Goal: Information Seeking & Learning: Learn about a topic

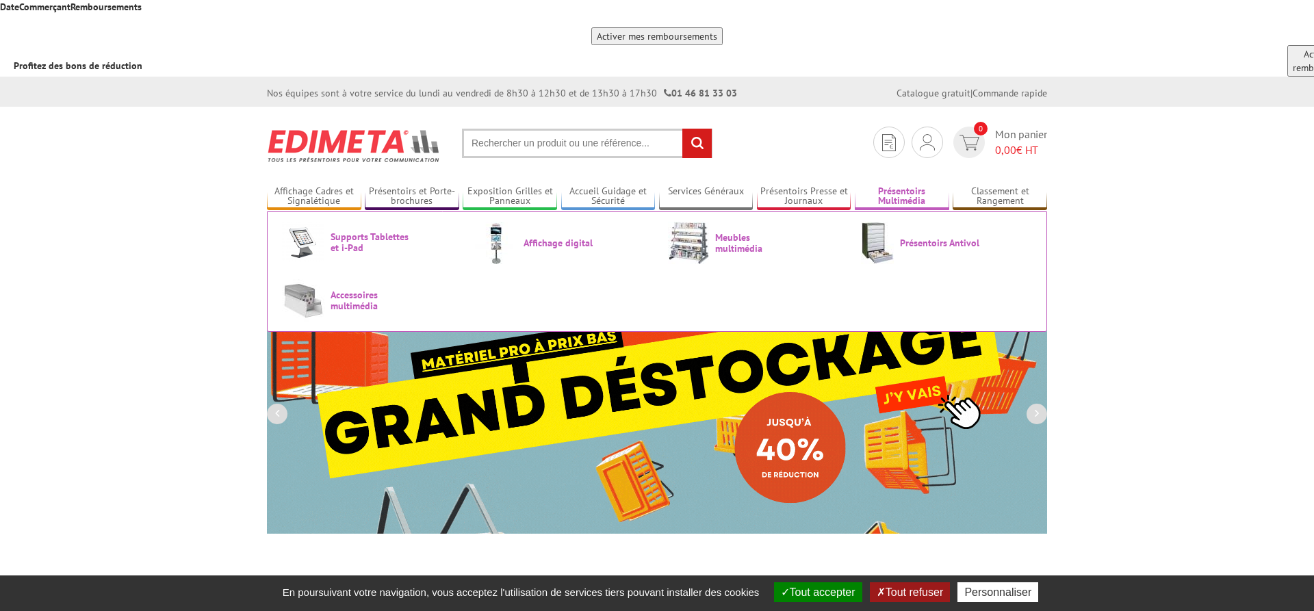
click at [903, 185] on link "Présentoirs Multimédia" at bounding box center [902, 196] width 94 height 23
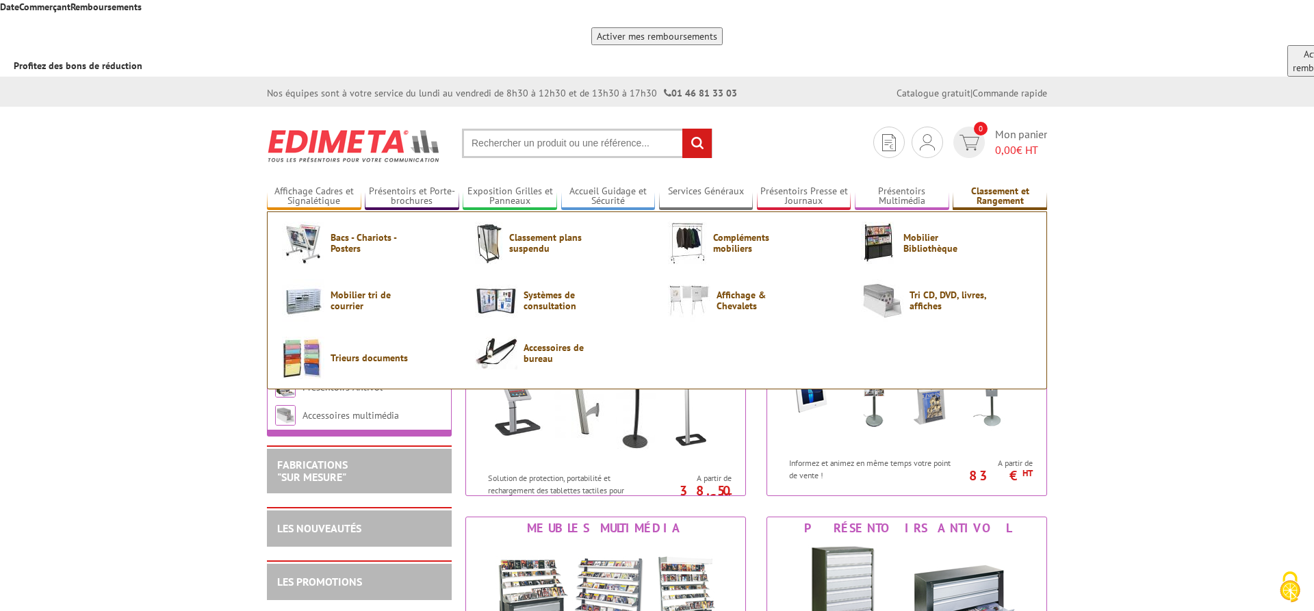
click at [1001, 185] on link "Classement et Rangement" at bounding box center [1000, 196] width 94 height 23
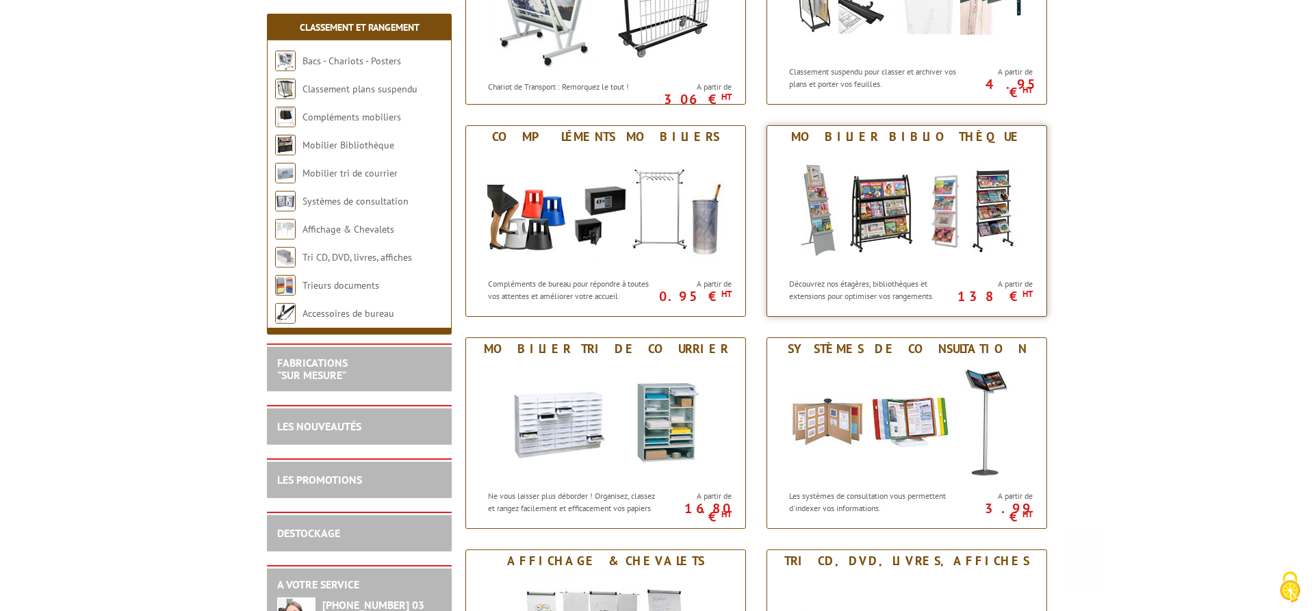
scroll to position [412, 0]
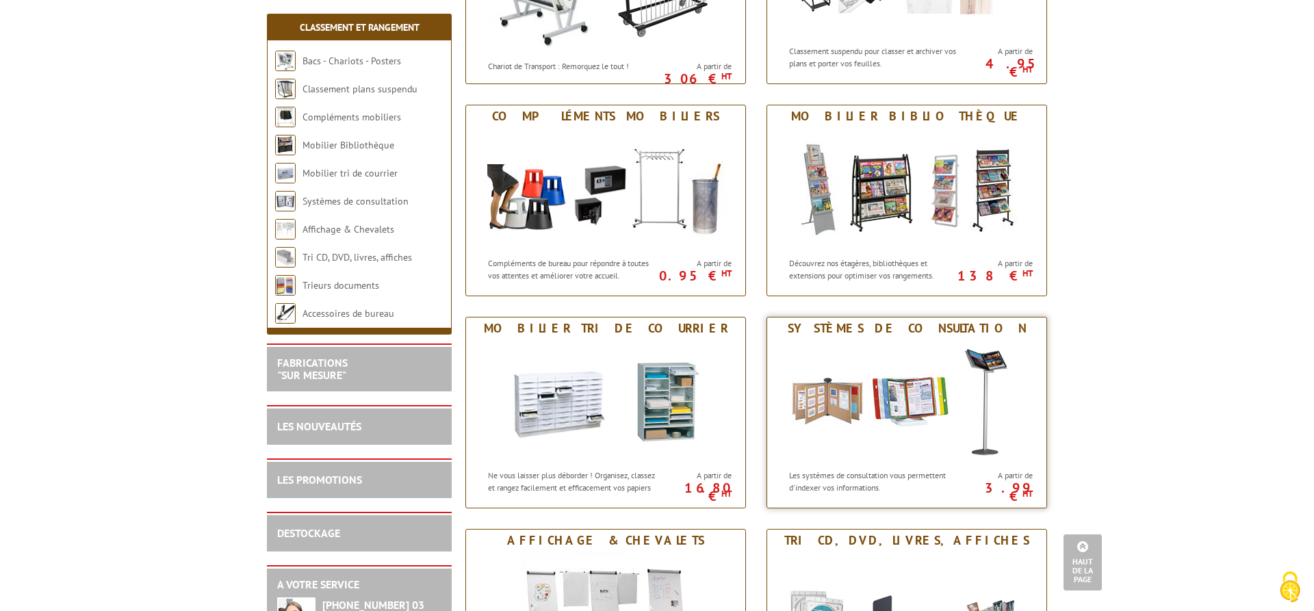
click at [938, 321] on div "Systèmes de consultation" at bounding box center [907, 328] width 272 height 15
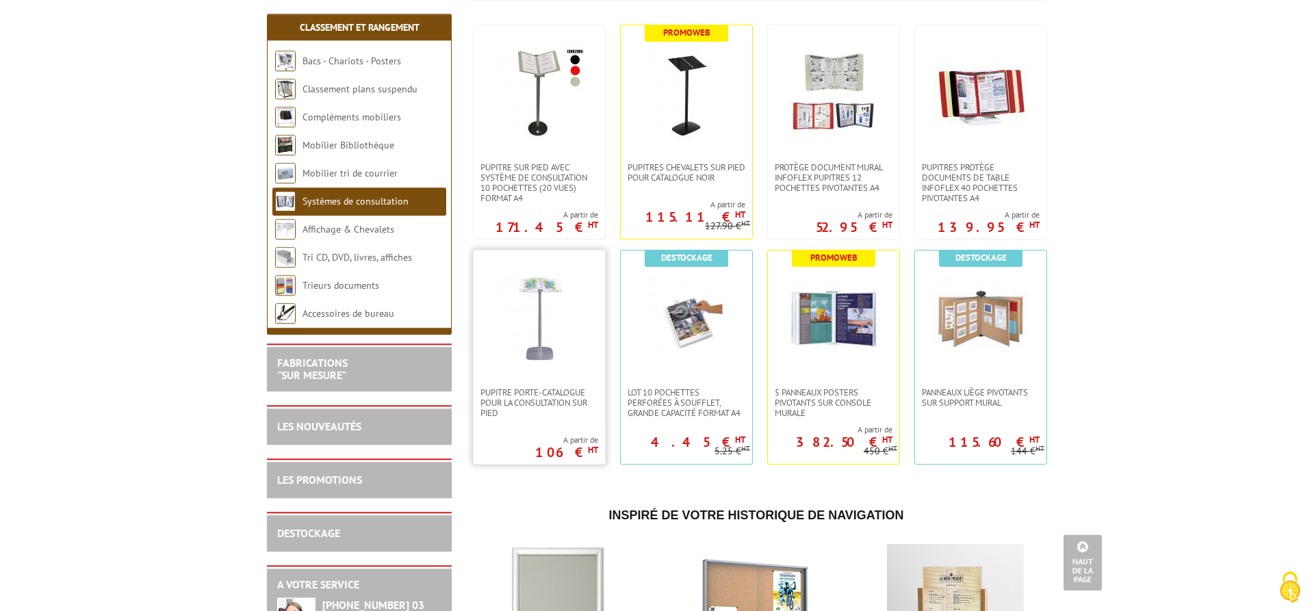
scroll to position [279, 0]
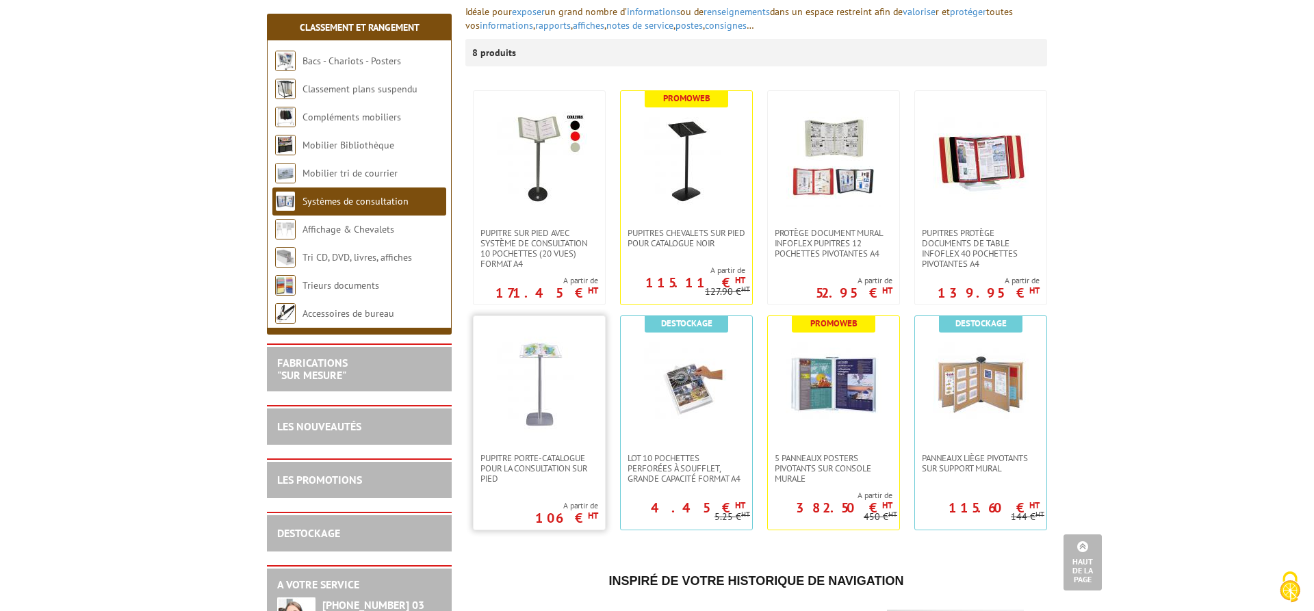
click at [538, 337] on img at bounding box center [539, 385] width 96 height 96
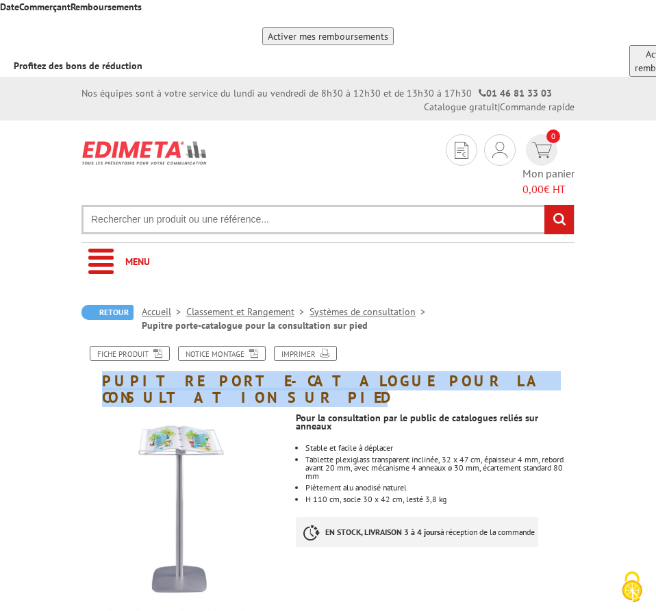
drag, startPoint x: 105, startPoint y: 276, endPoint x: 513, endPoint y: 267, distance: 408.0
click at [513, 346] on h1 "Pupitre porte-catalogue pour la consultation sur pied" at bounding box center [327, 376] width 513 height 60
copy h1 "Pupitre porte-catalogue pour la consultation sur pied"
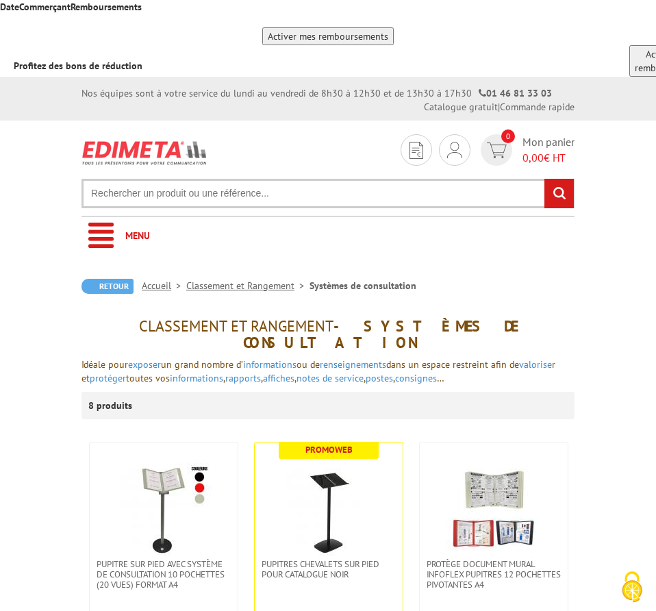
scroll to position [279, 0]
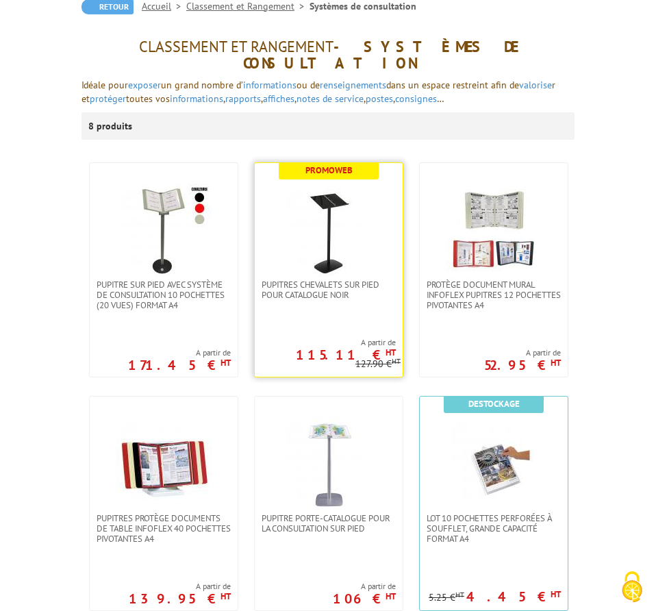
click at [333, 183] on img at bounding box center [329, 231] width 96 height 96
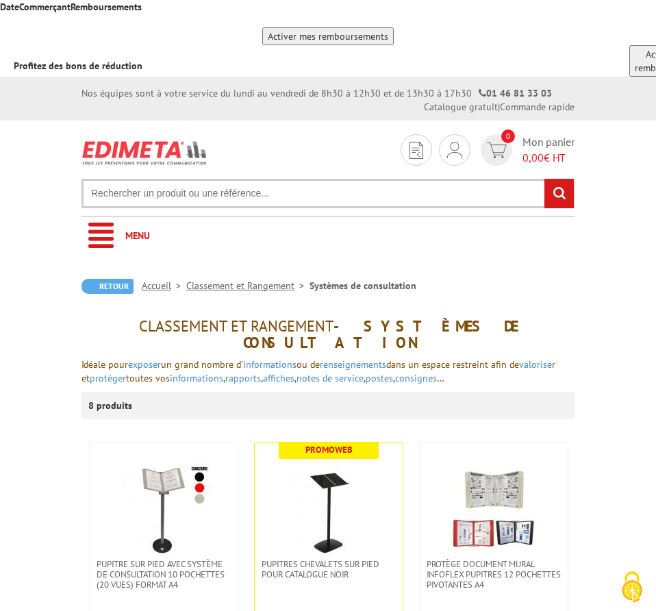
scroll to position [279, 0]
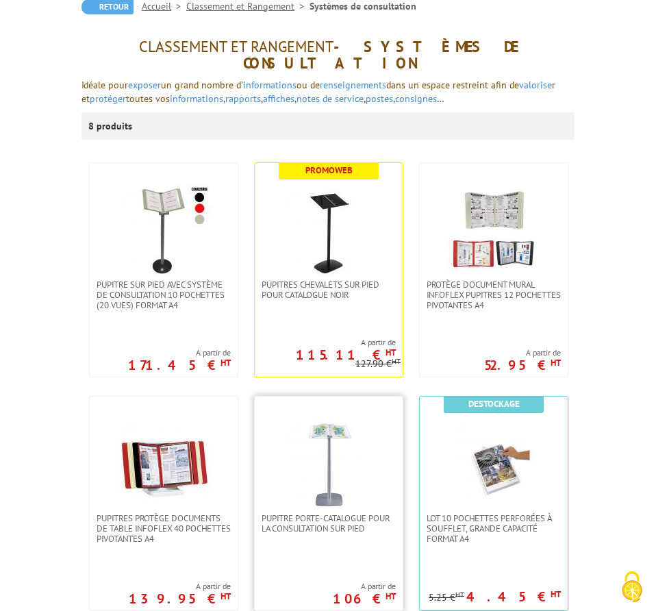
click at [343, 417] on img at bounding box center [329, 465] width 96 height 96
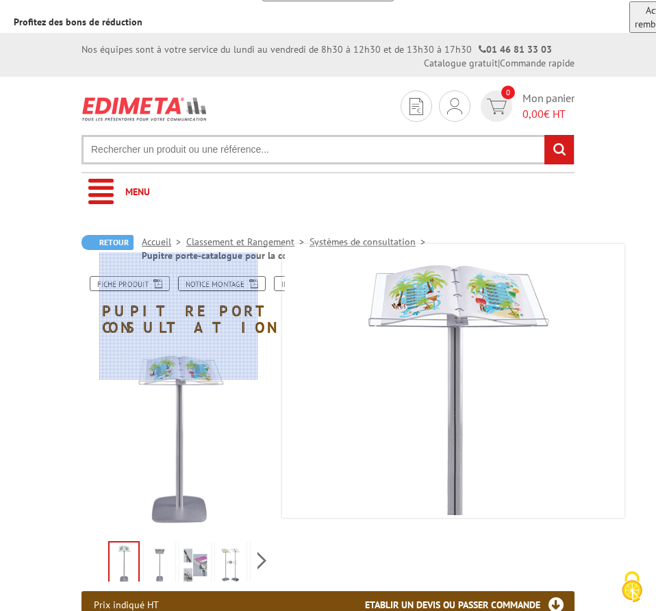
scroll to position [70, 0]
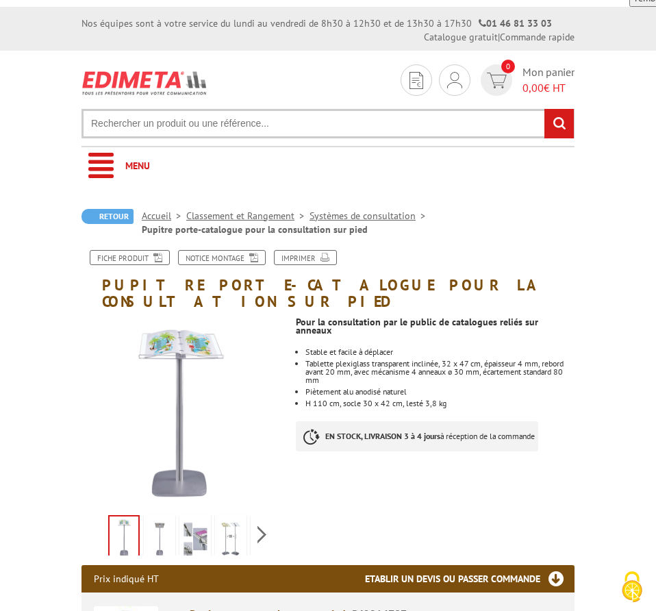
click at [162, 517] on img at bounding box center [159, 538] width 26 height 42
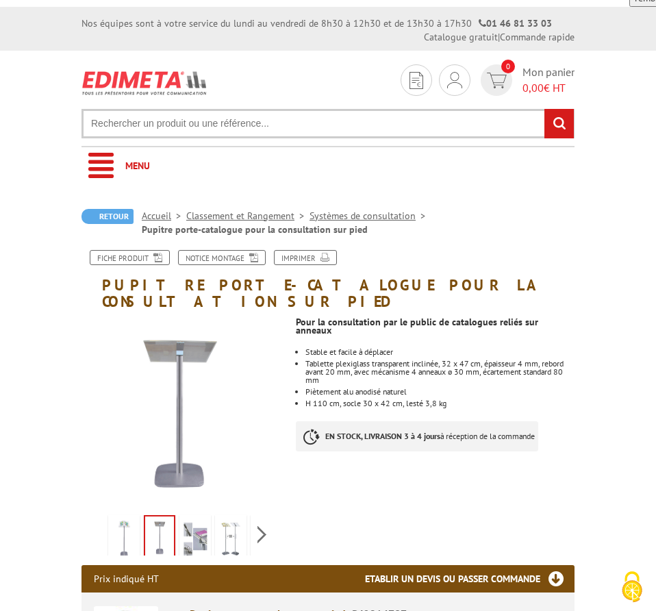
click at [198, 517] on img at bounding box center [195, 538] width 26 height 42
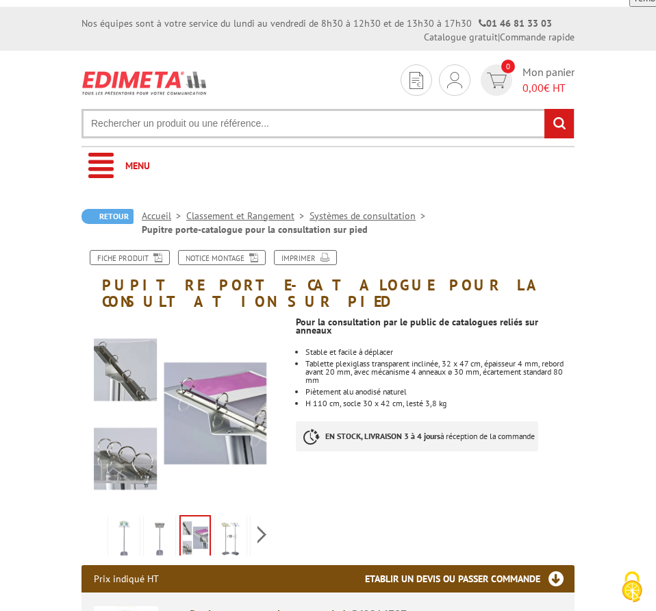
click at [223, 517] on img at bounding box center [231, 538] width 26 height 42
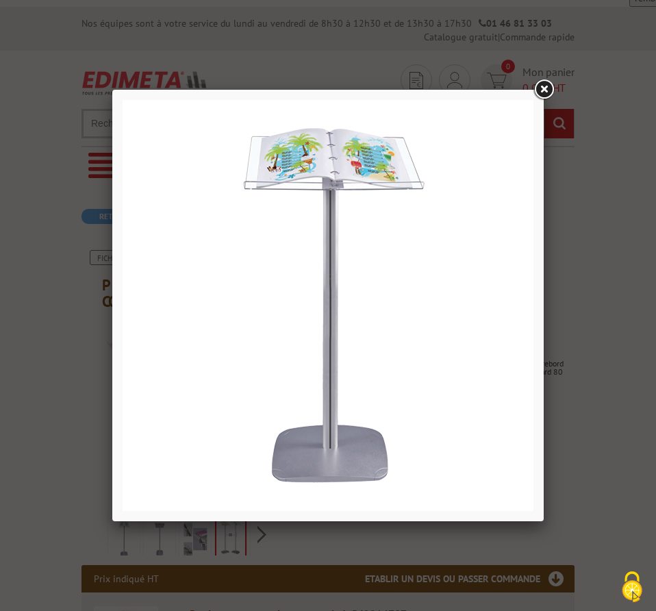
click at [543, 87] on link at bounding box center [543, 89] width 25 height 25
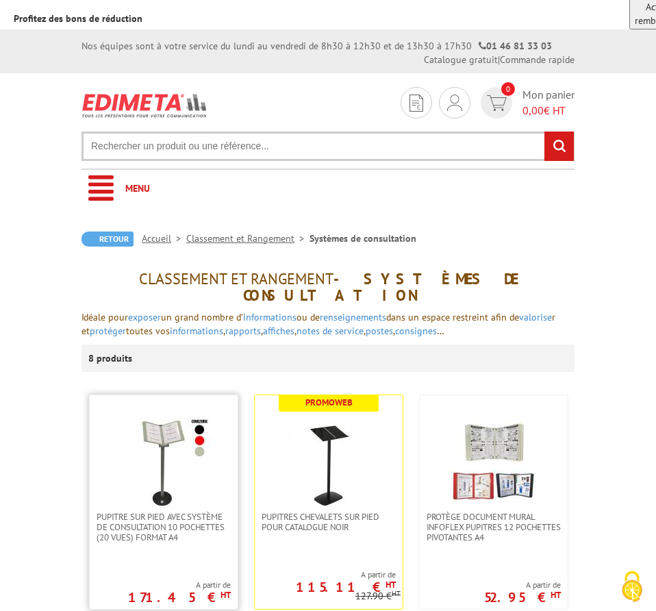
scroll to position [70, 0]
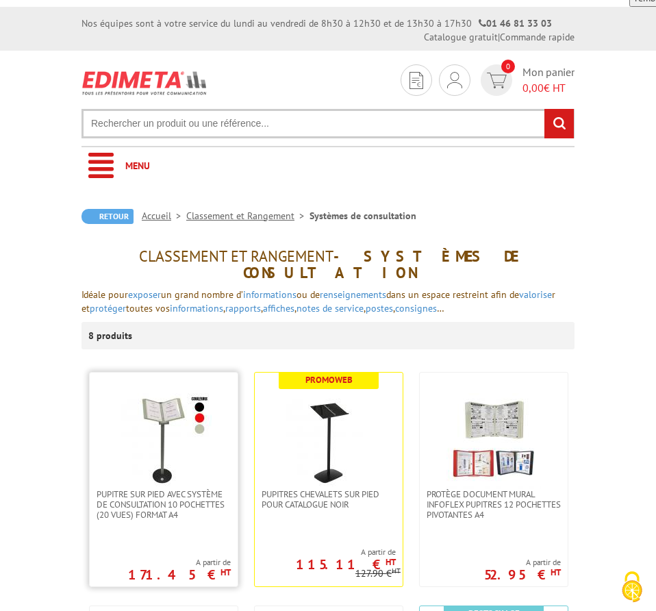
click at [159, 393] on img at bounding box center [164, 441] width 96 height 96
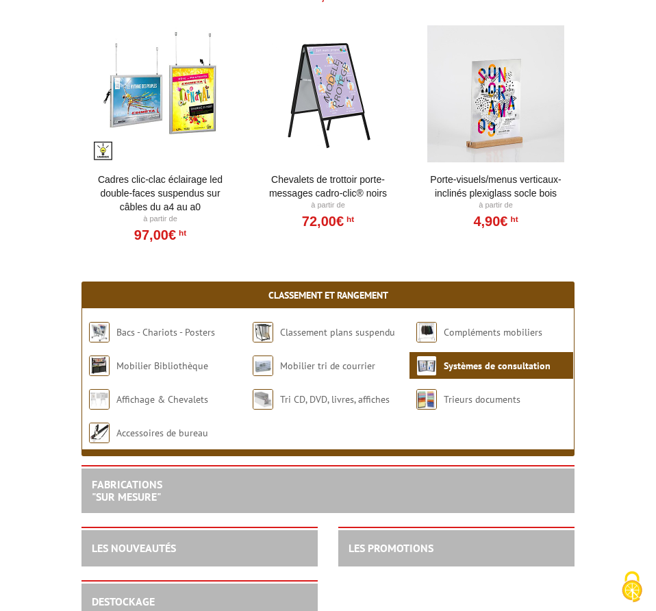
scroll to position [1396, 0]
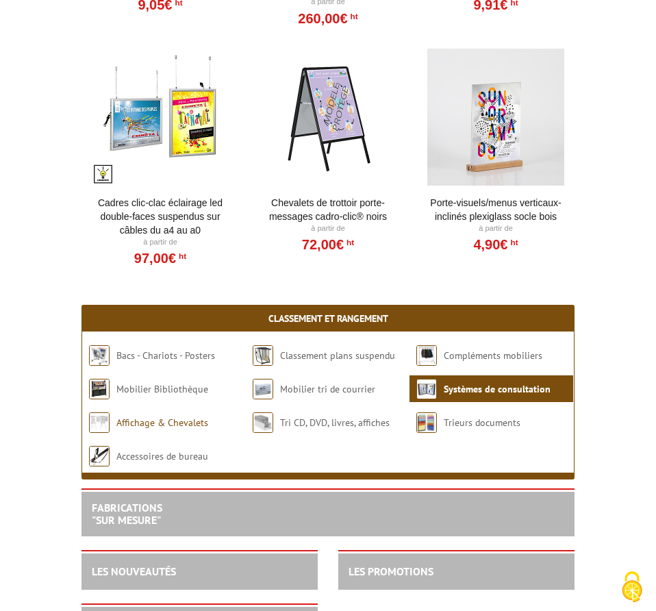
click at [188, 416] on link "Affichage & Chevalets" at bounding box center [162, 422] width 92 height 12
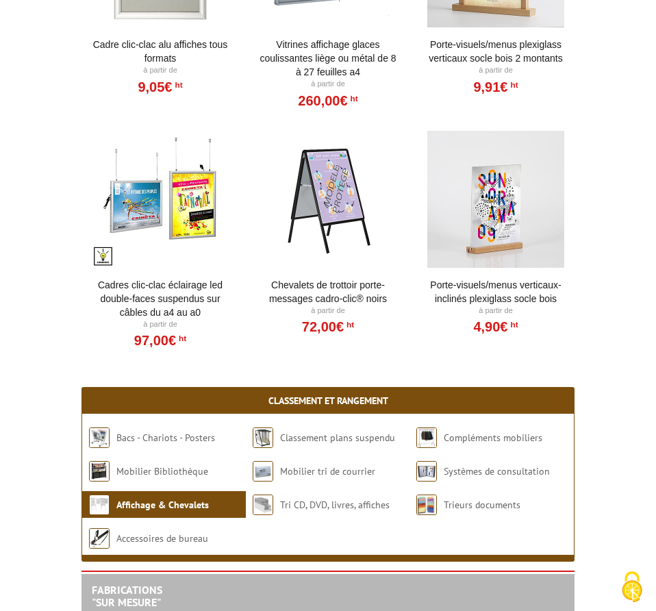
scroll to position [2094, 0]
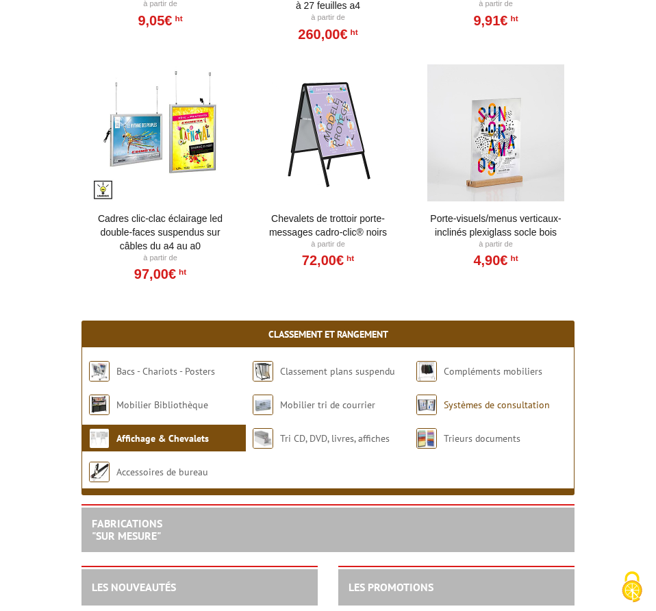
click at [469, 398] on link "Systèmes de consultation" at bounding box center [497, 404] width 106 height 12
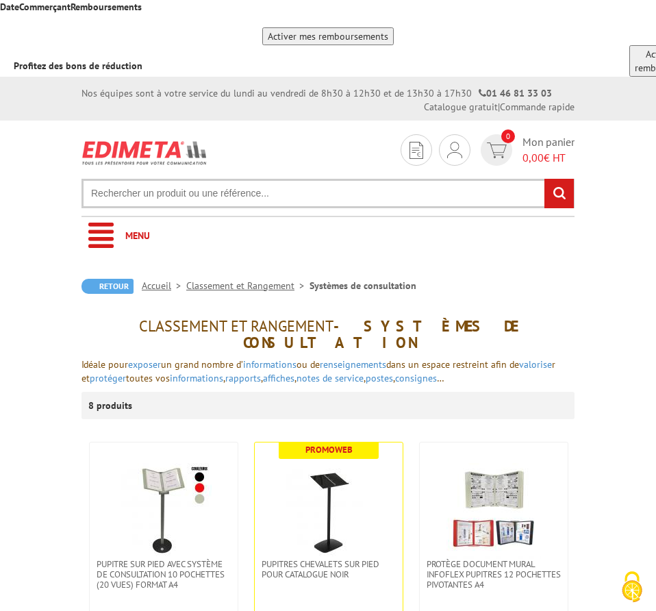
scroll to position [1396, 0]
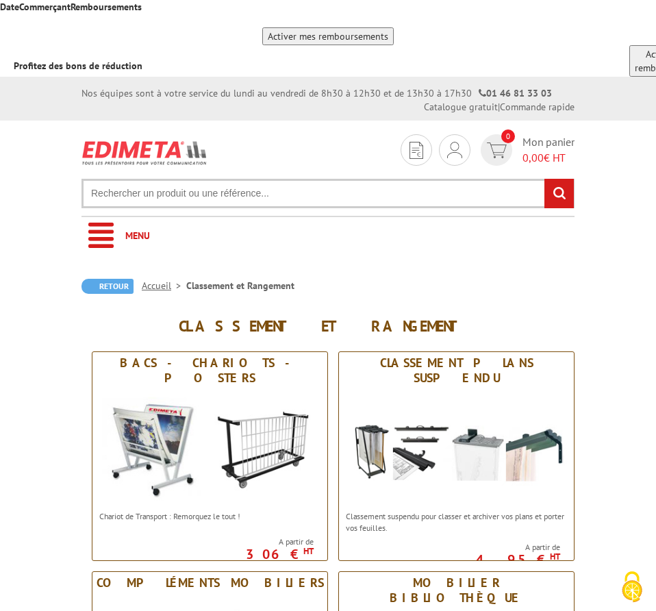
scroll to position [412, 0]
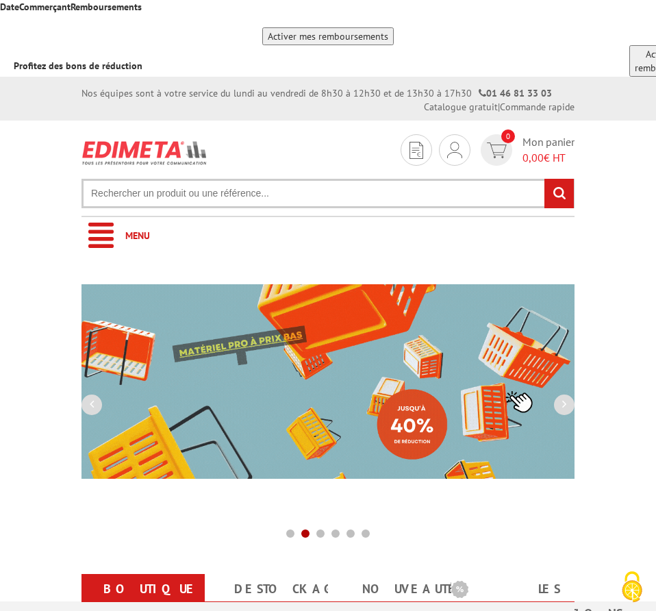
scroll to position [279, 0]
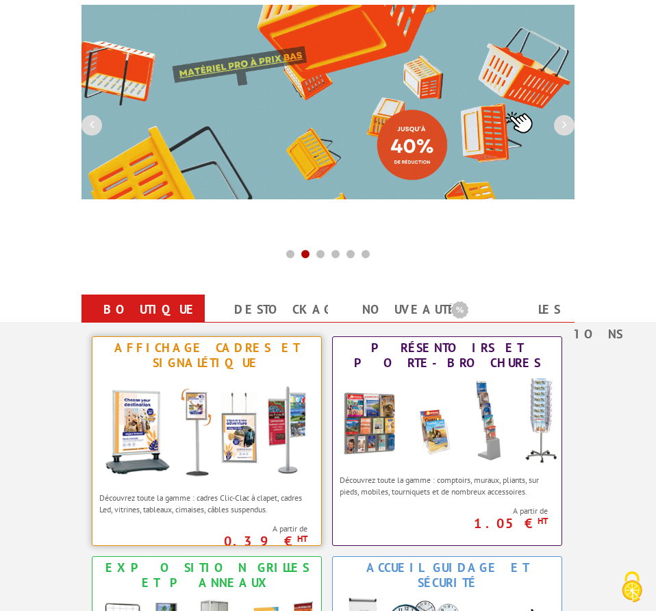
click at [216, 374] on img at bounding box center [206, 429] width 229 height 111
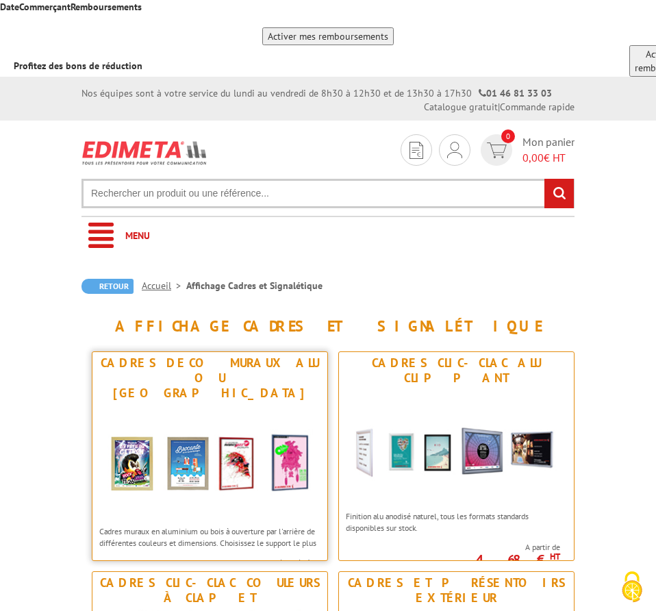
scroll to position [209, 0]
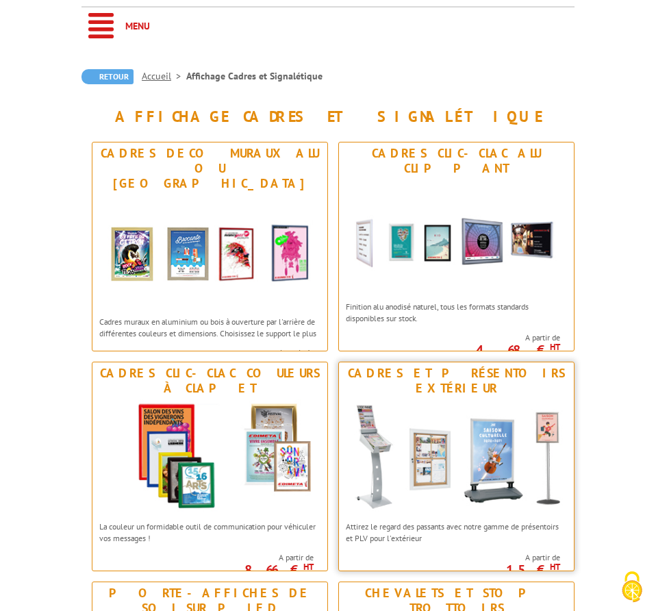
click at [459, 399] on img at bounding box center [456, 456] width 235 height 114
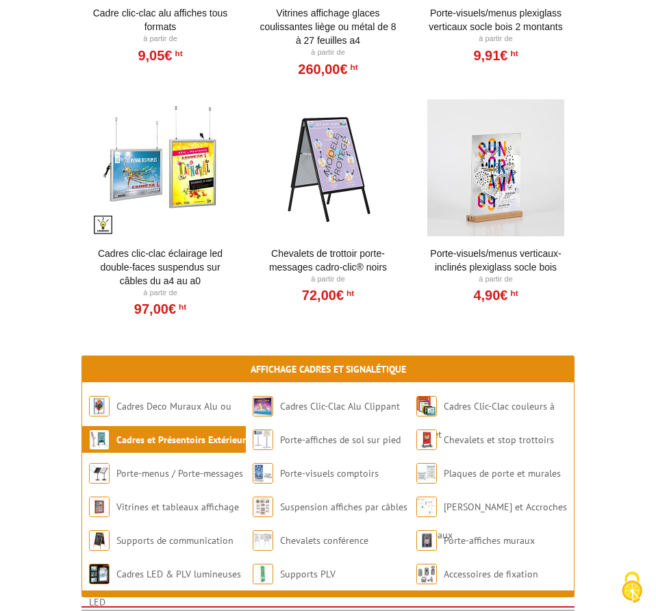
scroll to position [2374, 0]
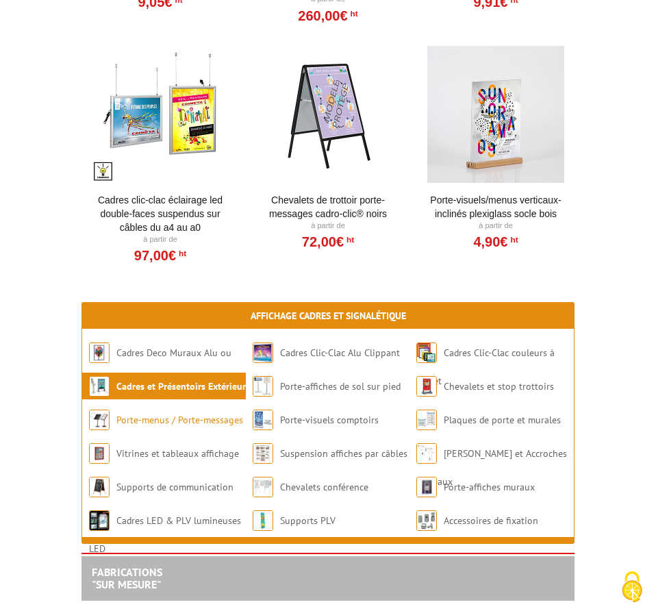
click at [163, 413] on link "Porte-menus / Porte-messages" at bounding box center [179, 419] width 127 height 12
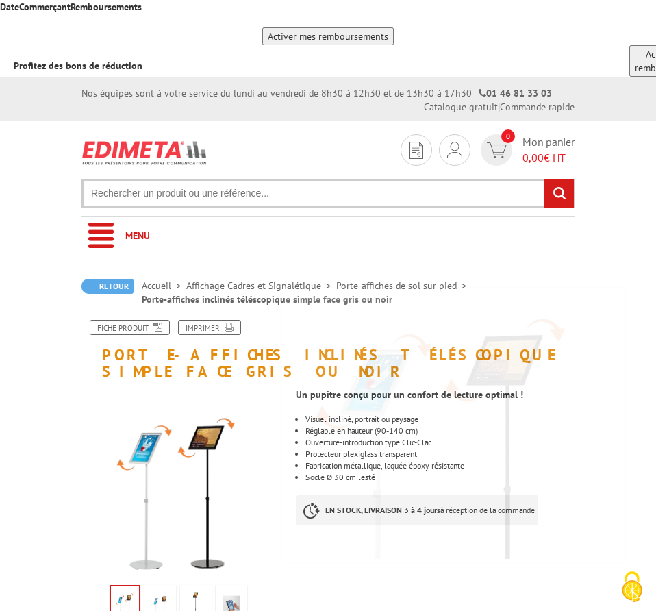
scroll to position [140, 0]
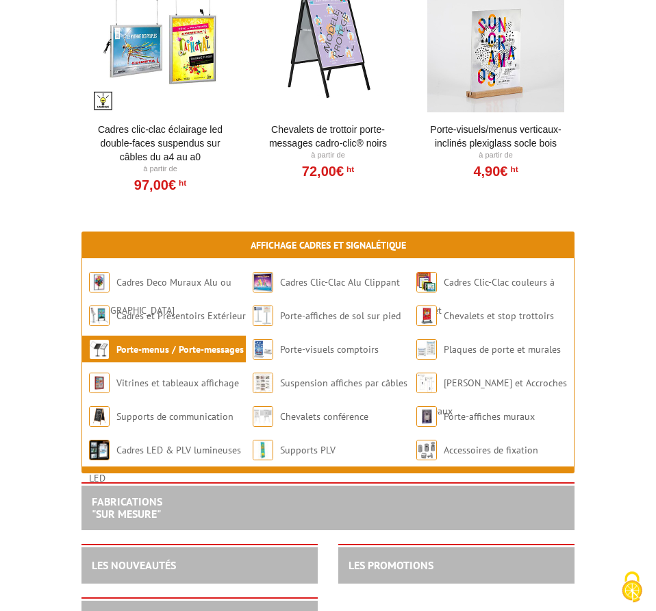
scroll to position [3840, 0]
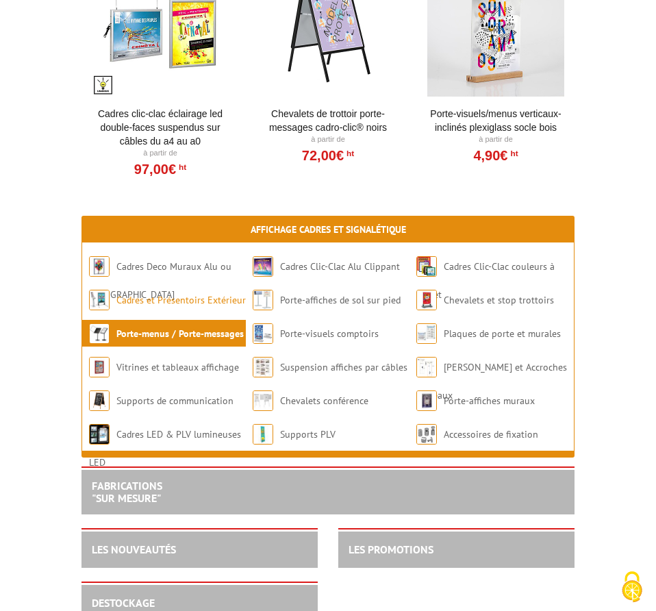
click at [187, 294] on link "Cadres et Présentoirs Extérieur" at bounding box center [180, 300] width 129 height 12
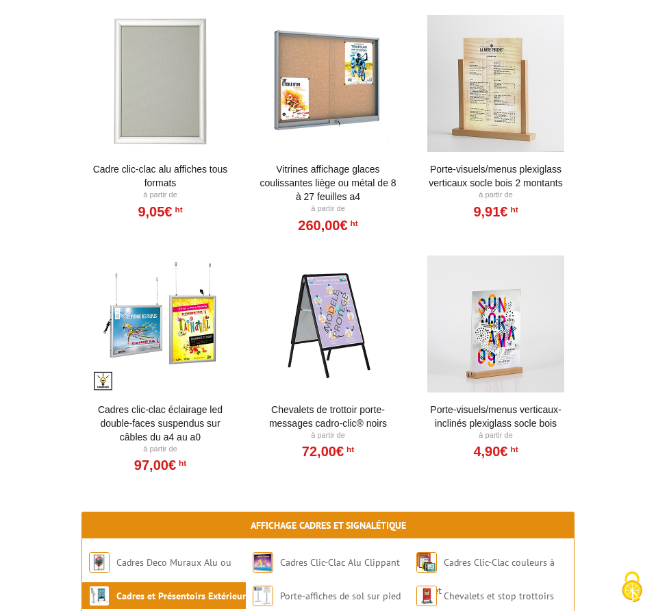
scroll to position [2443, 0]
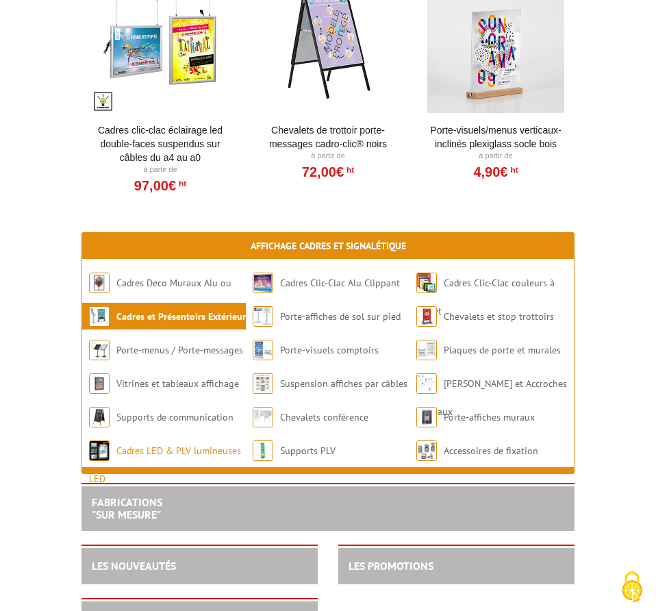
click at [179, 444] on link "Cadres LED & PLV lumineuses LED" at bounding box center [165, 464] width 152 height 40
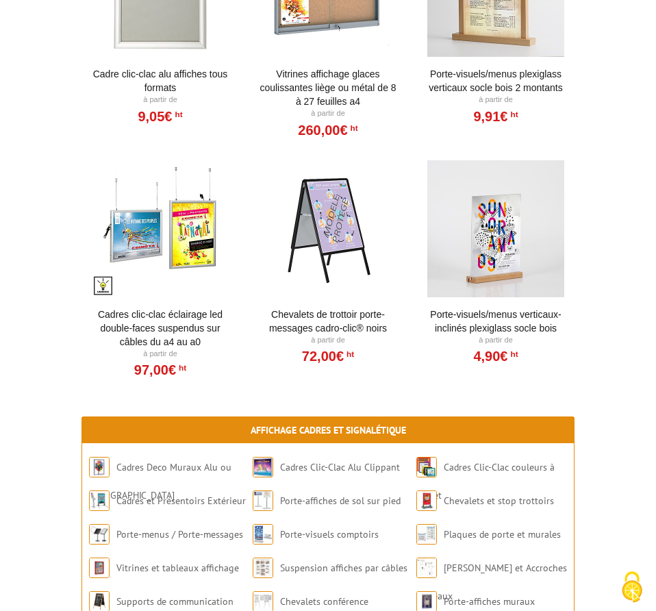
scroll to position [2094, 0]
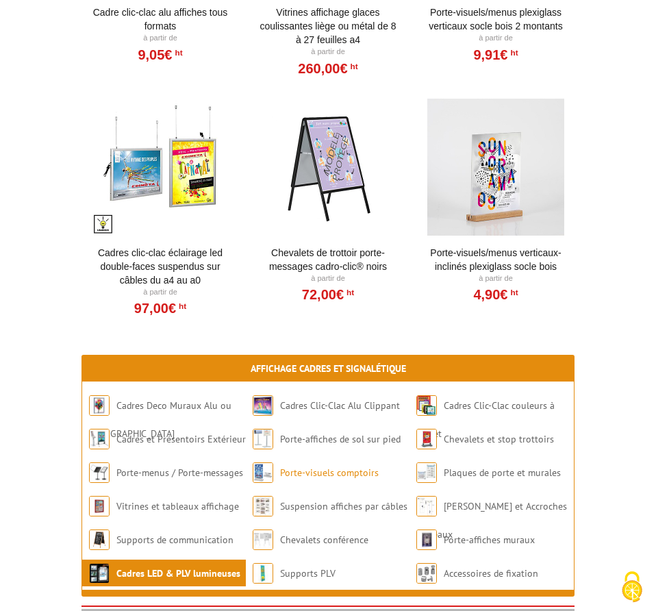
click at [360, 466] on link "Porte-visuels comptoirs" at bounding box center [329, 472] width 99 height 12
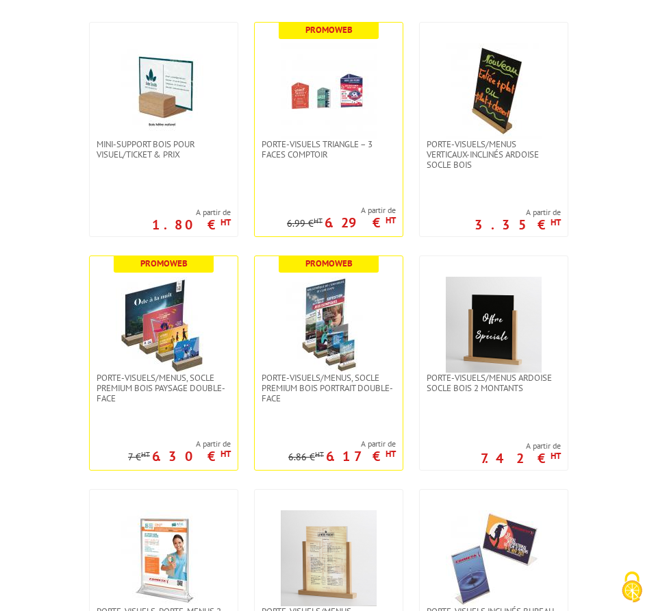
scroll to position [558, 0]
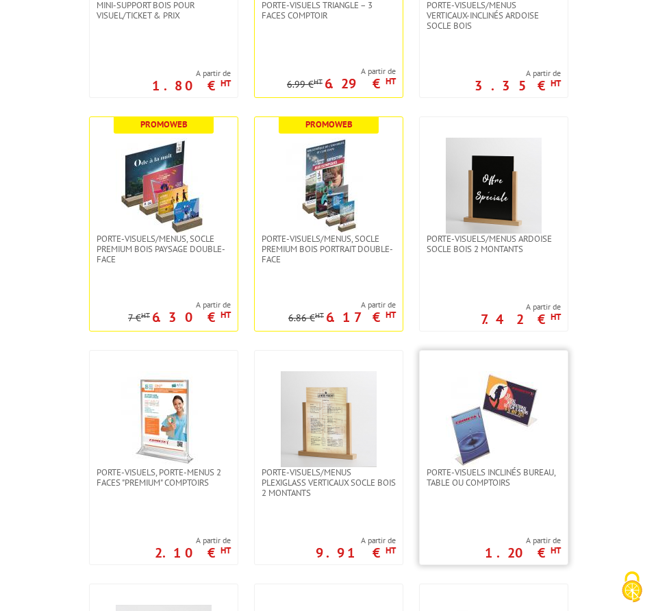
click at [470, 371] on img at bounding box center [494, 419] width 96 height 96
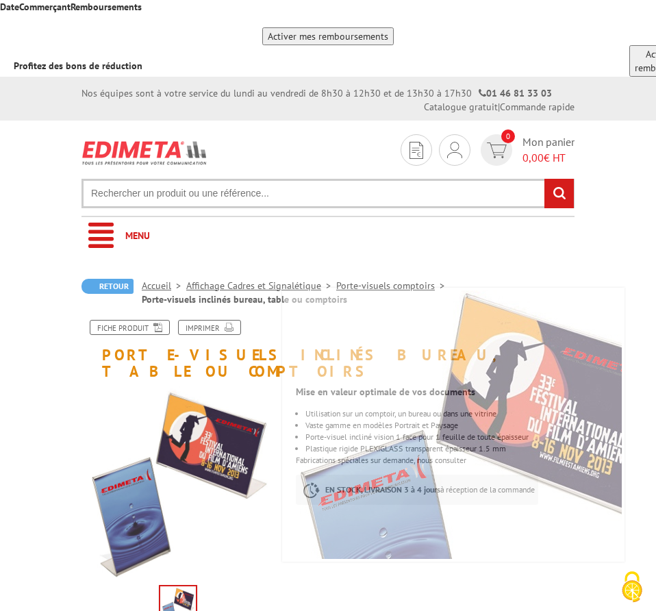
click at [105, 320] on h1 "Porte-visuels inclinés bureau, table ou comptoirs" at bounding box center [327, 350] width 513 height 60
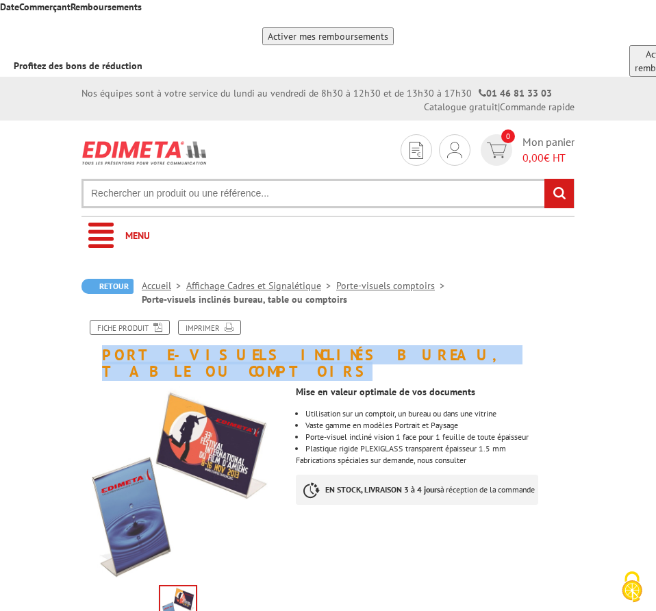
drag, startPoint x: 102, startPoint y: 274, endPoint x: 479, endPoint y: 271, distance: 377.1
click at [479, 320] on h1 "Porte-visuels inclinés bureau, table ou comptoirs" at bounding box center [327, 350] width 513 height 60
copy h1 "Porte-visuels inclinés bureau, table ou comptoirs"
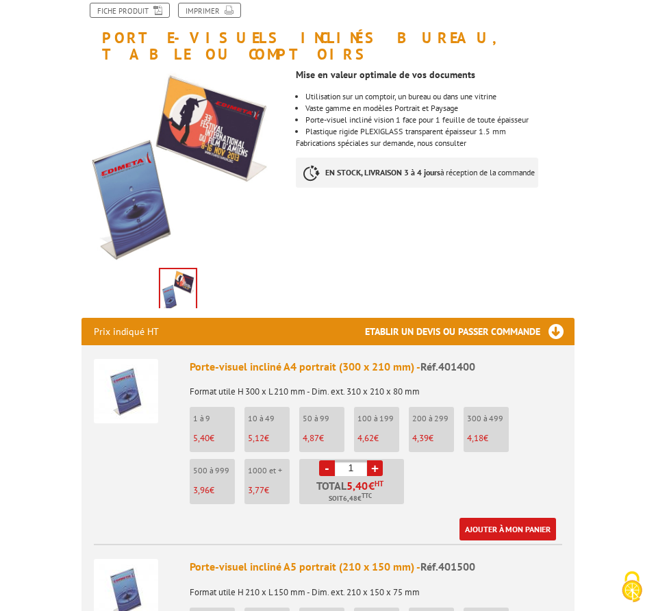
scroll to position [349, 0]
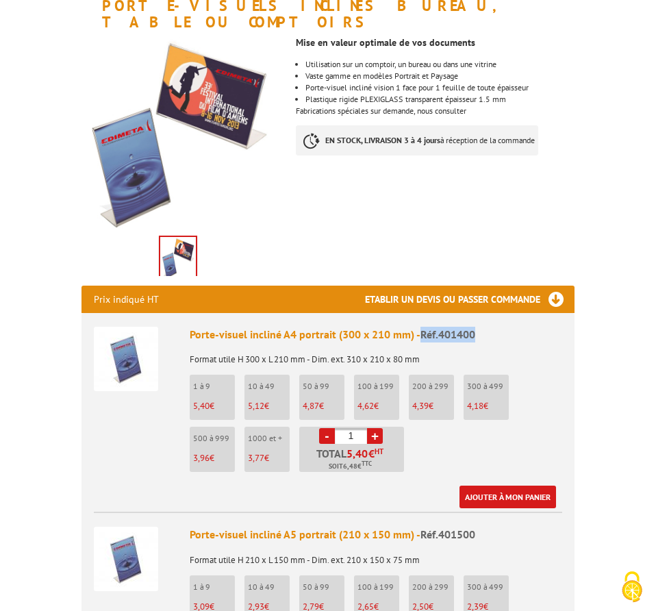
drag, startPoint x: 481, startPoint y: 239, endPoint x: 424, endPoint y: 241, distance: 56.8
click at [424, 326] on div "Porte-visuel incliné A4 portrait (300 x 210 mm) - Réf.401400" at bounding box center [376, 334] width 372 height 16
copy span "Réf.401400"
click at [506, 374] on ul "1 à 9 5,40 € 10 à 49 5,12 € 50 à 99 4,87 € 100 à 199 4,62 € 200 à 299 -" at bounding box center [376, 426] width 372 height 104
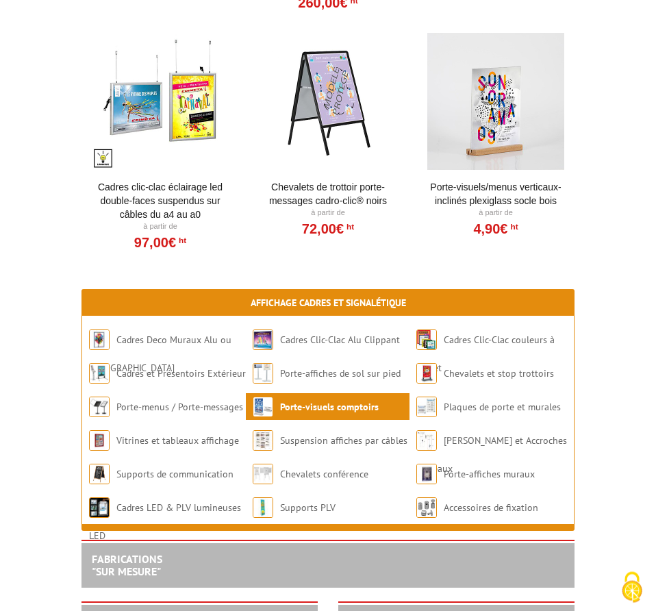
scroll to position [2583, 0]
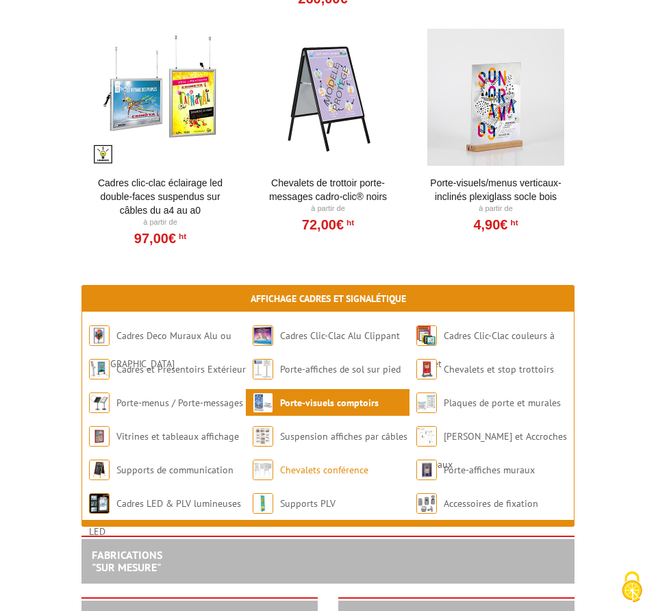
click at [316, 463] on link "Chevalets conférence" at bounding box center [324, 469] width 88 height 12
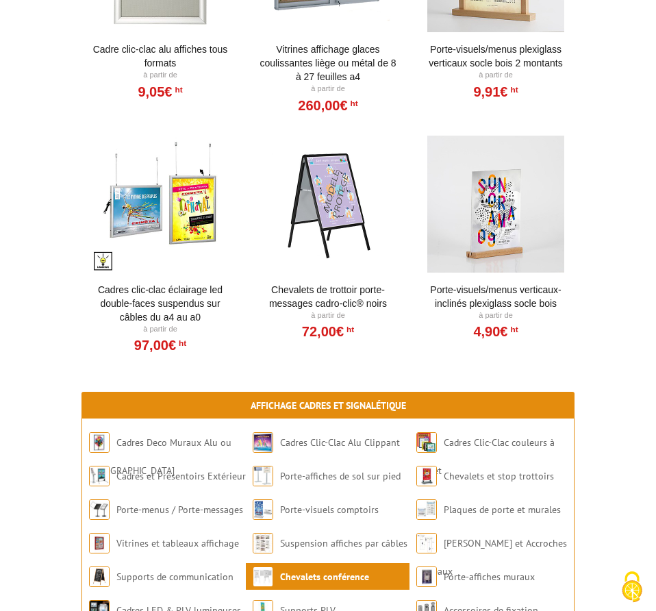
scroll to position [1326, 0]
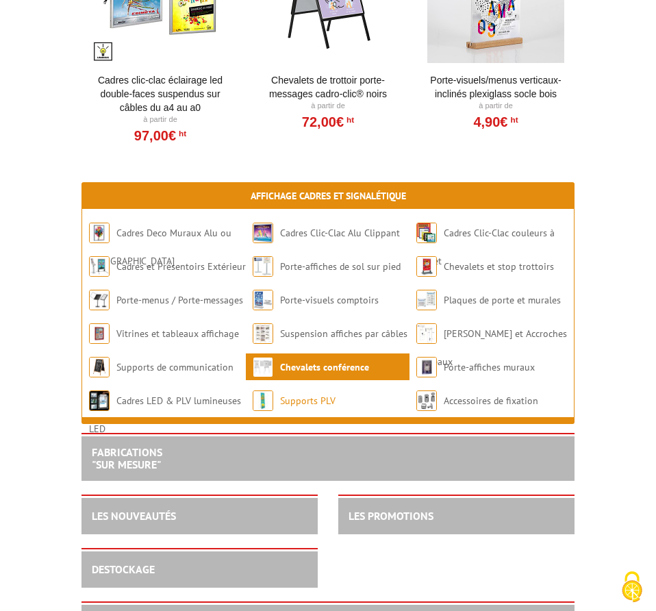
click at [298, 394] on link "Supports PLV" at bounding box center [307, 400] width 55 height 12
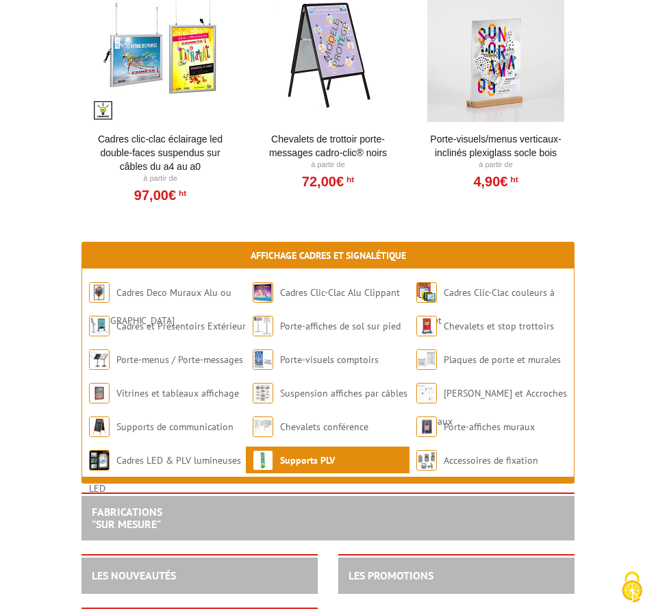
scroll to position [5864, 0]
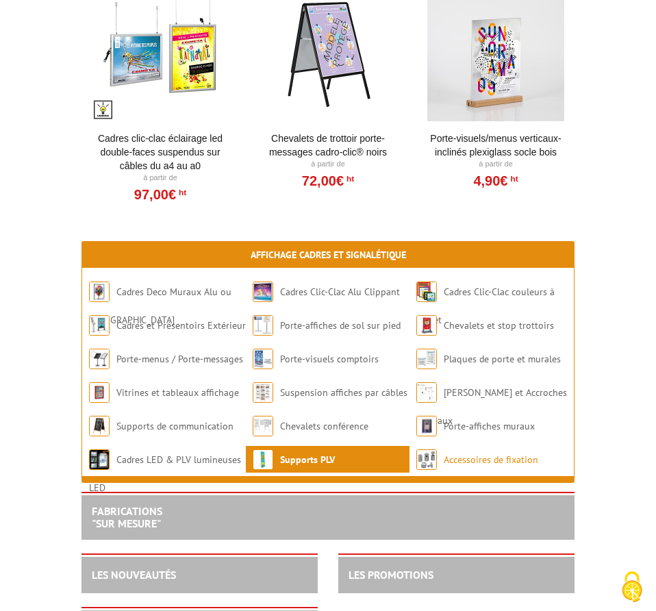
click at [483, 453] on link "Accessoires de fixation" at bounding box center [491, 459] width 94 height 12
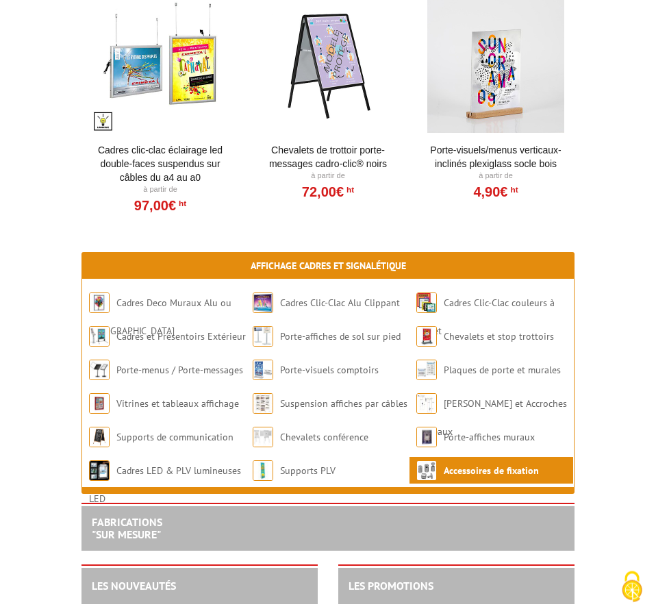
scroll to position [2443, 0]
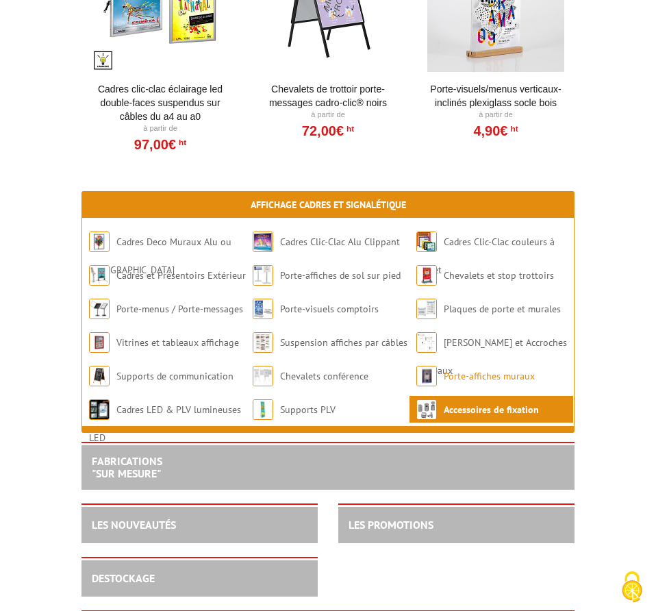
click at [481, 370] on link "Porte-affiches muraux" at bounding box center [489, 376] width 91 height 12
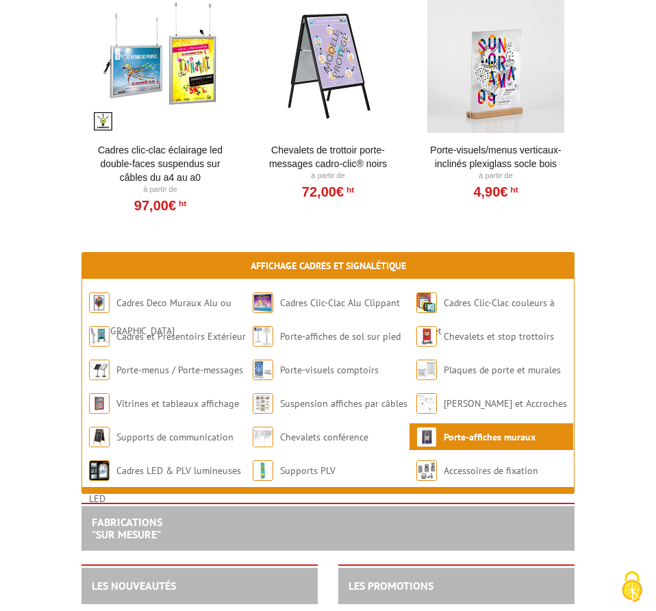
scroll to position [2304, 0]
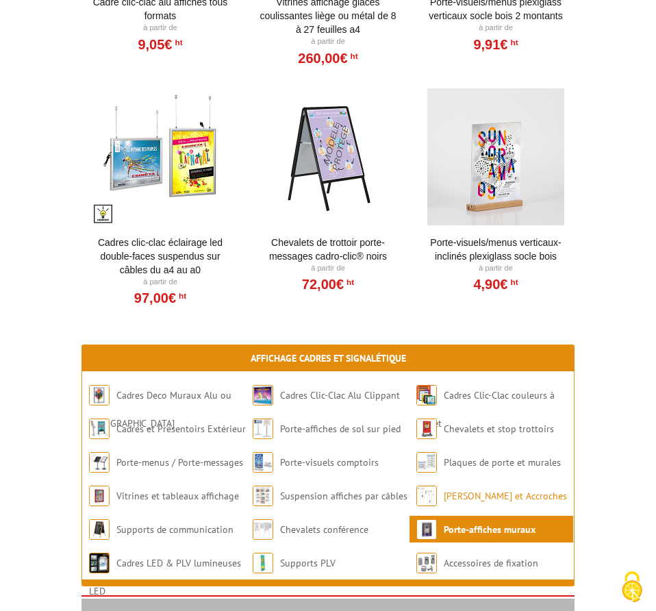
click at [456, 489] on link "[PERSON_NAME] et Accroches tableaux" at bounding box center [491, 509] width 151 height 40
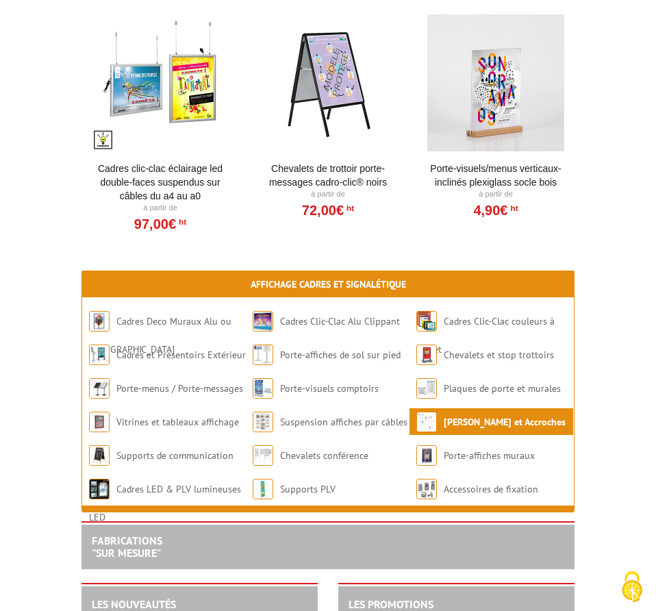
scroll to position [1396, 0]
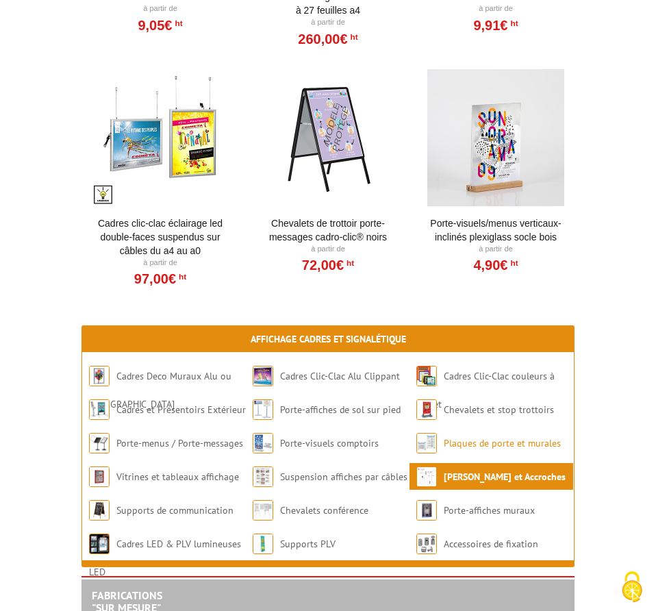
click at [487, 437] on link "Plaques de porte et murales" at bounding box center [502, 443] width 117 height 12
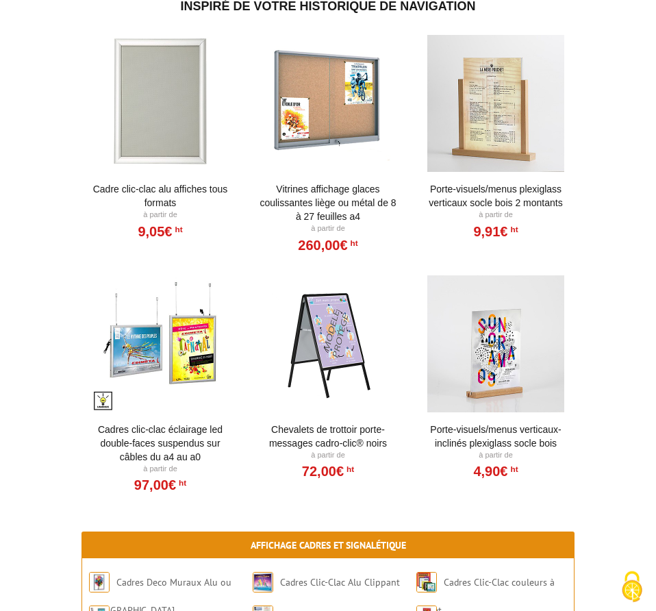
scroll to position [1745, 0]
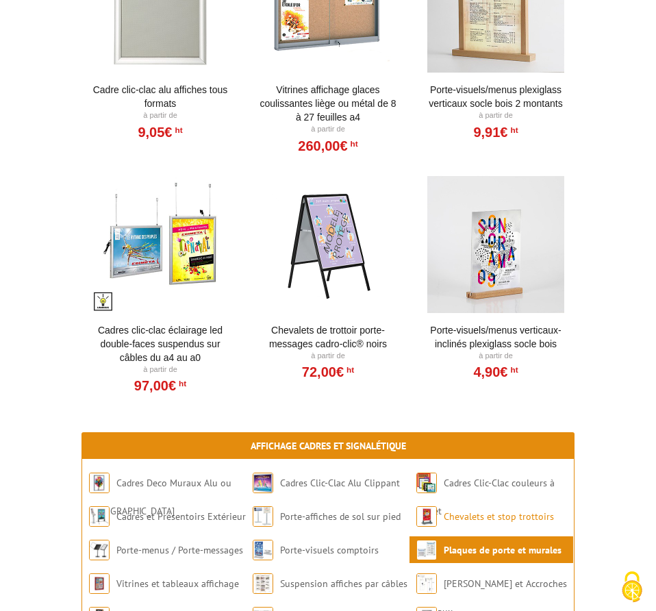
click at [477, 510] on link "Chevalets et stop trottoirs" at bounding box center [499, 516] width 110 height 12
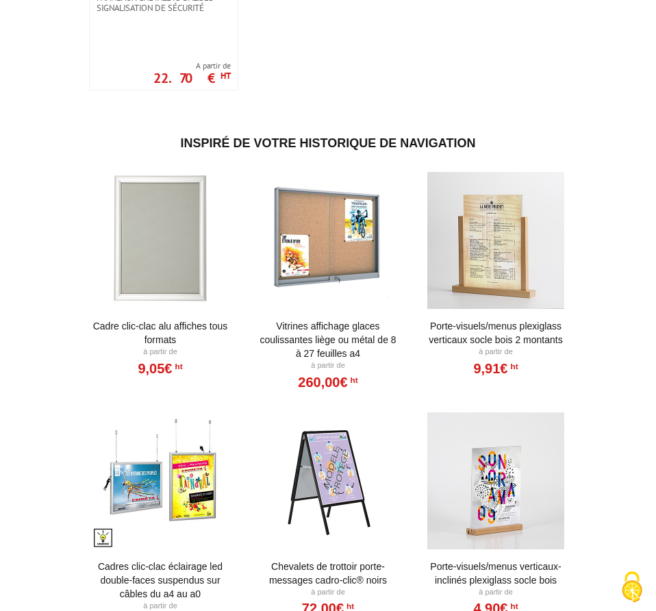
scroll to position [2513, 0]
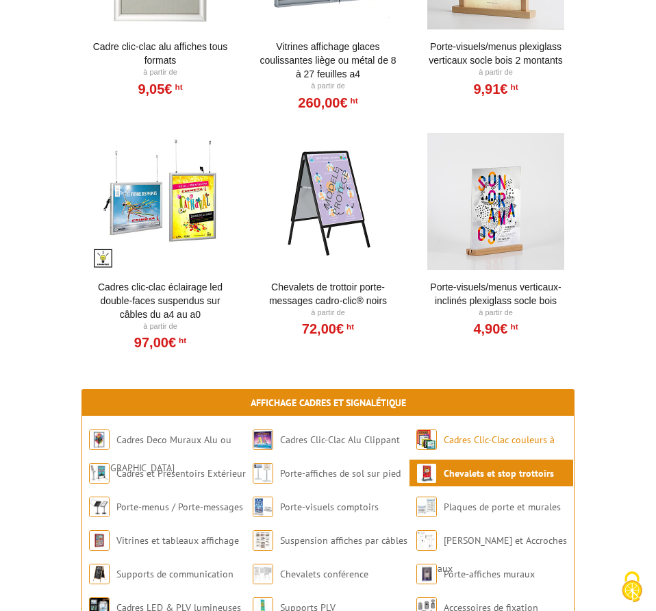
click at [463, 426] on li "Cadres Clic-Clac couleurs à clapet" at bounding box center [491, 439] width 164 height 27
click at [463, 433] on link "Cadres Clic-Clac couleurs à clapet" at bounding box center [485, 453] width 138 height 40
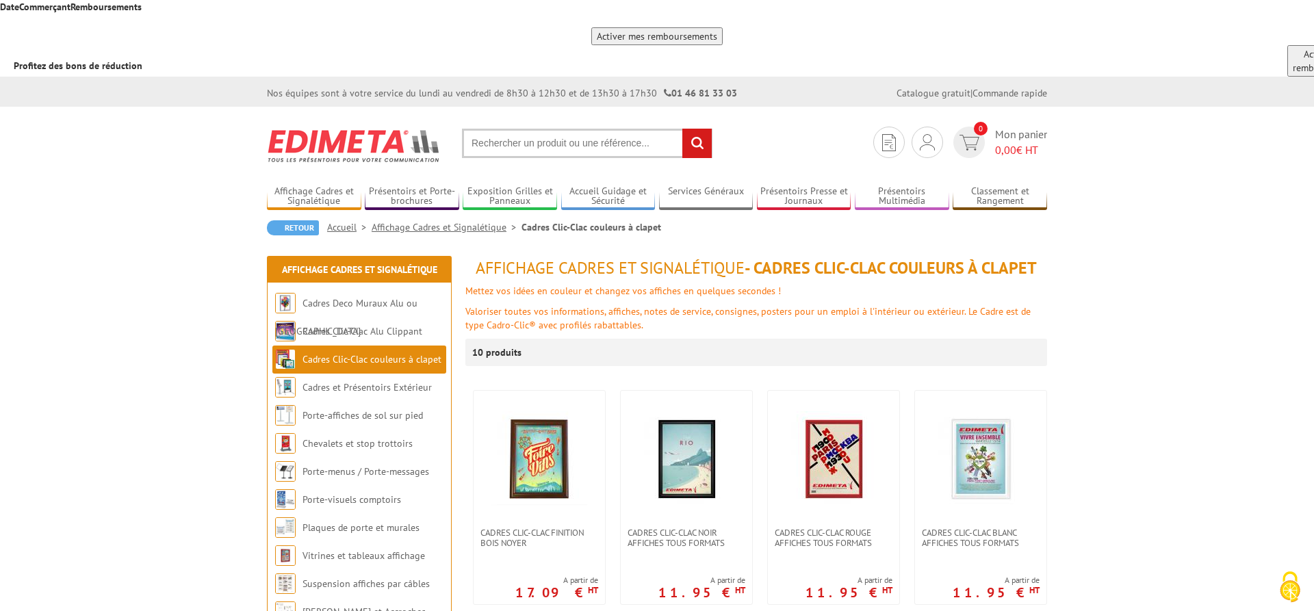
click at [345, 221] on link "Accueil" at bounding box center [349, 227] width 44 height 12
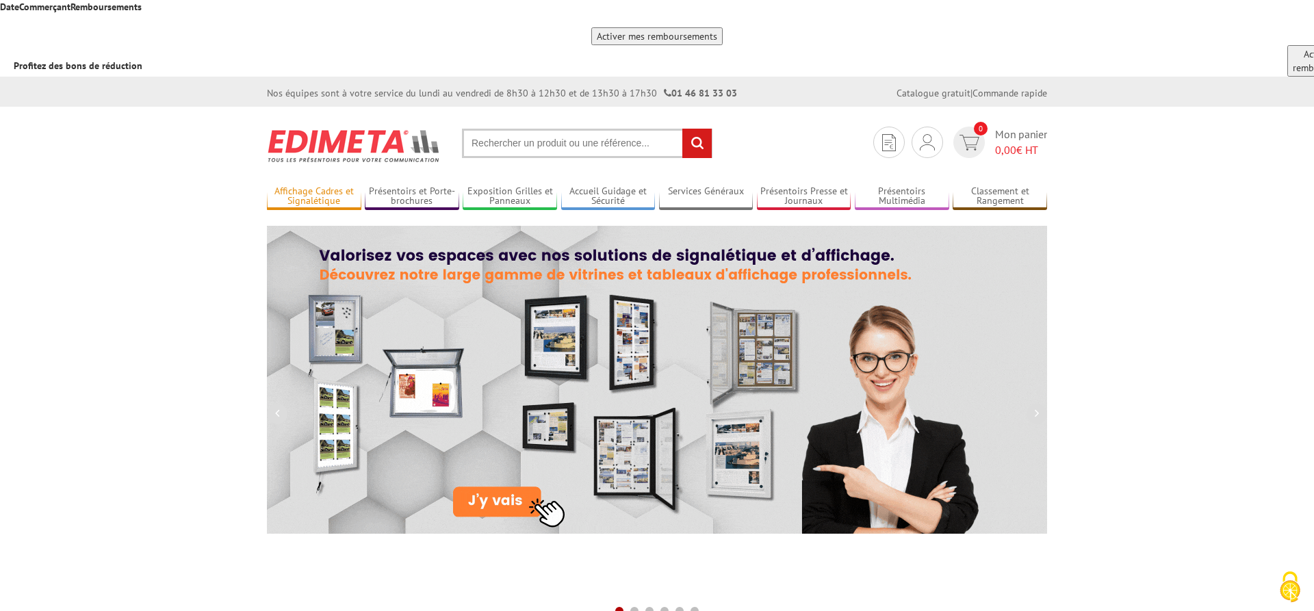
click at [333, 185] on link "Affichage Cadres et Signalétique" at bounding box center [314, 196] width 94 height 23
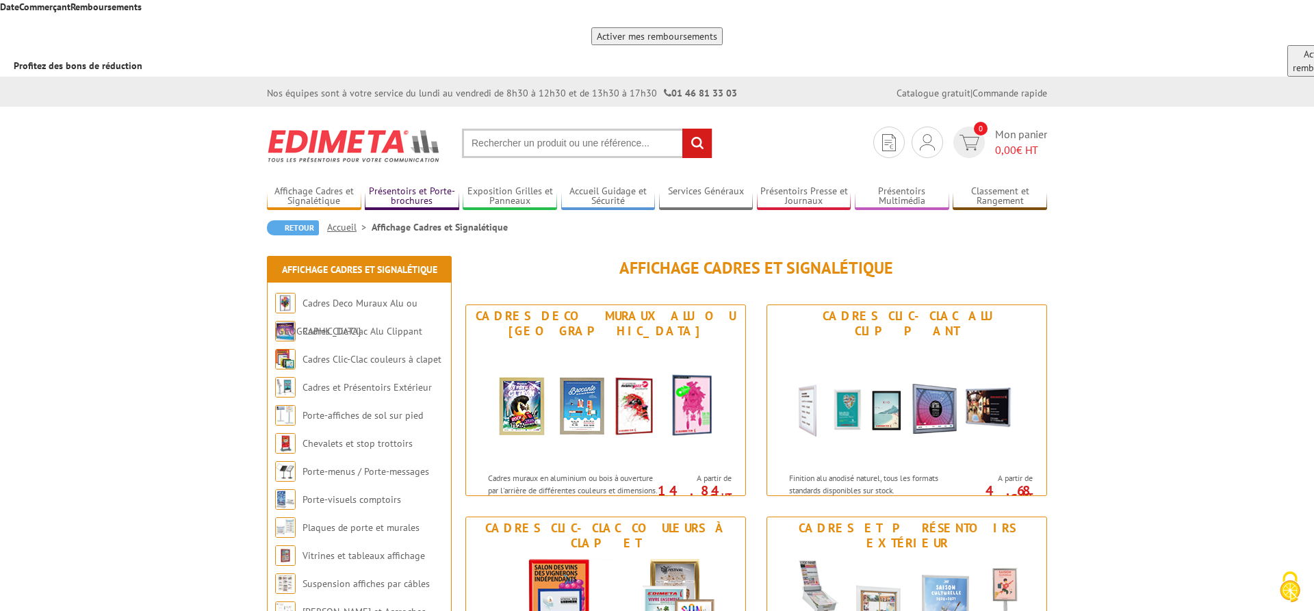
click at [400, 185] on link "Présentoirs et Porte-brochures" at bounding box center [412, 196] width 94 height 23
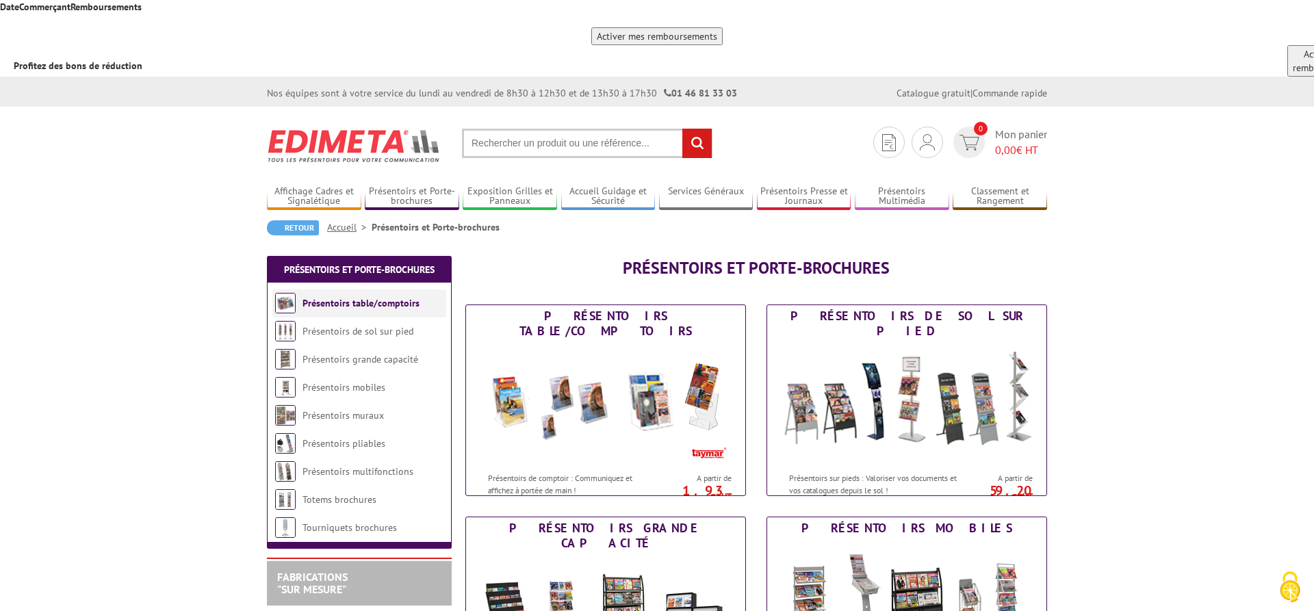
click at [378, 297] on link "Présentoirs table/comptoirs" at bounding box center [361, 303] width 117 height 12
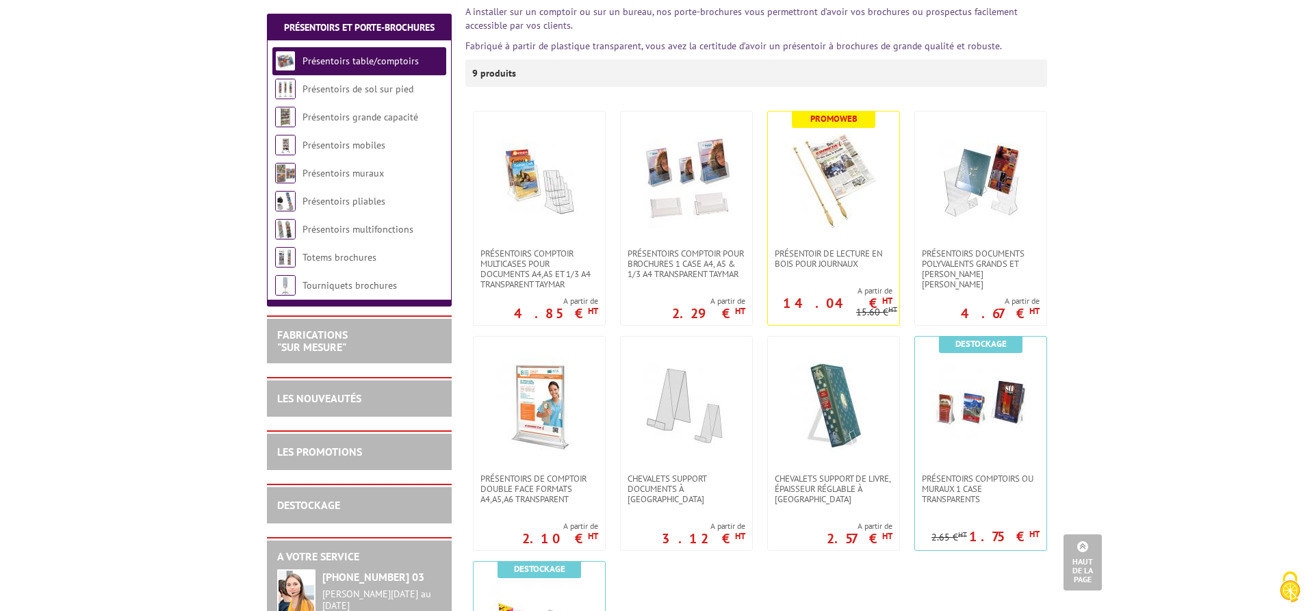
scroll to position [349, 0]
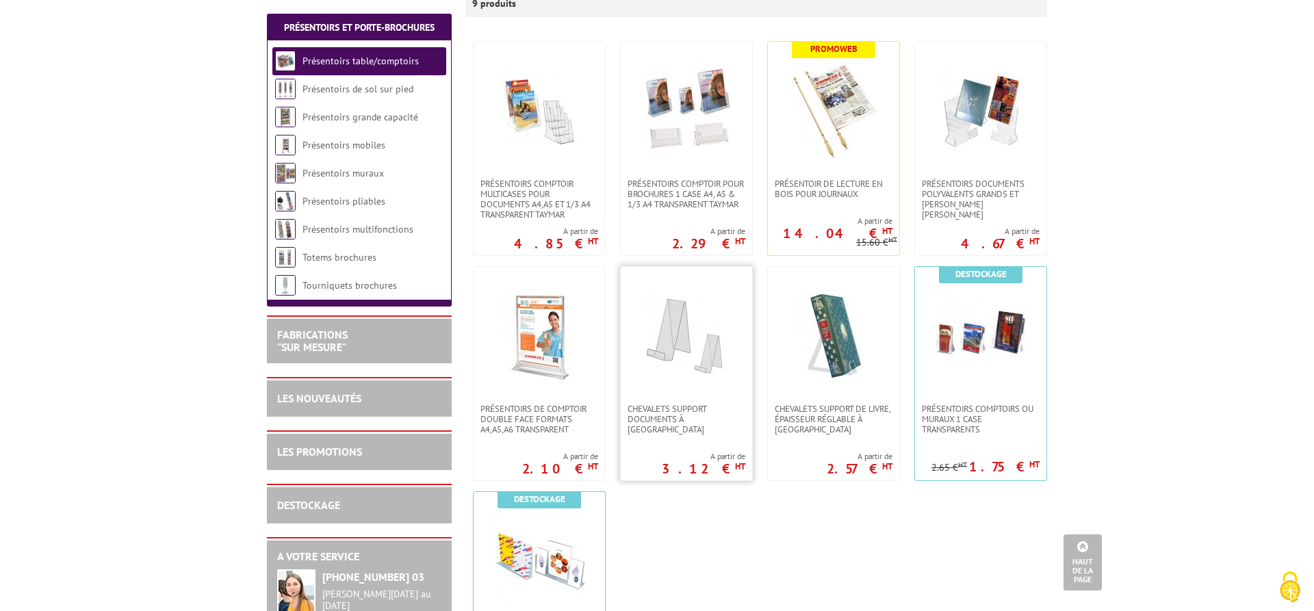
click at [689, 287] on img at bounding box center [687, 335] width 96 height 96
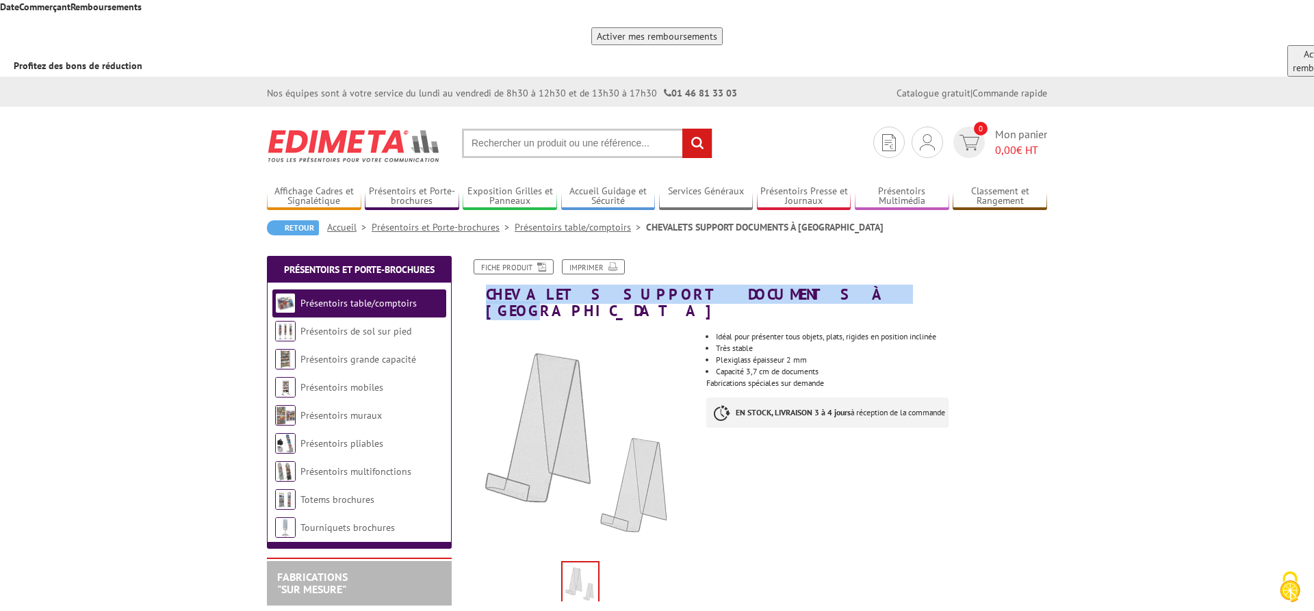
drag, startPoint x: 487, startPoint y: 212, endPoint x: 827, endPoint y: 207, distance: 340.9
click at [827, 259] on h1 "CHEVALETS SUPPORT DOCUMENTS À POSER" at bounding box center [756, 289] width 602 height 60
copy h1 "CHEVALETS SUPPORT DOCUMENTS À POSER"
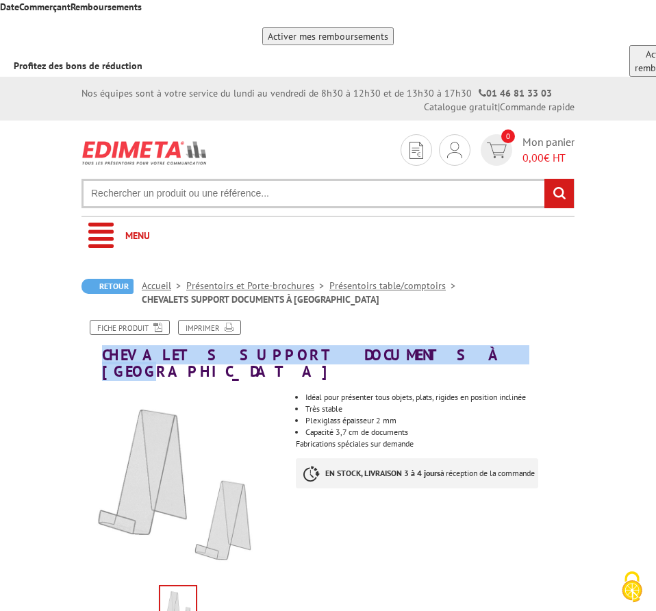
click at [188, 320] on h1 "CHEVALETS SUPPORT DOCUMENTS À POSER" at bounding box center [327, 350] width 513 height 60
drag, startPoint x: 103, startPoint y: 271, endPoint x: 400, endPoint y: 269, distance: 297.7
click at [400, 320] on h1 "CHEVALETS SUPPORT DOCUMENTS À POSER" at bounding box center [327, 350] width 513 height 60
copy h1 "CHEVALETS SUPPORT DOCUMENTS À POSER"
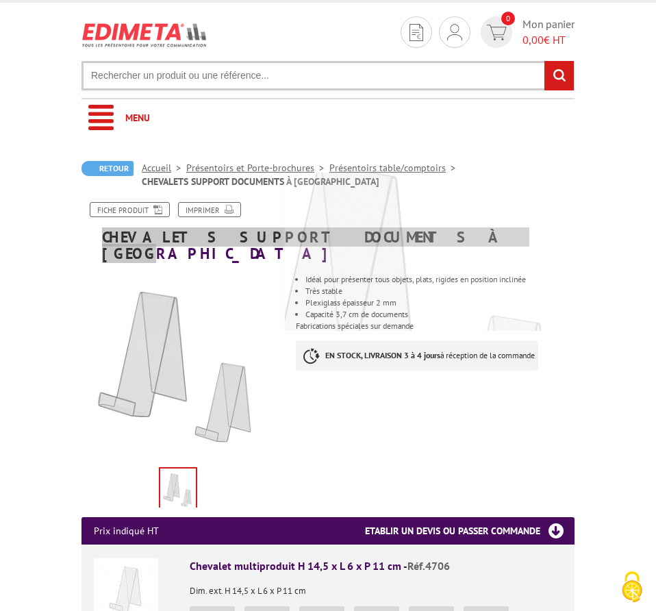
scroll to position [209, 0]
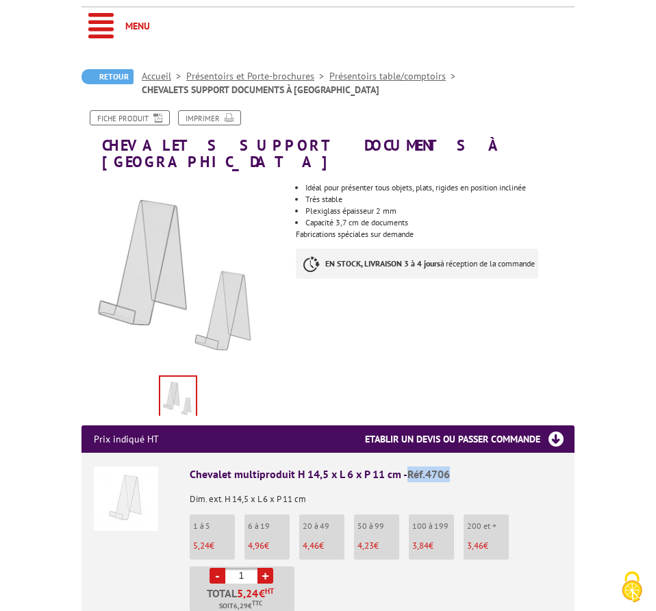
drag, startPoint x: 459, startPoint y: 374, endPoint x: 411, endPoint y: 378, distance: 48.0
click at [411, 466] on div "Chevalet multiproduit H 14,5 x L 6 x P 11 cm - Réf.4706" at bounding box center [376, 474] width 372 height 16
copy span "Réf.4706"
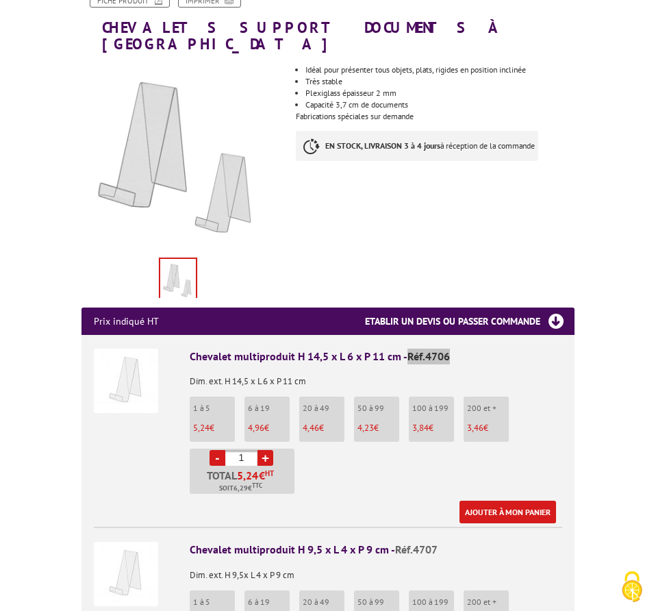
scroll to position [349, 0]
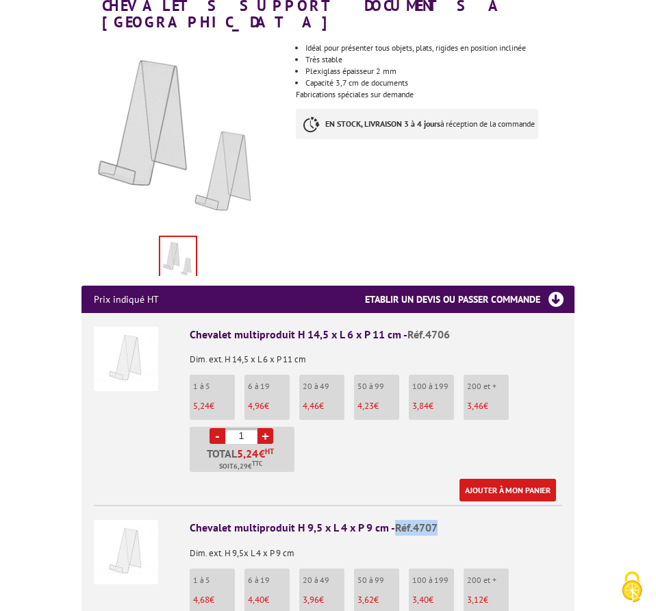
drag, startPoint x: 399, startPoint y: 433, endPoint x: 444, endPoint y: 433, distance: 44.5
click at [444, 519] on div "Chevalet multiproduit H 9,5 x L 4 x P 9 cm - Réf.4707" at bounding box center [376, 527] width 372 height 16
copy span "Réf.4707"
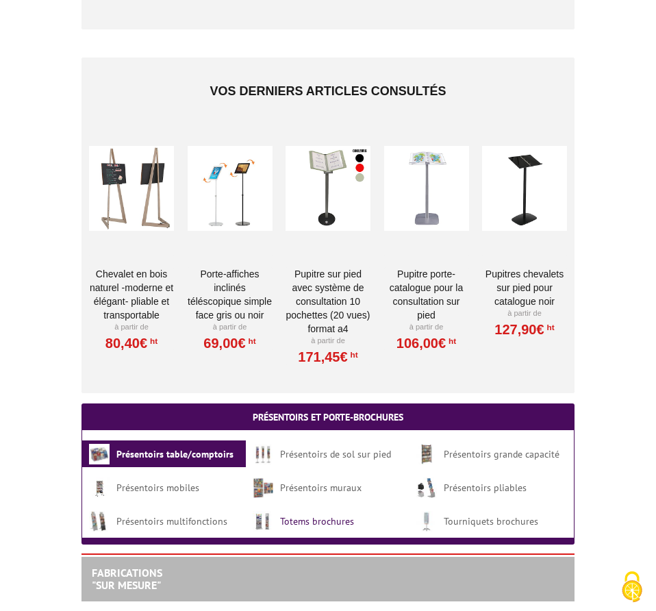
scroll to position [1466, 0]
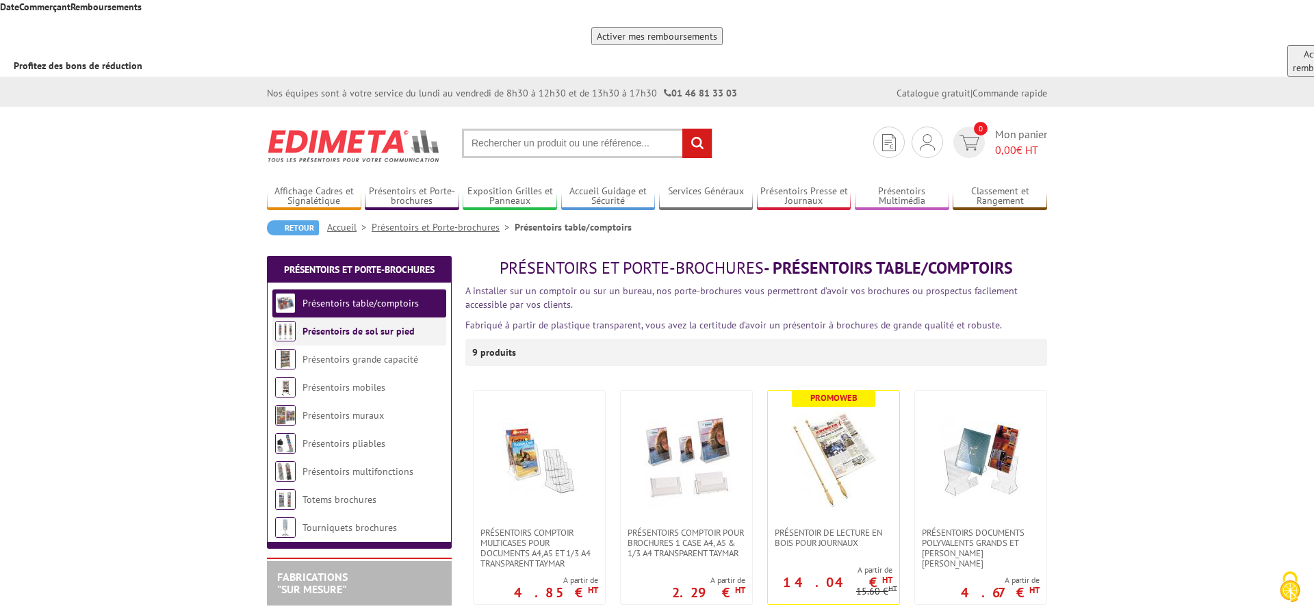
click at [337, 325] on link "Présentoirs de sol sur pied" at bounding box center [359, 331] width 112 height 12
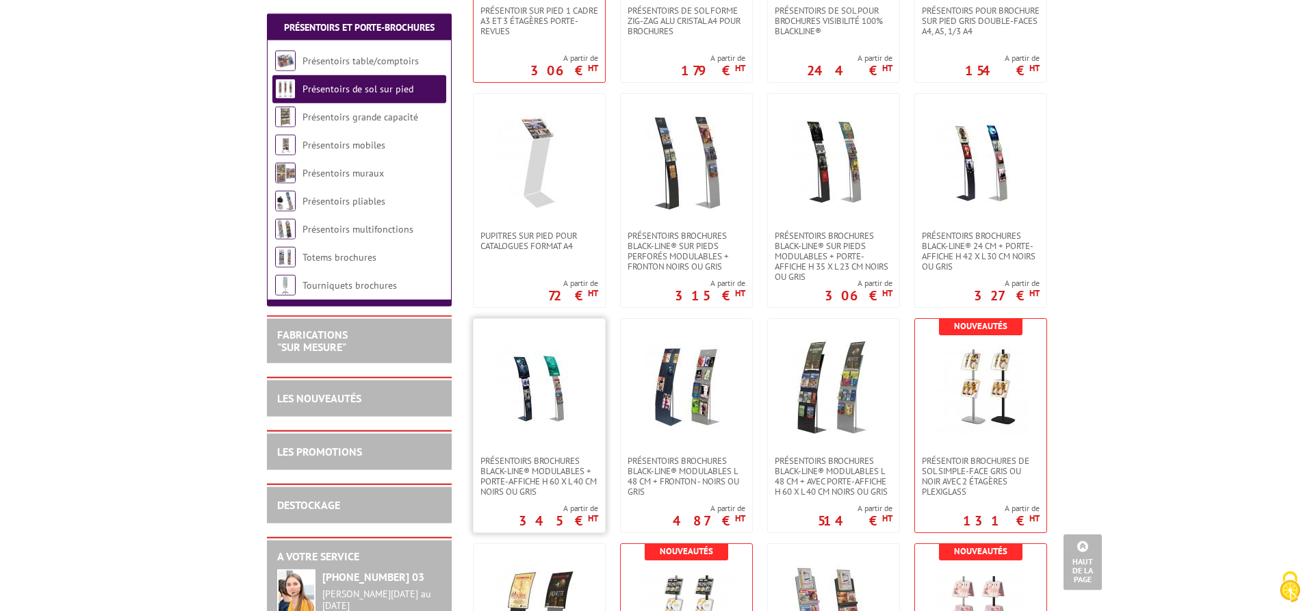
scroll to position [1326, 0]
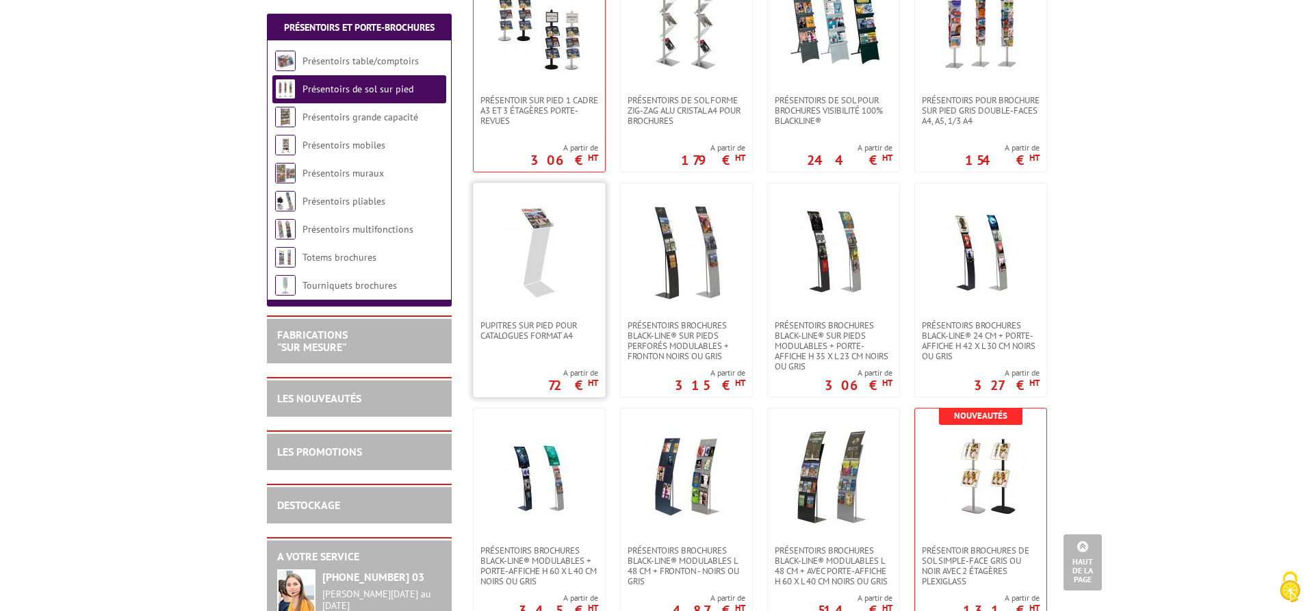
click at [541, 204] on img at bounding box center [539, 252] width 96 height 96
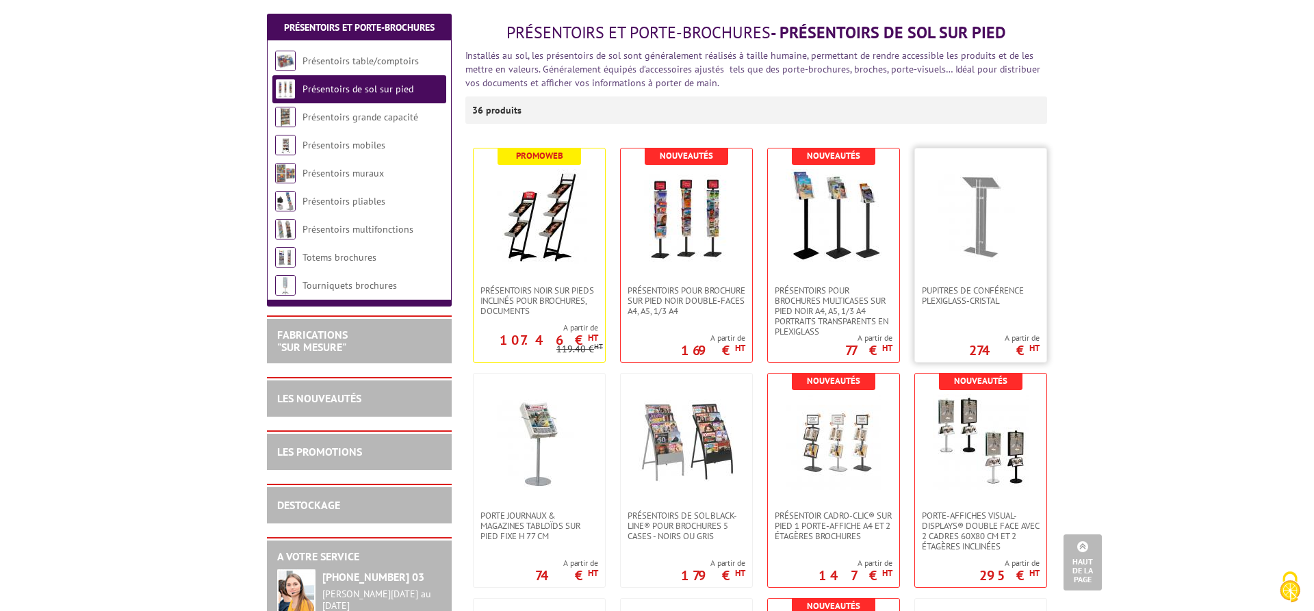
scroll to position [209, 0]
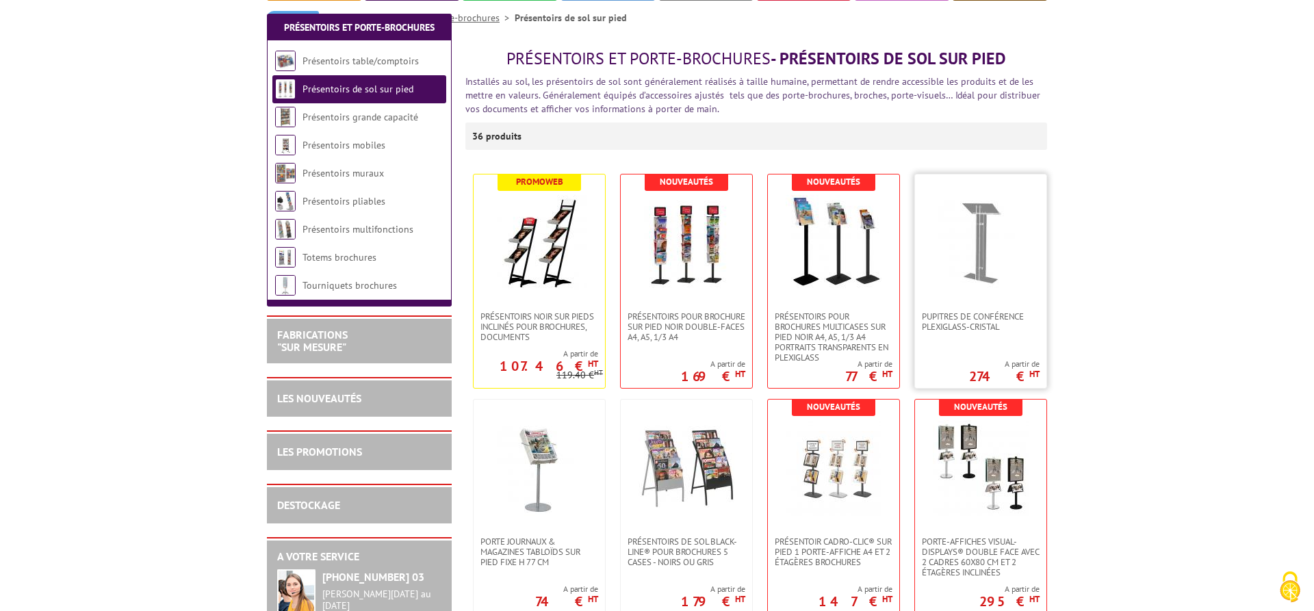
click at [983, 195] on img at bounding box center [981, 243] width 96 height 96
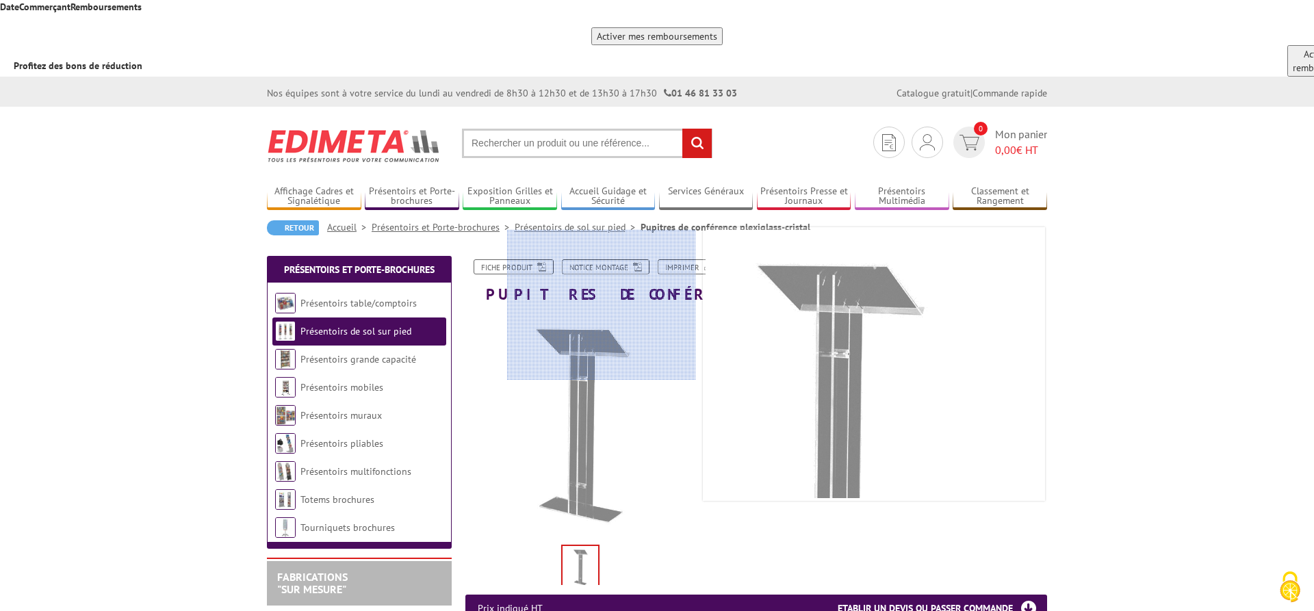
scroll to position [140, 0]
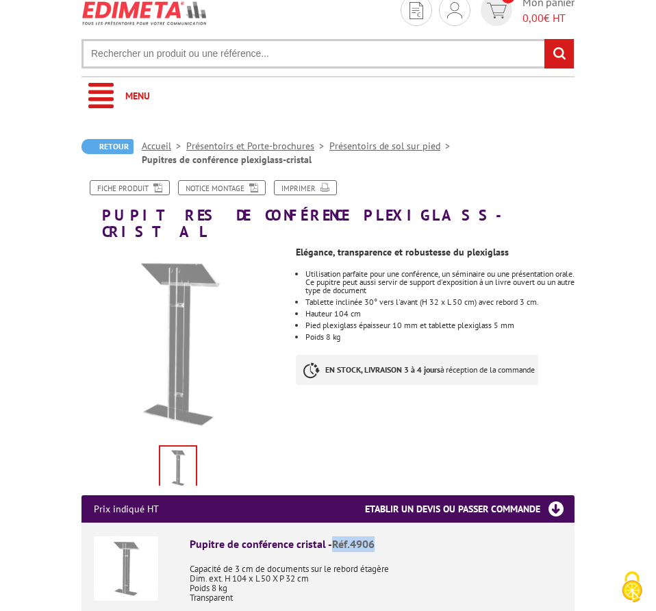
drag, startPoint x: 363, startPoint y: 448, endPoint x: 333, endPoint y: 451, distance: 29.6
click at [333, 536] on div "Pupitre de conférence cristal - Réf.4906" at bounding box center [376, 544] width 372 height 16
copy span "Réf.4906"
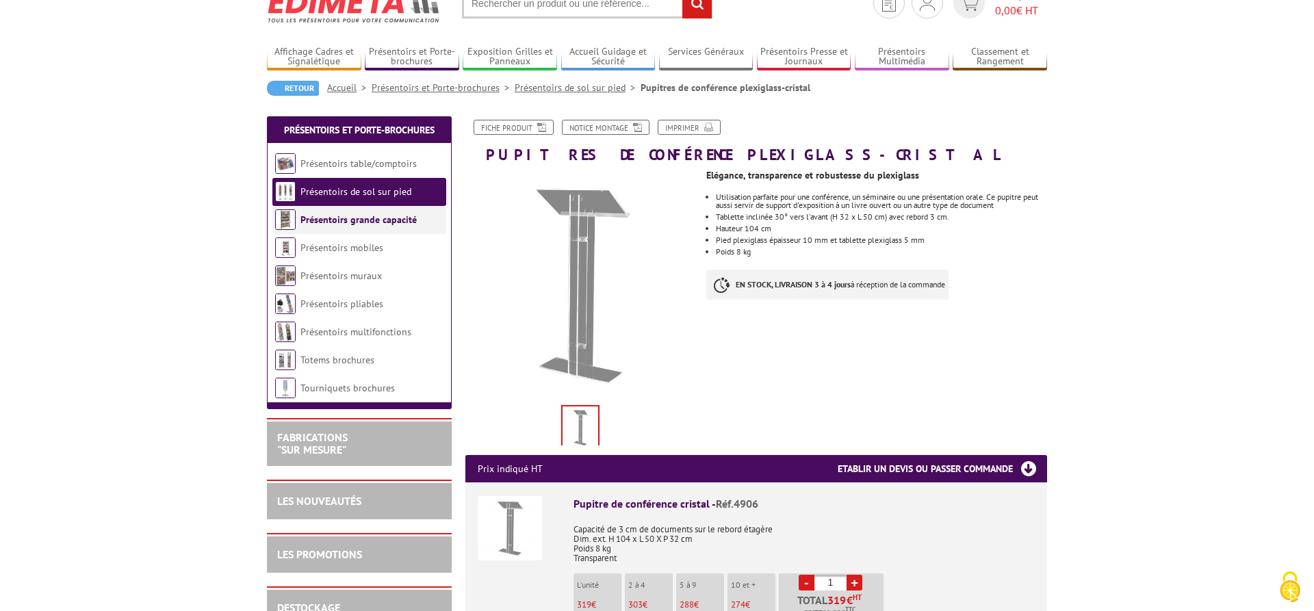
click at [365, 214] on link "Présentoirs grande capacité" at bounding box center [358, 220] width 116 height 12
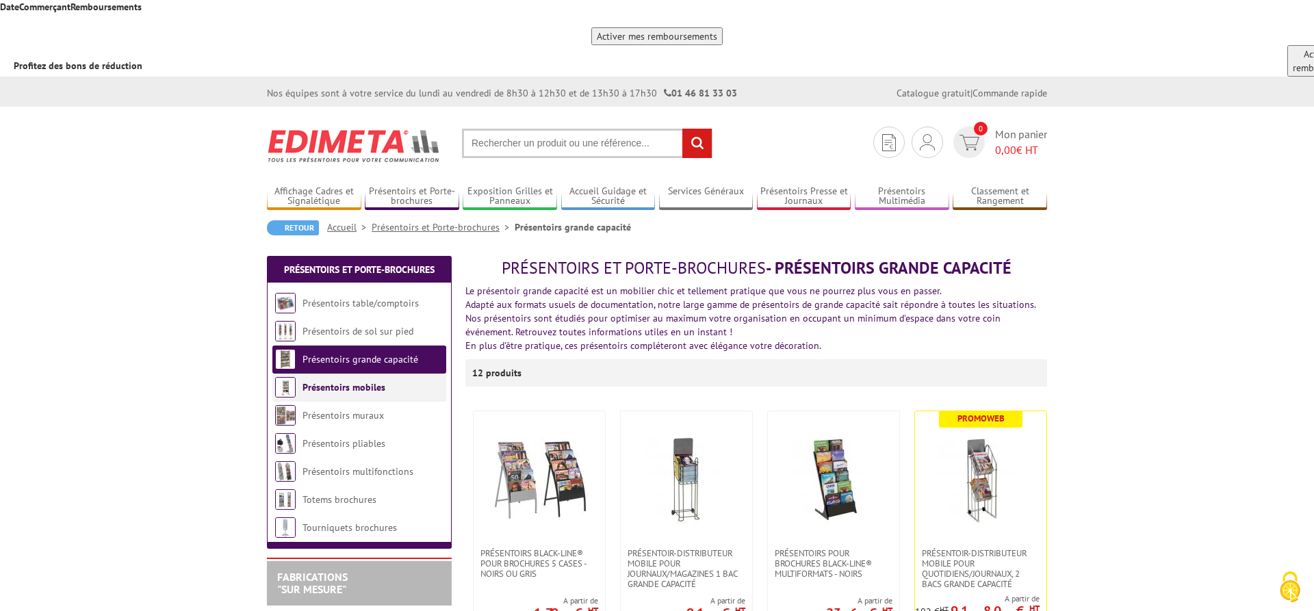
click at [357, 381] on link "Présentoirs mobiles" at bounding box center [344, 387] width 83 height 12
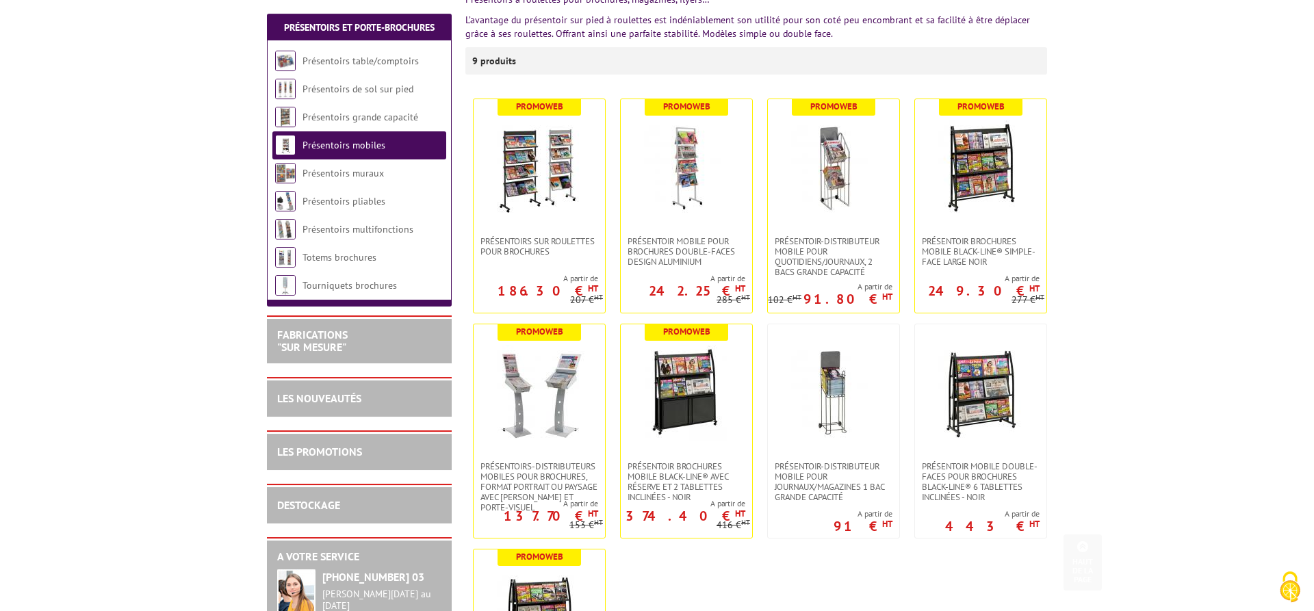
scroll to position [349, 0]
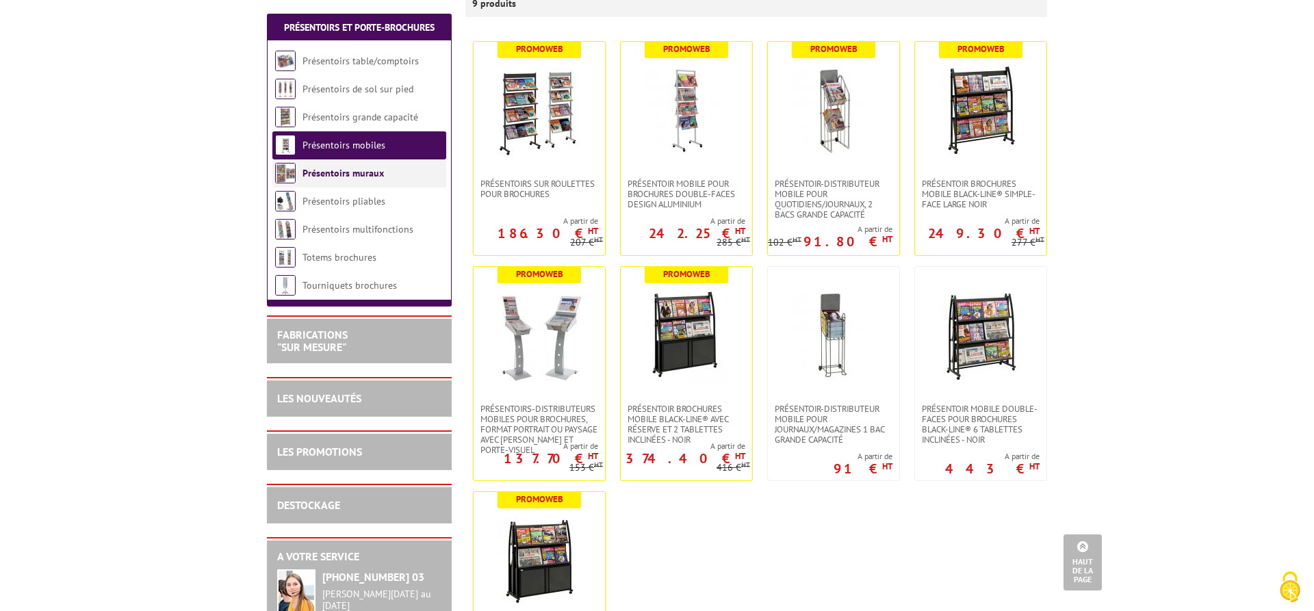
click at [344, 166] on li "Présentoirs muraux" at bounding box center [359, 173] width 174 height 28
click at [342, 170] on link "Présentoirs muraux" at bounding box center [343, 173] width 81 height 12
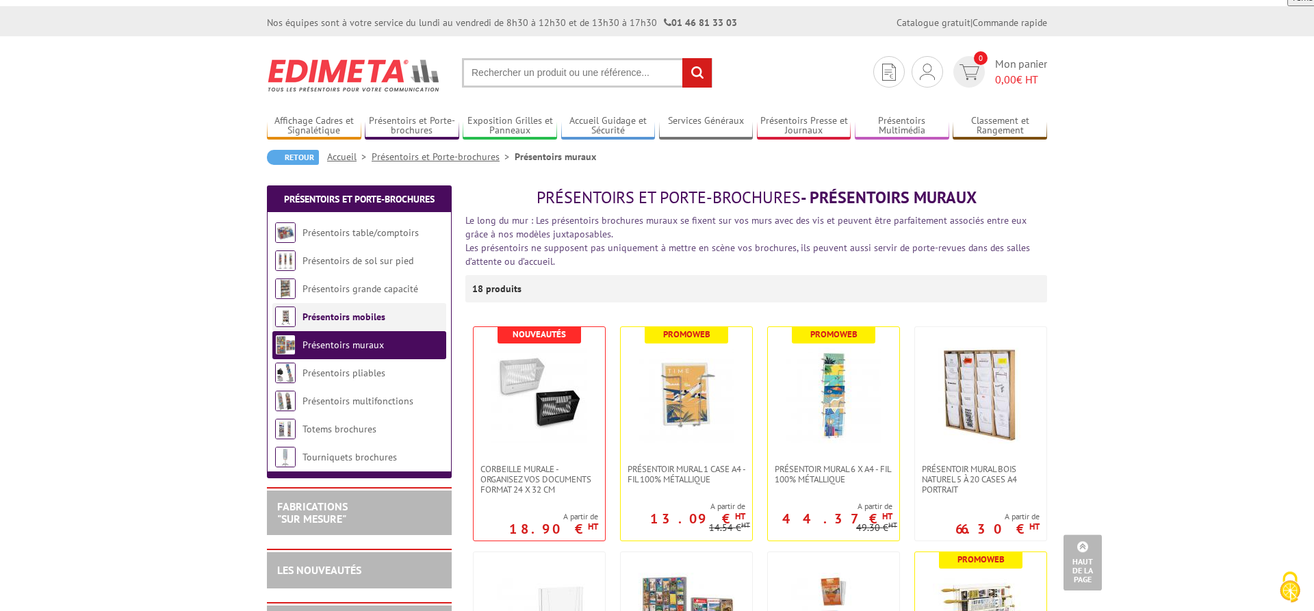
scroll to position [70, 0]
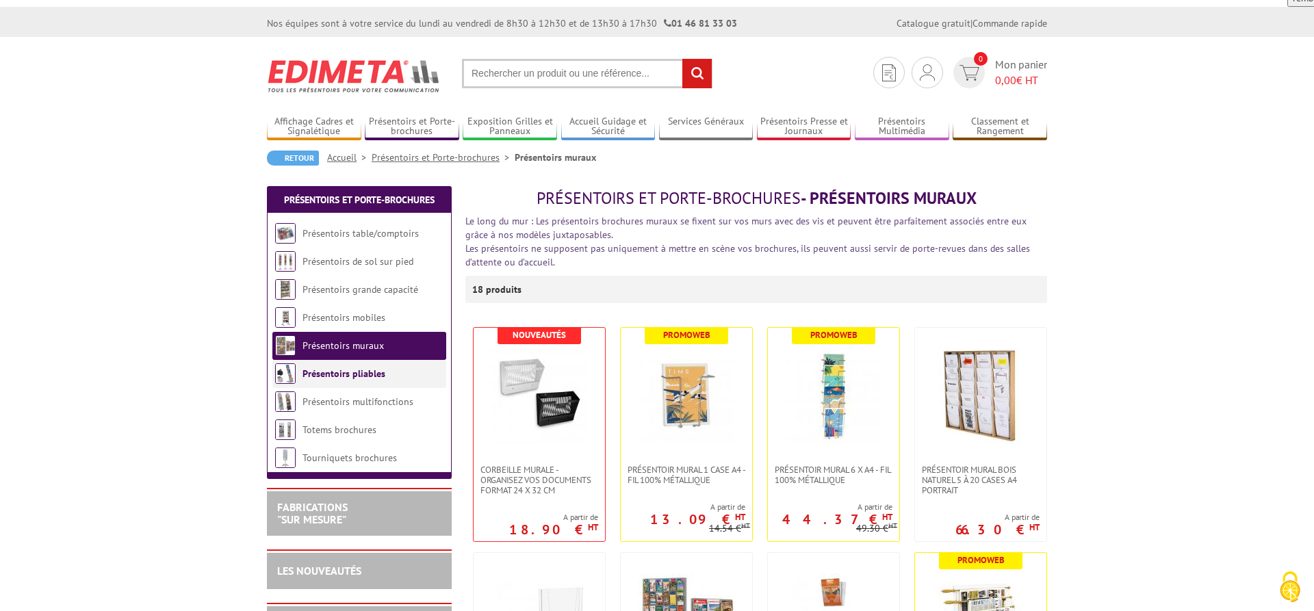
click at [344, 368] on link "Présentoirs pliables" at bounding box center [344, 374] width 83 height 12
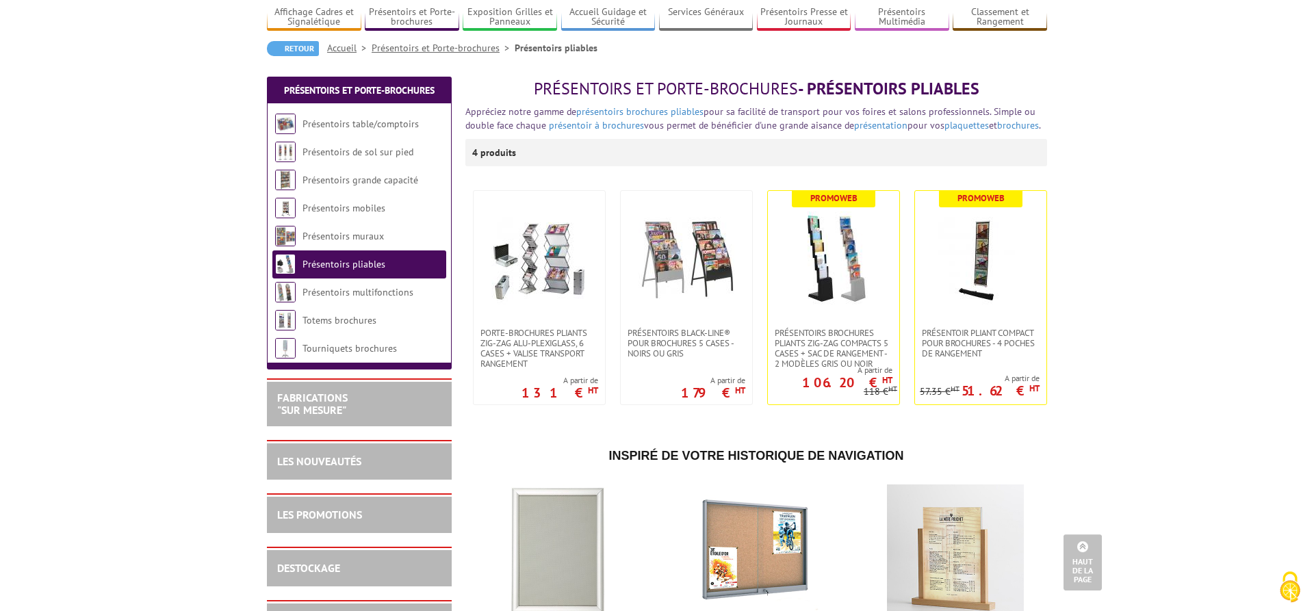
scroll to position [70, 0]
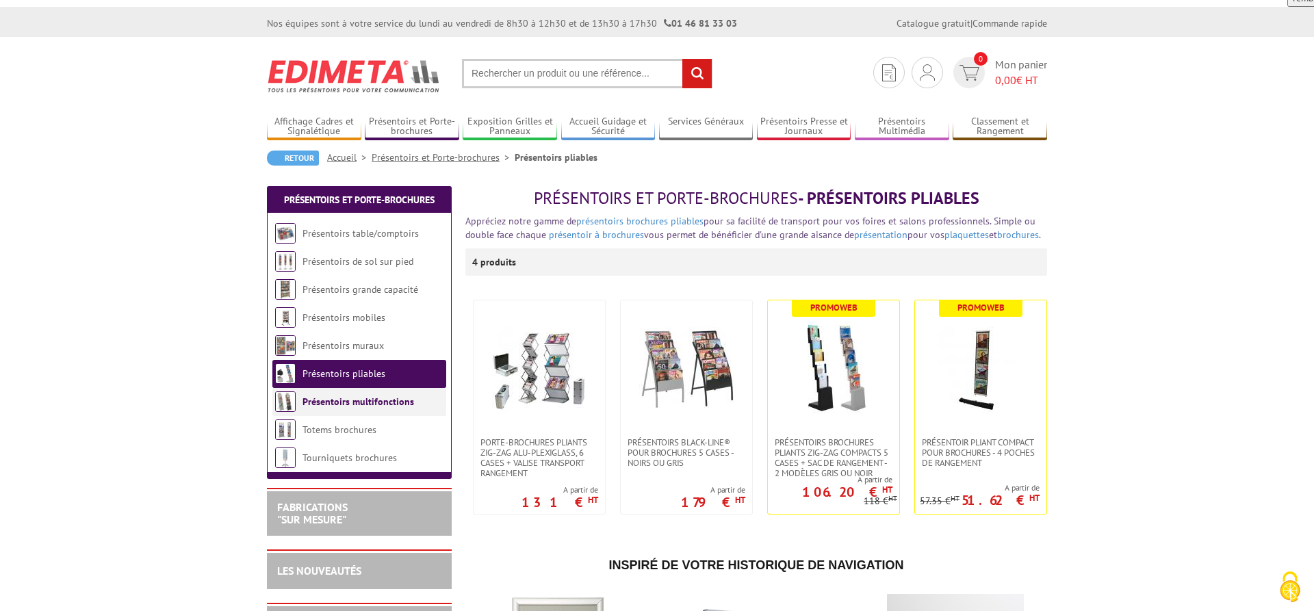
click at [363, 388] on li "Présentoirs multifonctions" at bounding box center [359, 402] width 174 height 28
click at [361, 396] on link "Présentoirs multifonctions" at bounding box center [359, 402] width 112 height 12
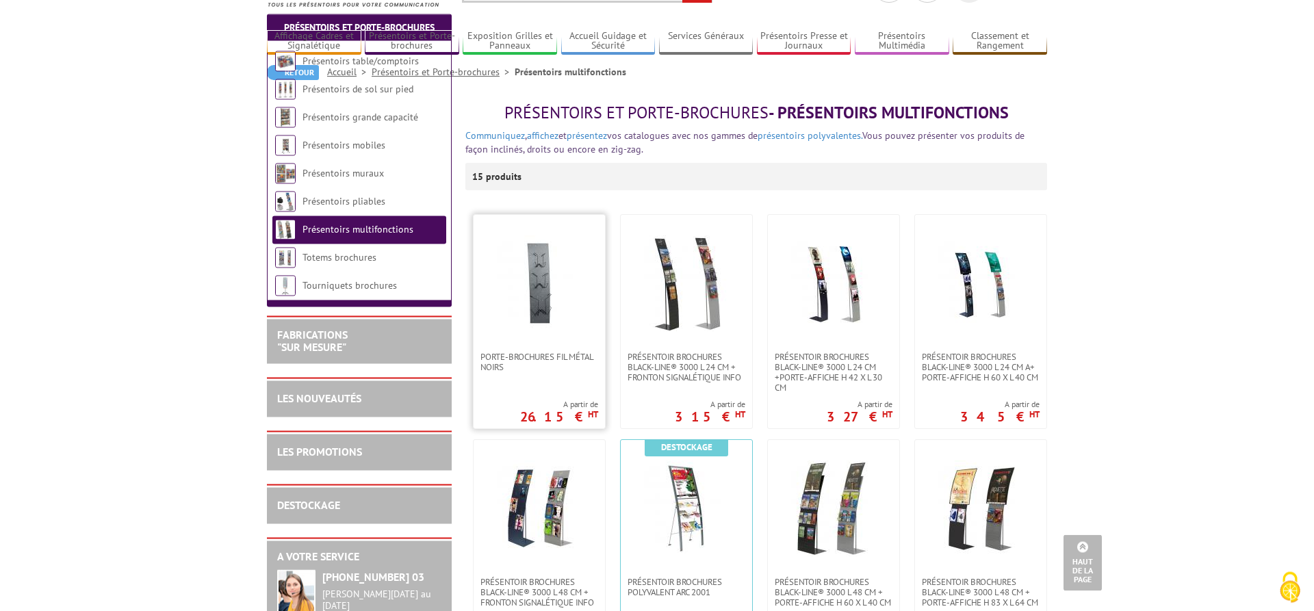
scroll to position [70, 0]
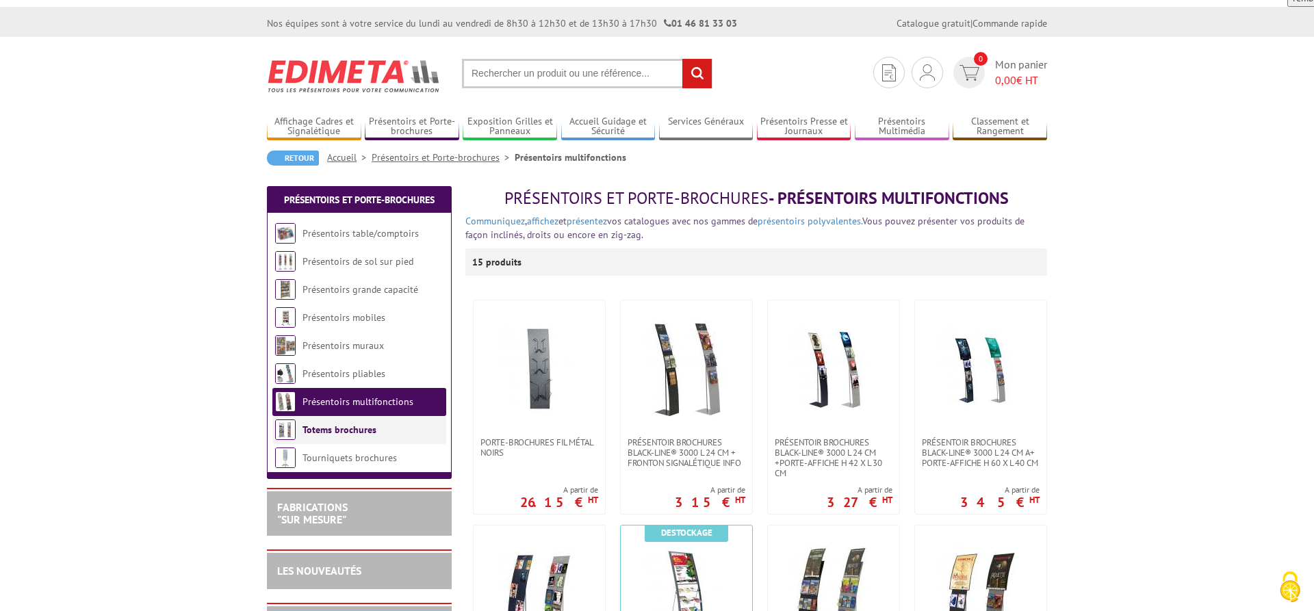
click at [348, 424] on link "Totems brochures" at bounding box center [340, 430] width 74 height 12
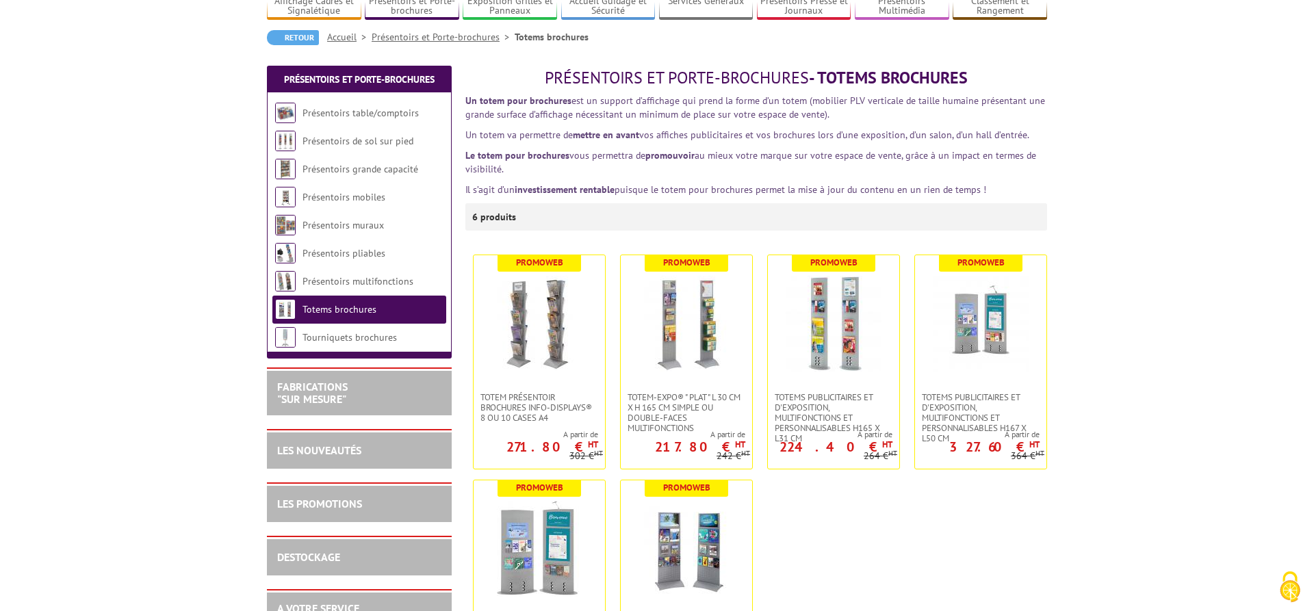
scroll to position [279, 0]
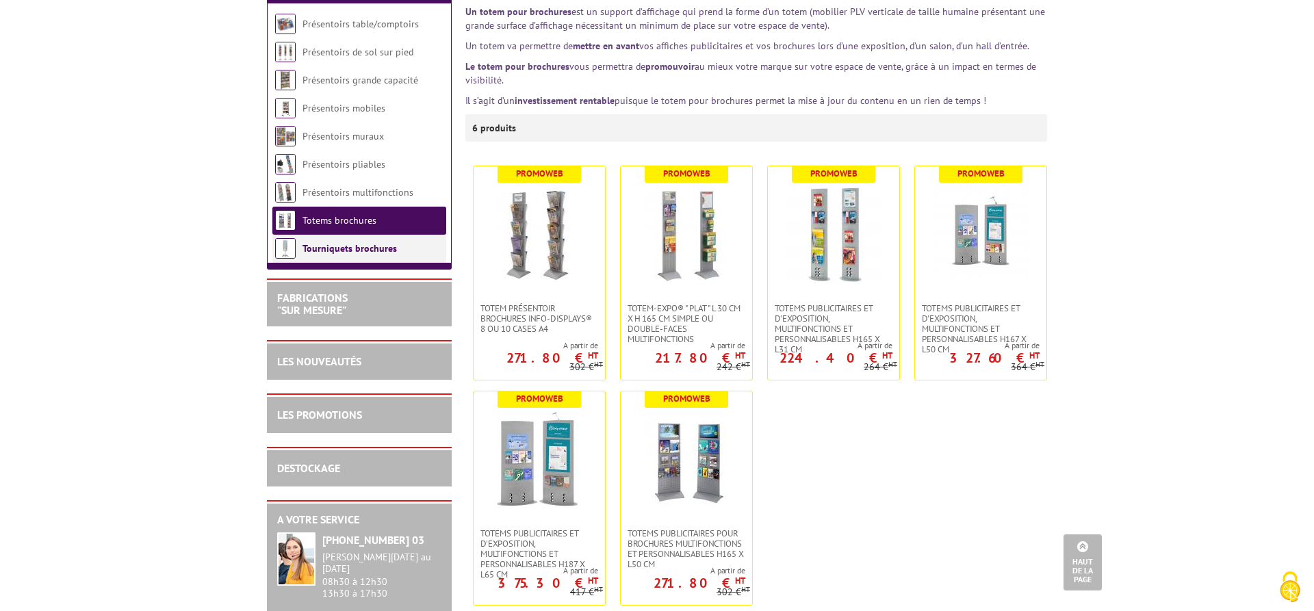
click at [367, 242] on link "Tourniquets brochures" at bounding box center [350, 248] width 94 height 12
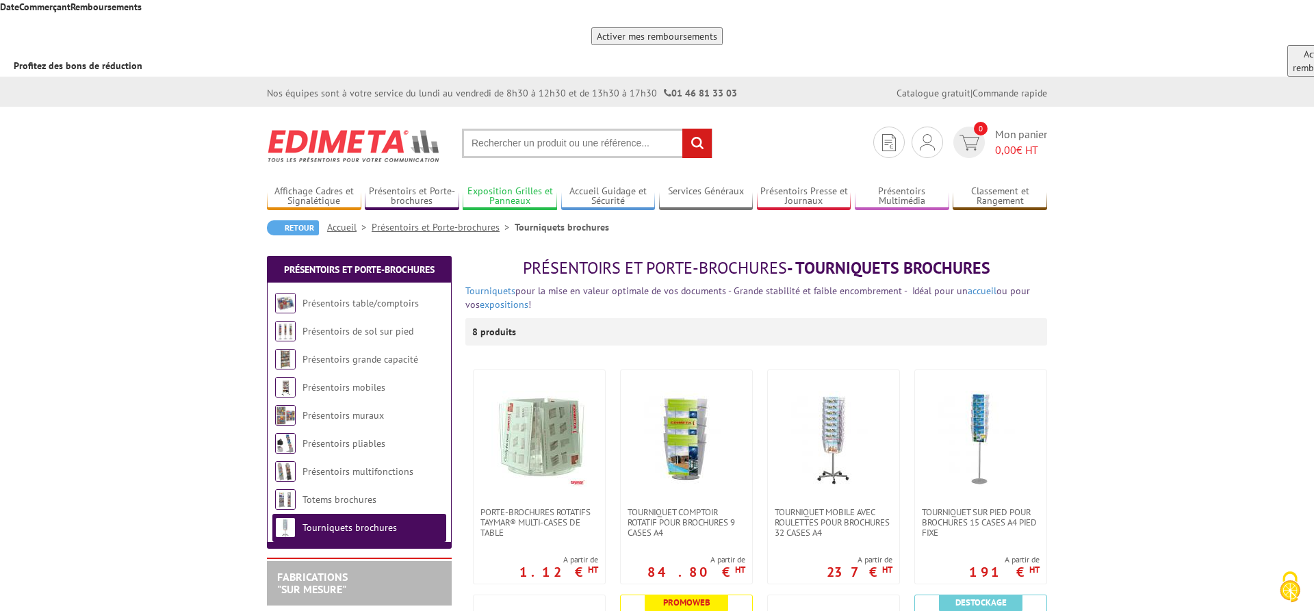
click at [497, 185] on link "Exposition Grilles et Panneaux" at bounding box center [510, 196] width 94 height 23
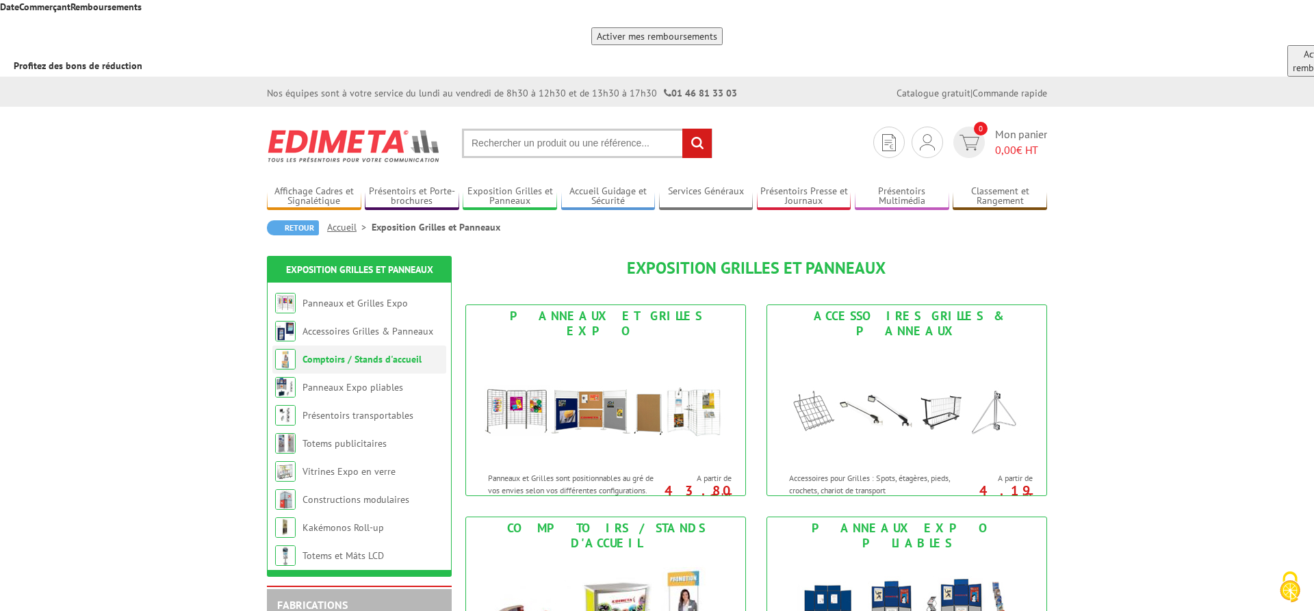
click at [375, 353] on link "Comptoirs / Stands d'accueil" at bounding box center [362, 359] width 119 height 12
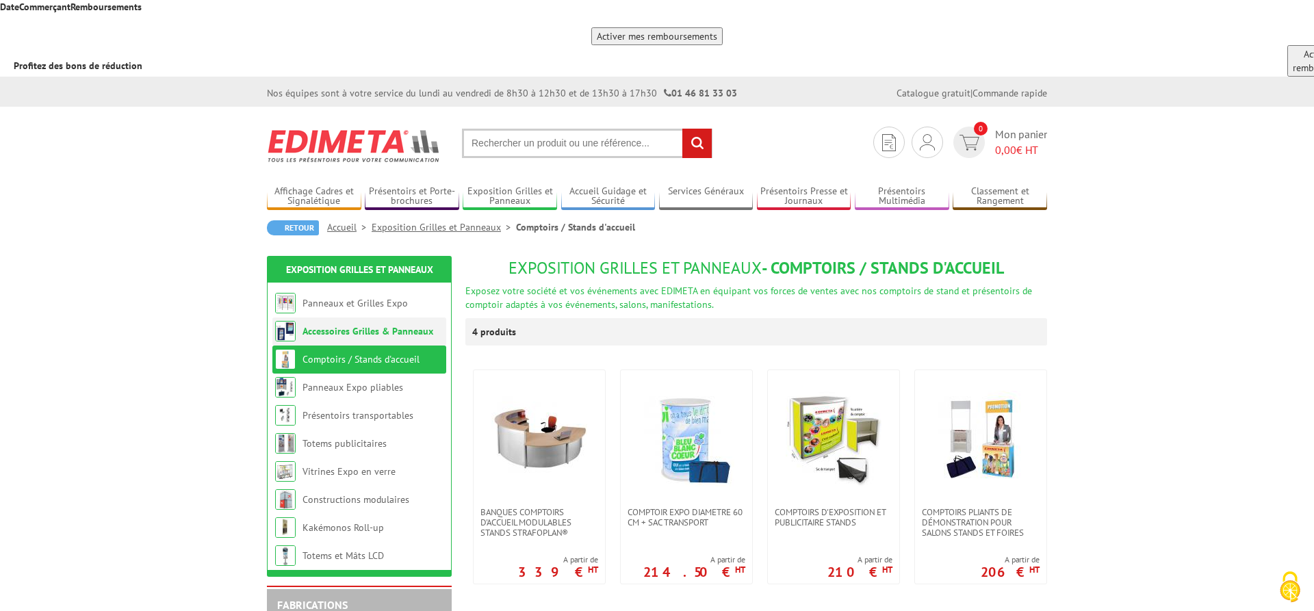
click at [376, 325] on link "Accessoires Grilles & Panneaux" at bounding box center [368, 331] width 131 height 12
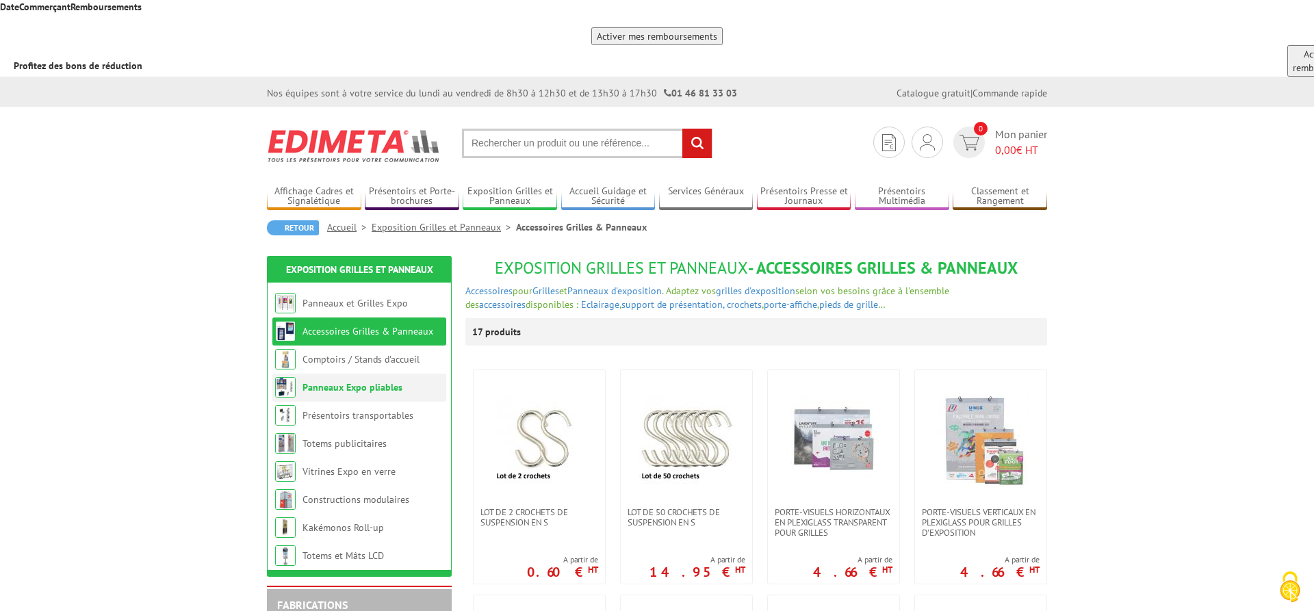
click at [361, 381] on link "Panneaux Expo pliables" at bounding box center [353, 387] width 100 height 12
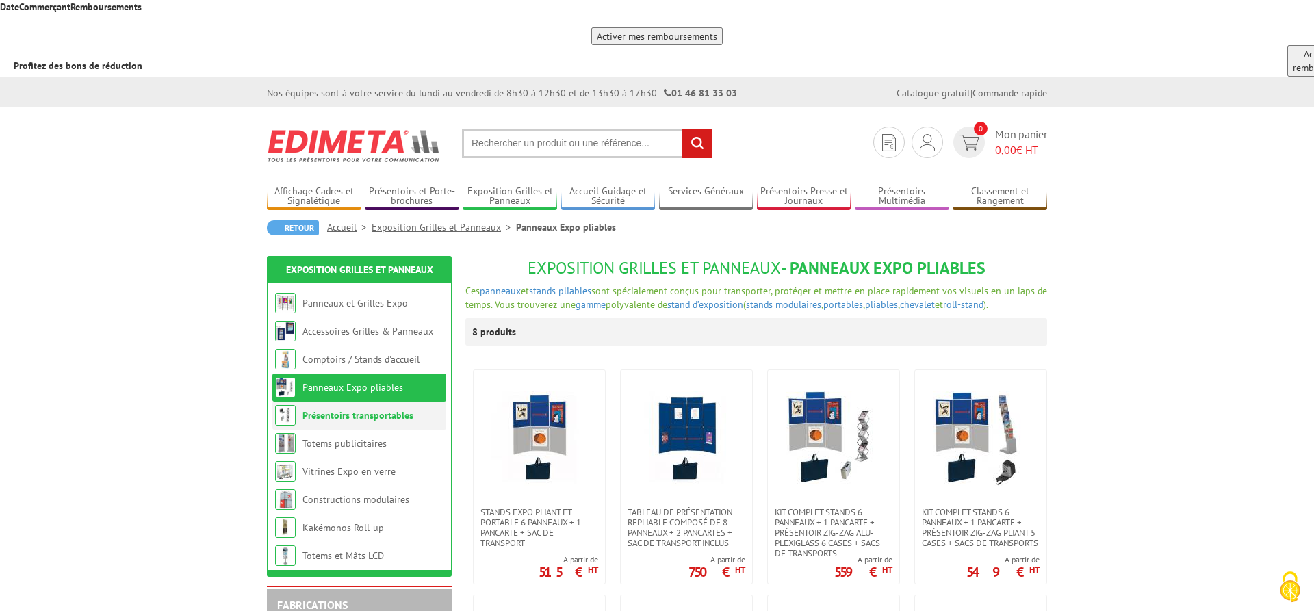
click at [358, 409] on link "Présentoirs transportables" at bounding box center [358, 415] width 111 height 12
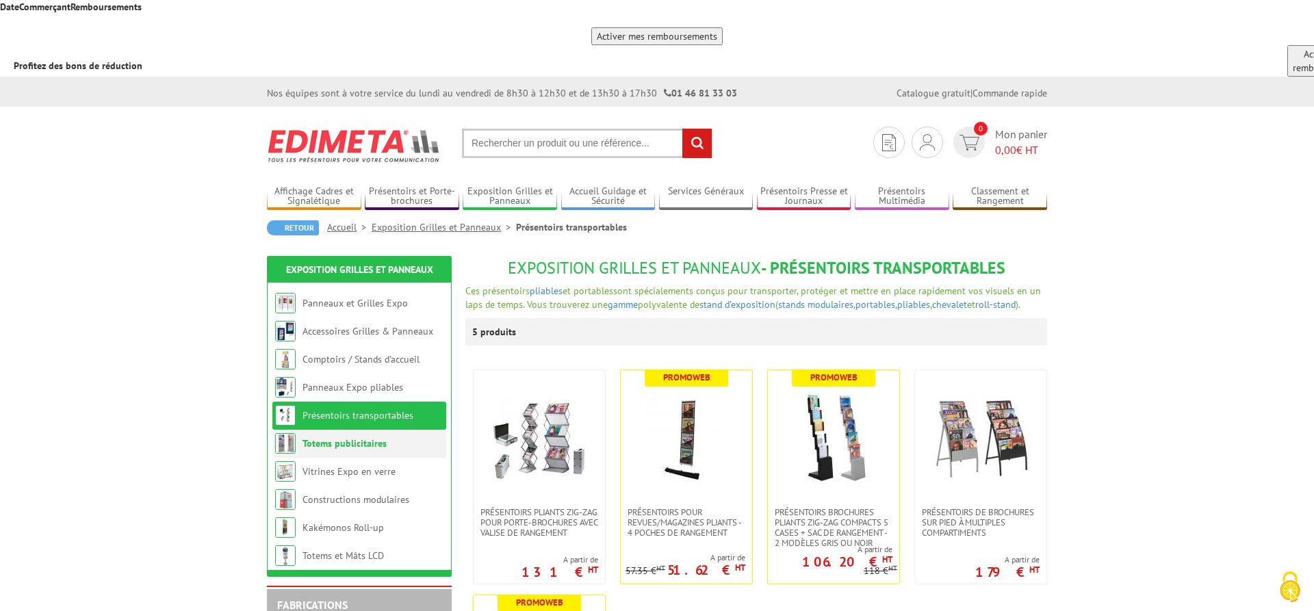
click at [352, 437] on link "Totems publicitaires" at bounding box center [345, 443] width 84 height 12
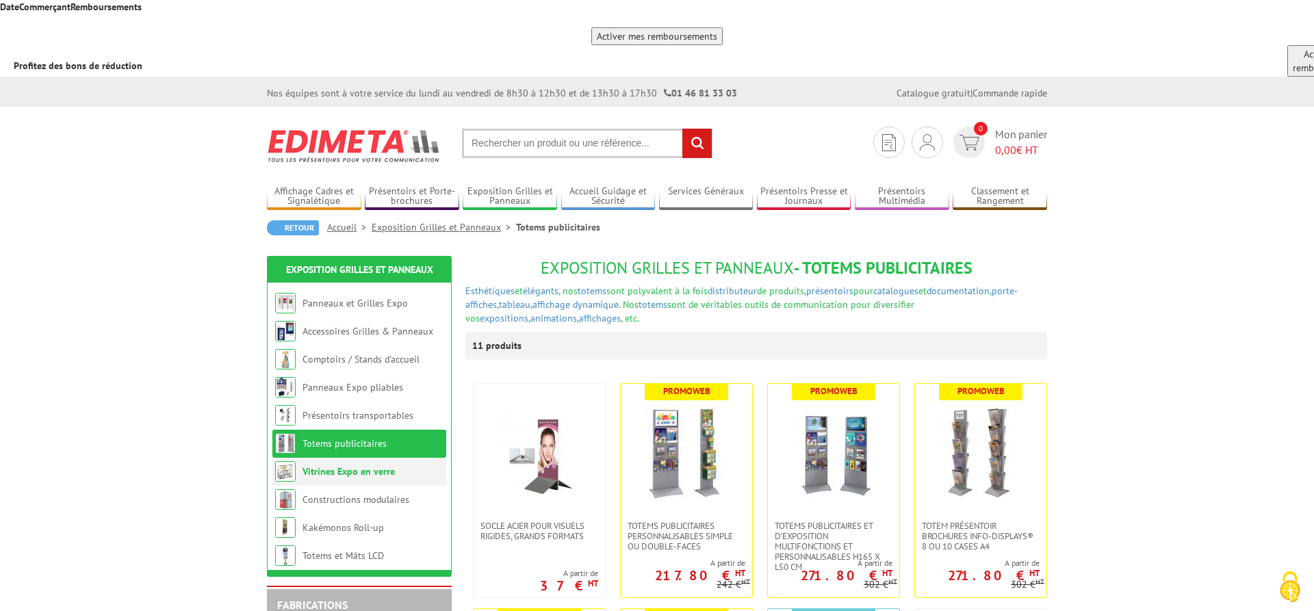
click at [354, 465] on link "Vitrines Expo en verre" at bounding box center [349, 471] width 92 height 12
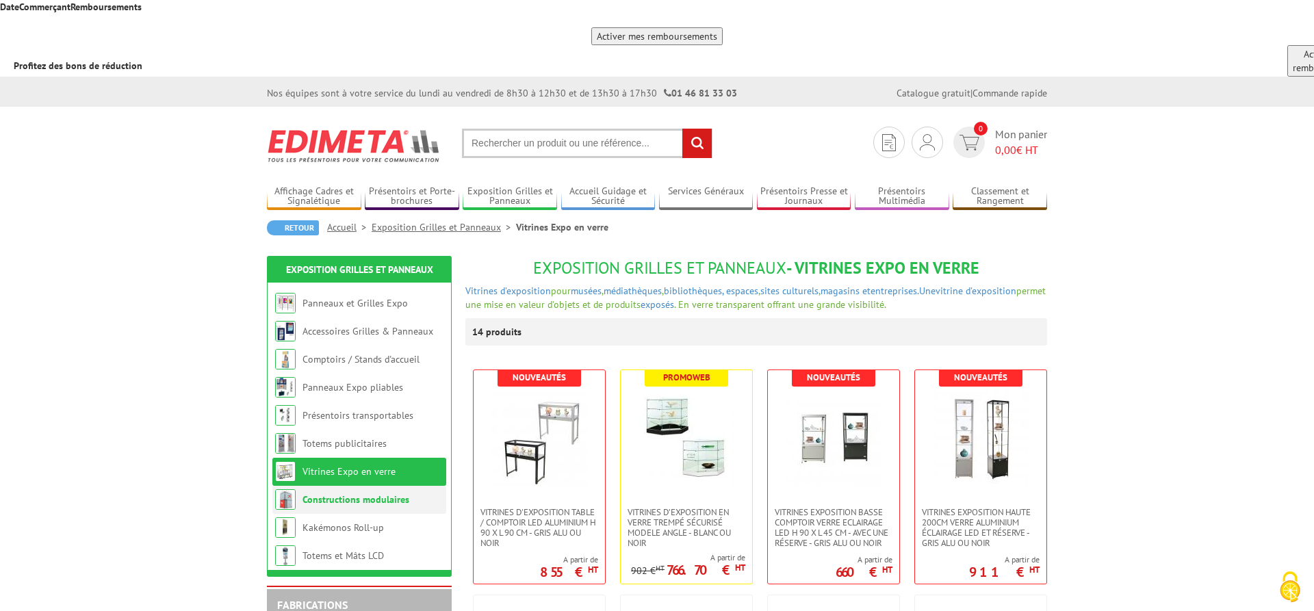
click at [353, 493] on link "Constructions modulaires" at bounding box center [356, 499] width 107 height 12
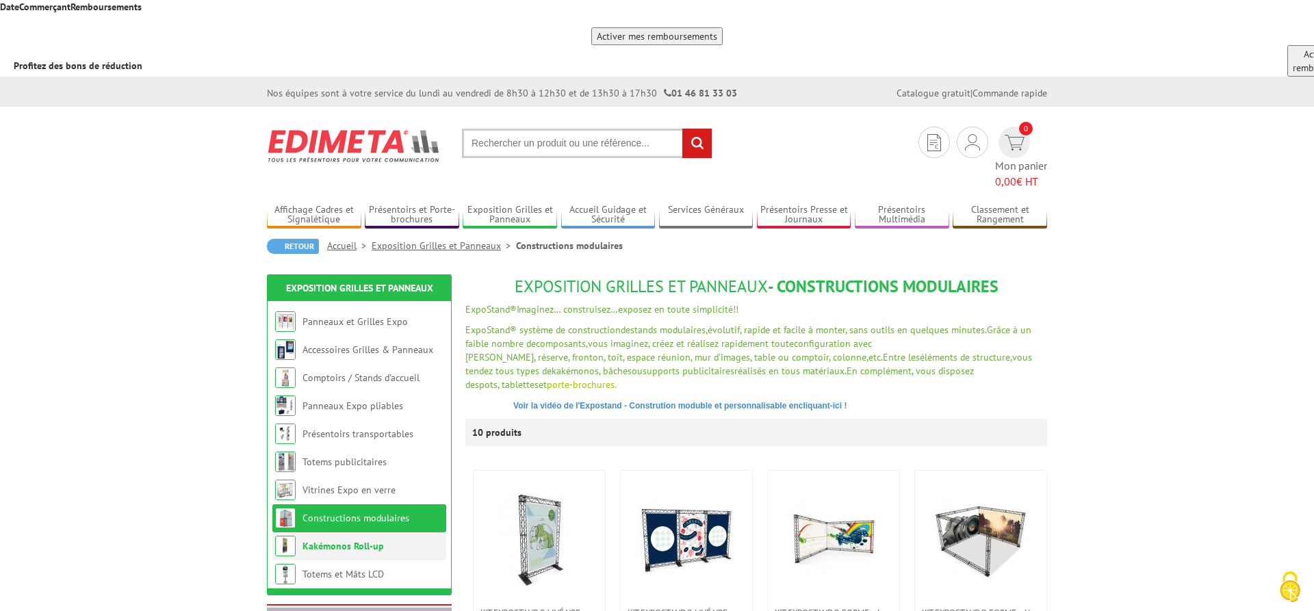
click at [344, 540] on link "Kakémonos Roll-up" at bounding box center [343, 546] width 81 height 12
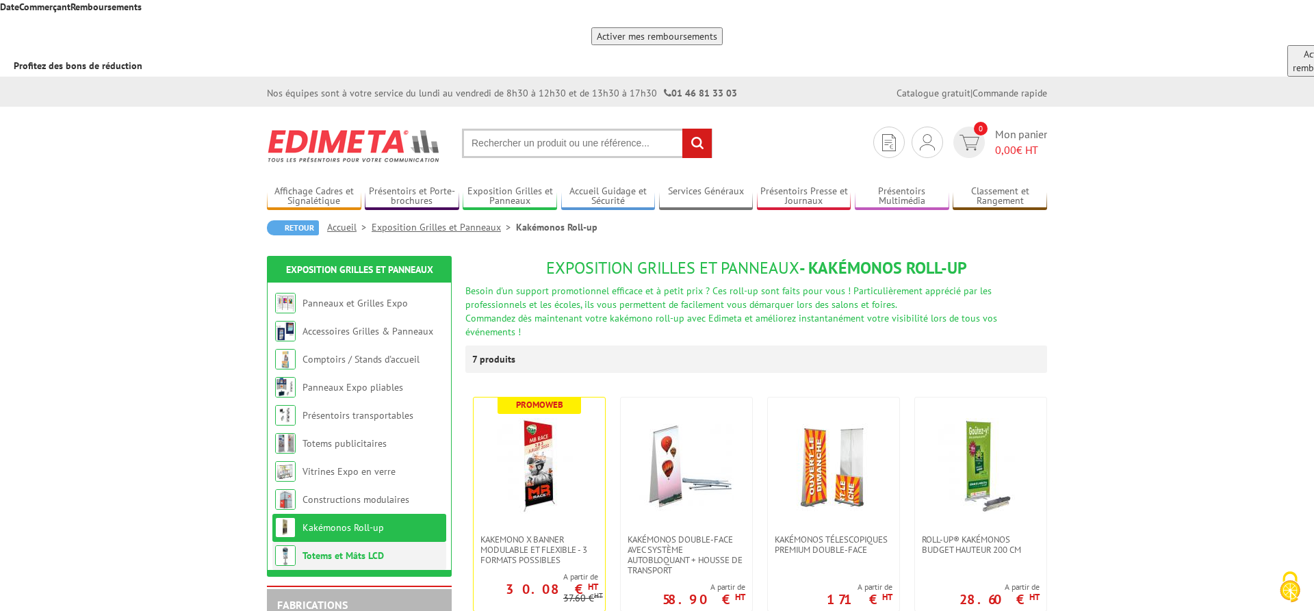
click at [342, 550] on link "Totems et Mâts LCD" at bounding box center [343, 556] width 81 height 12
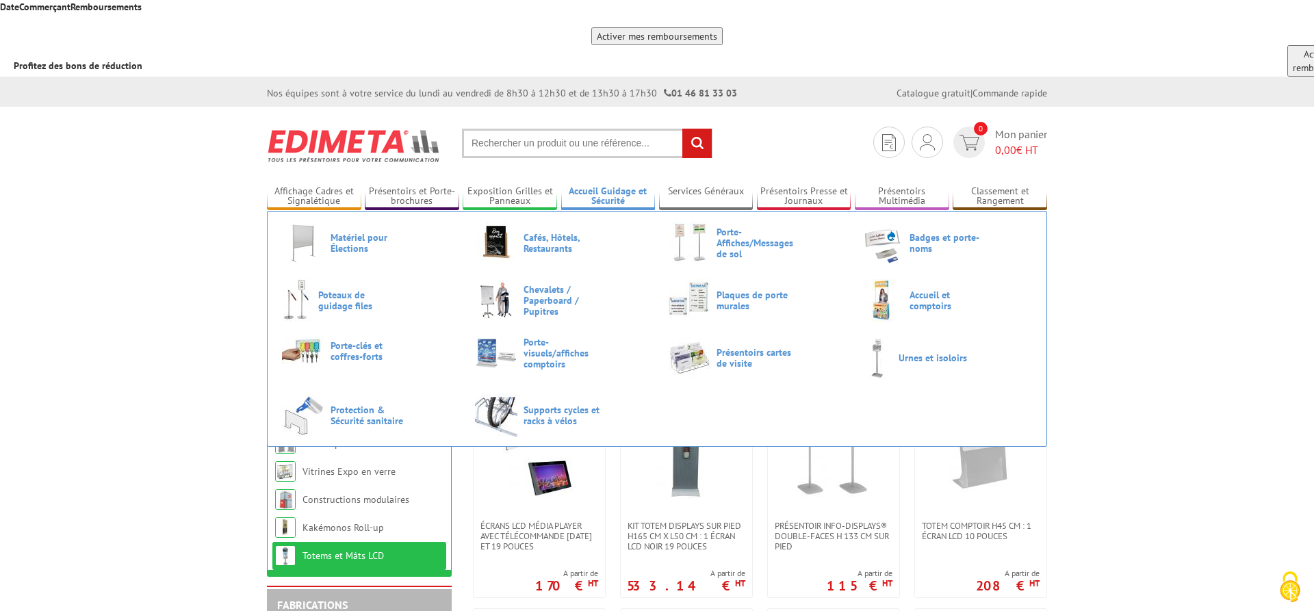
click at [600, 185] on link "Accueil Guidage et Sécurité" at bounding box center [608, 196] width 94 height 23
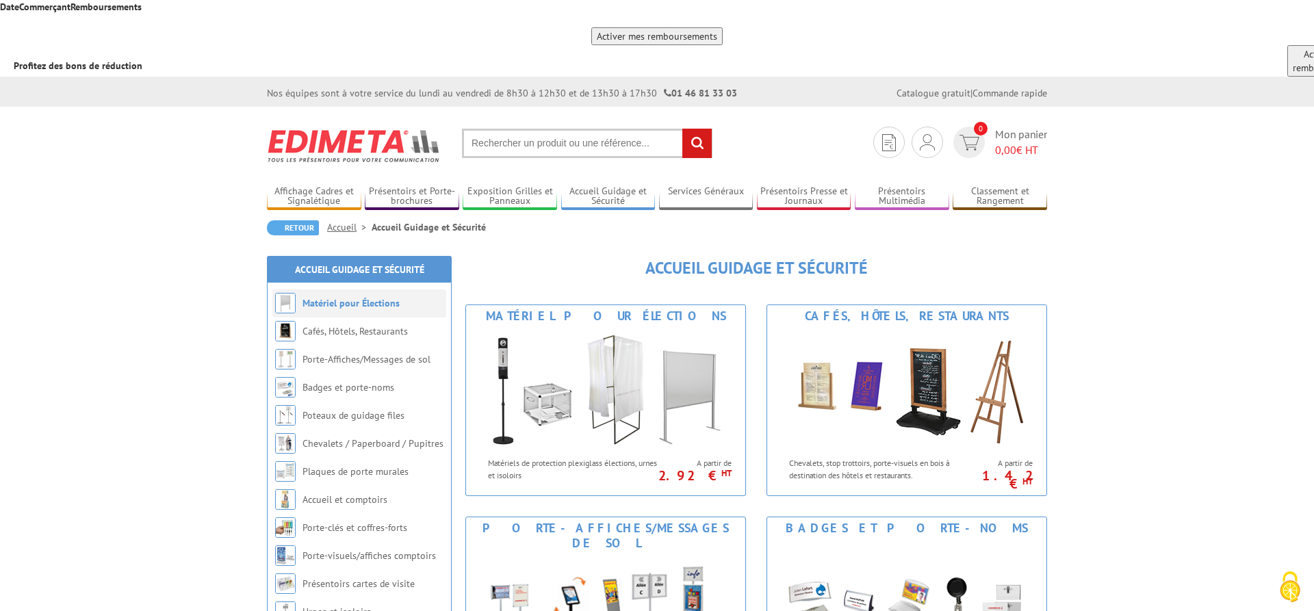
click at [368, 297] on link "Matériel pour Élections" at bounding box center [351, 303] width 97 height 12
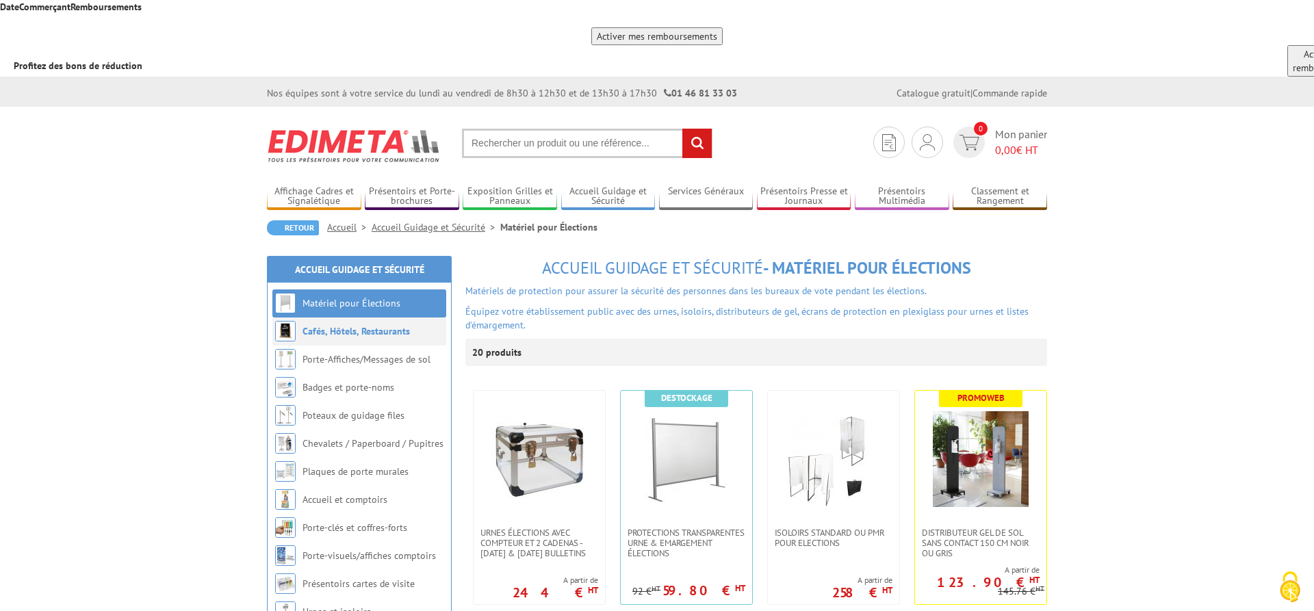
click at [365, 325] on link "Cafés, Hôtels, Restaurants" at bounding box center [356, 331] width 107 height 12
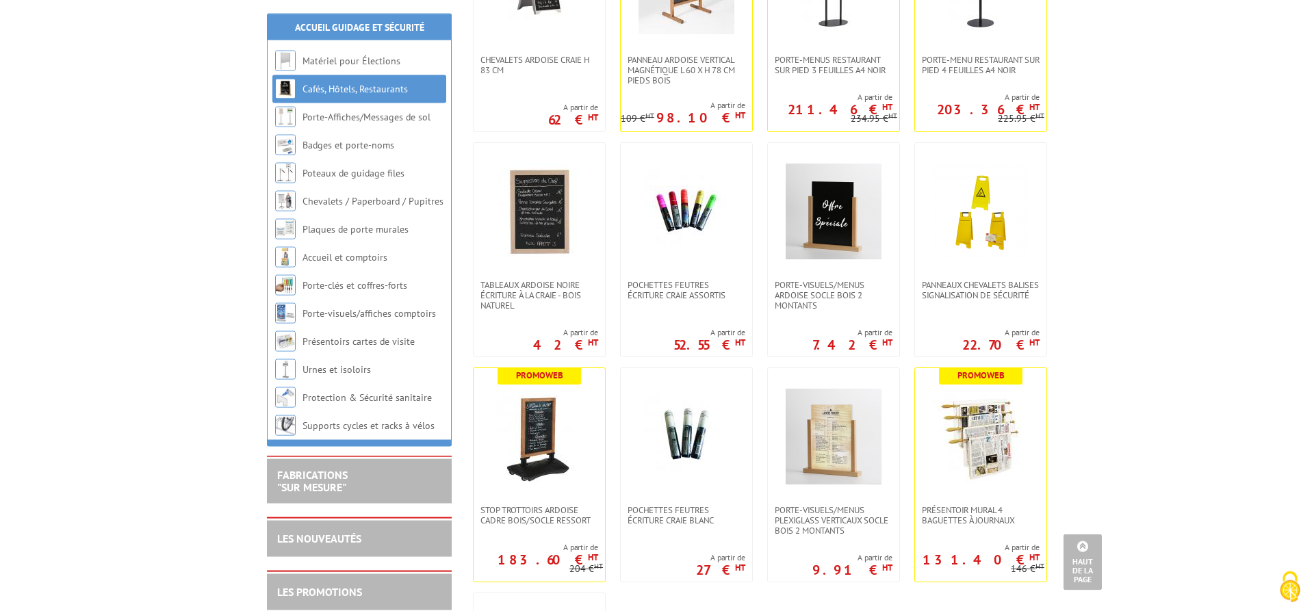
scroll to position [3840, 0]
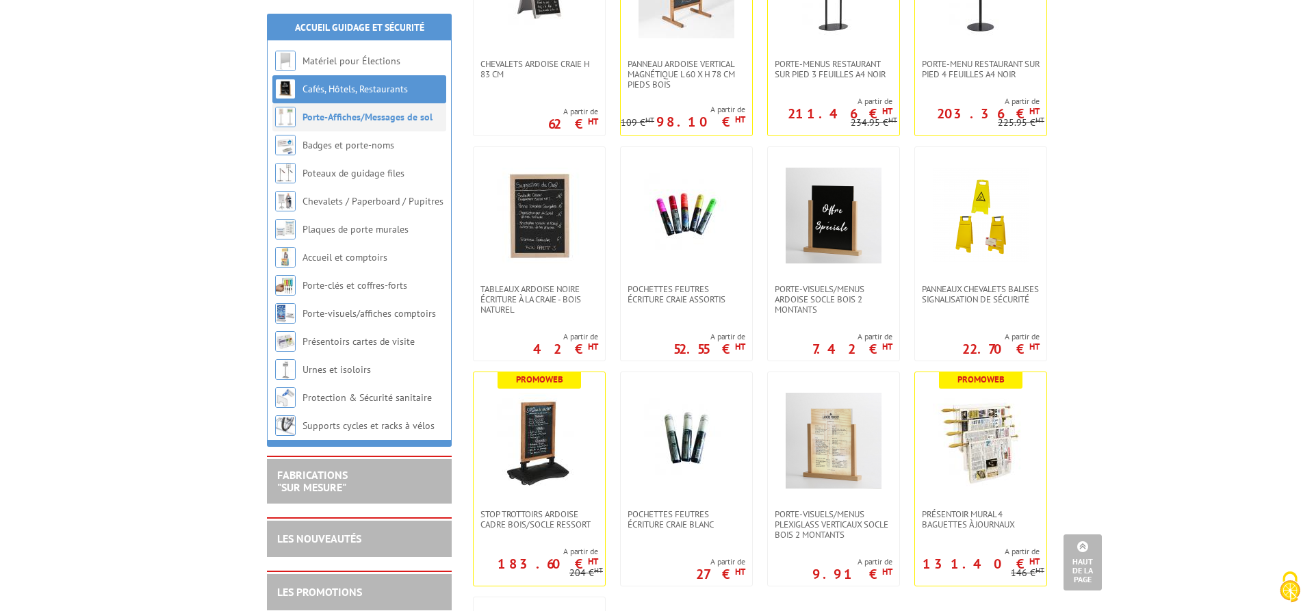
click at [348, 120] on link "Porte-Affiches/Messages de sol" at bounding box center [368, 117] width 130 height 12
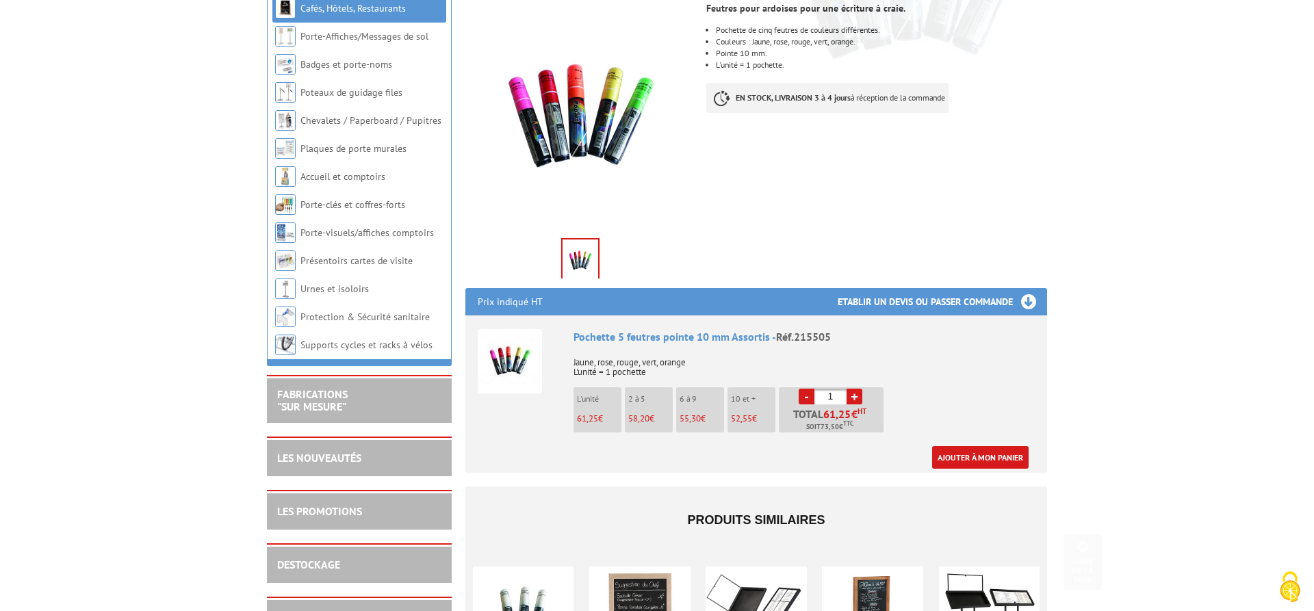
scroll to position [349, 0]
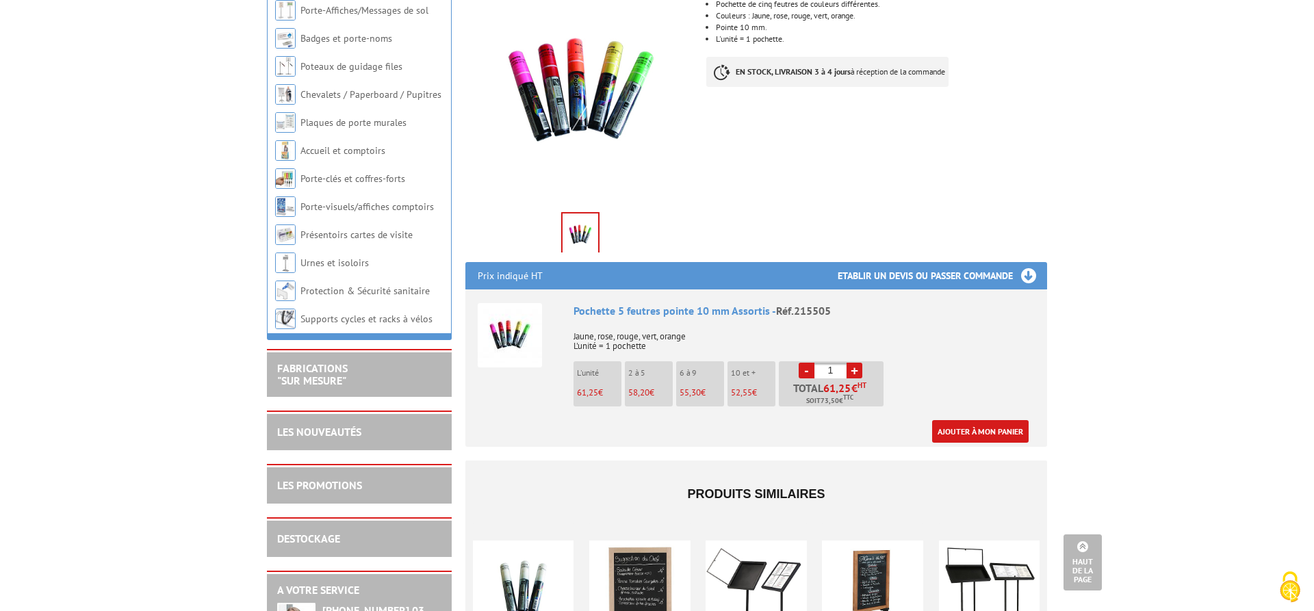
click at [609, 461] on div "Produits similaires POCHETTES FEUTRES ÉCRITURE CRAIE BLANC À partir de 27,00€ H…" at bounding box center [756, 615] width 582 height 309
drag, startPoint x: 777, startPoint y: 213, endPoint x: 835, endPoint y: 219, distance: 58.5
click at [835, 303] on div "Pochette 5 feutres pointe 10 mm Assortis - Réf.215505" at bounding box center [804, 311] width 461 height 16
copy div "Réf.215505"
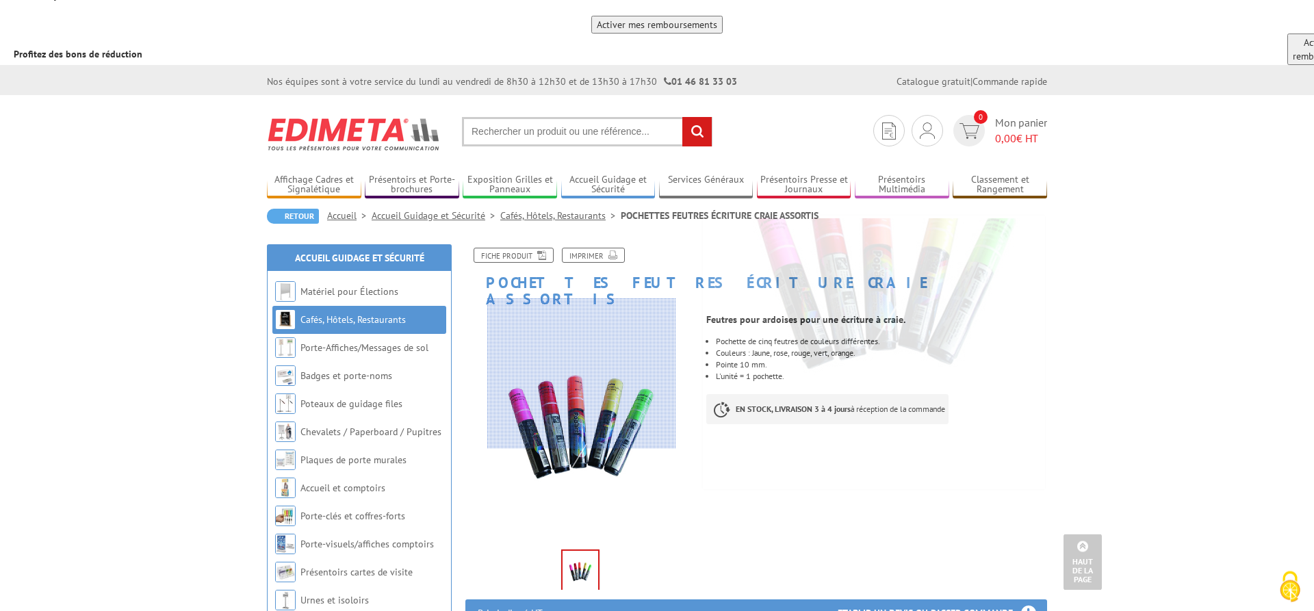
scroll to position [0, 0]
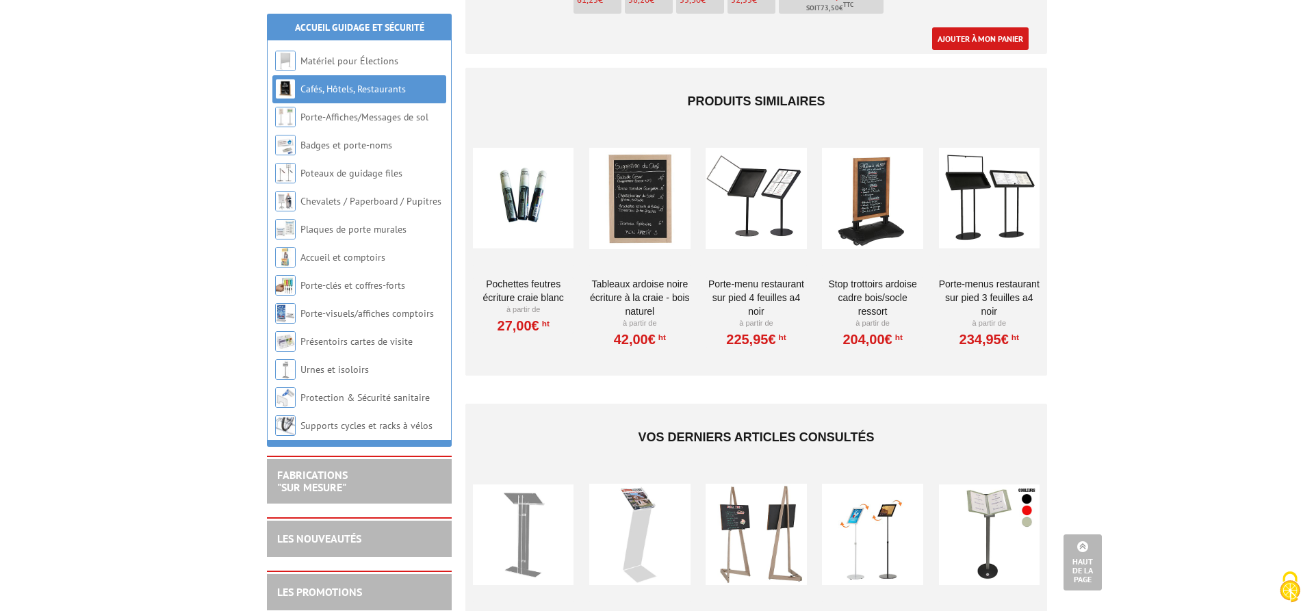
scroll to position [323, 0]
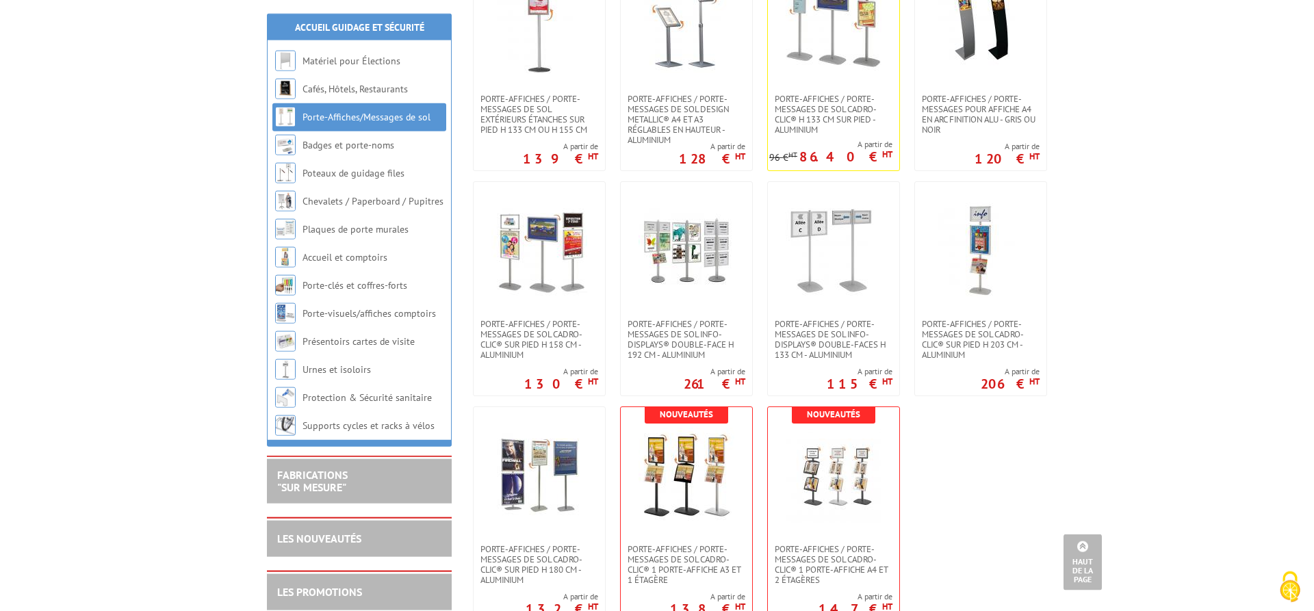
scroll to position [489, 0]
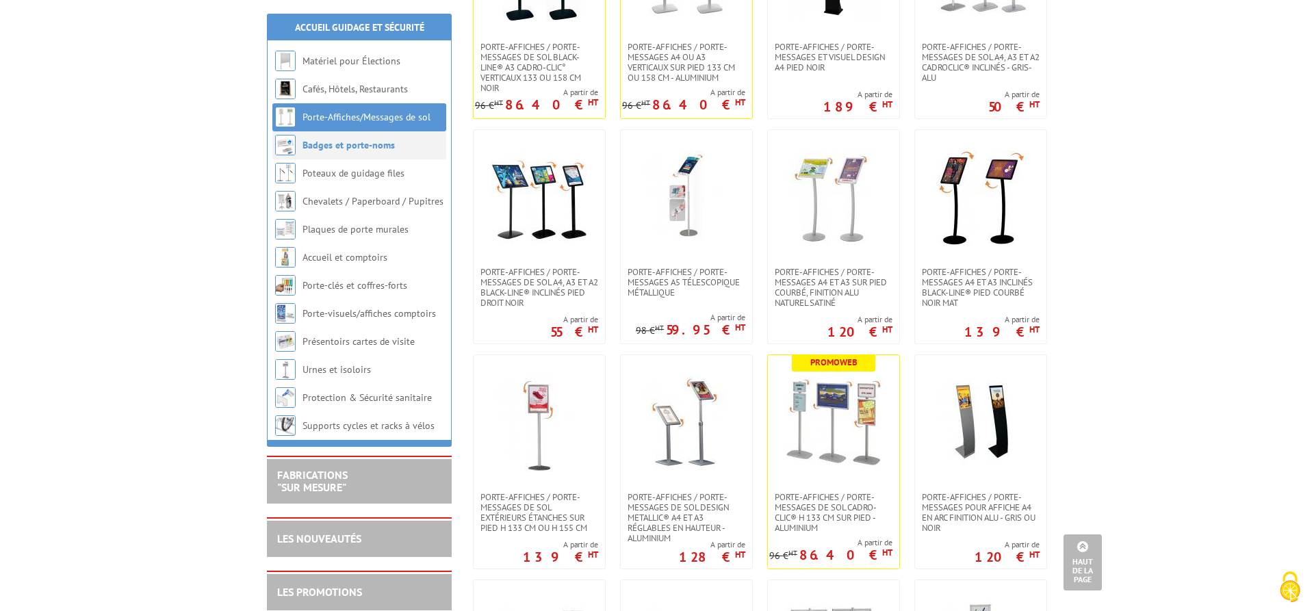
click at [384, 145] on link "Badges et porte-noms" at bounding box center [349, 145] width 92 height 12
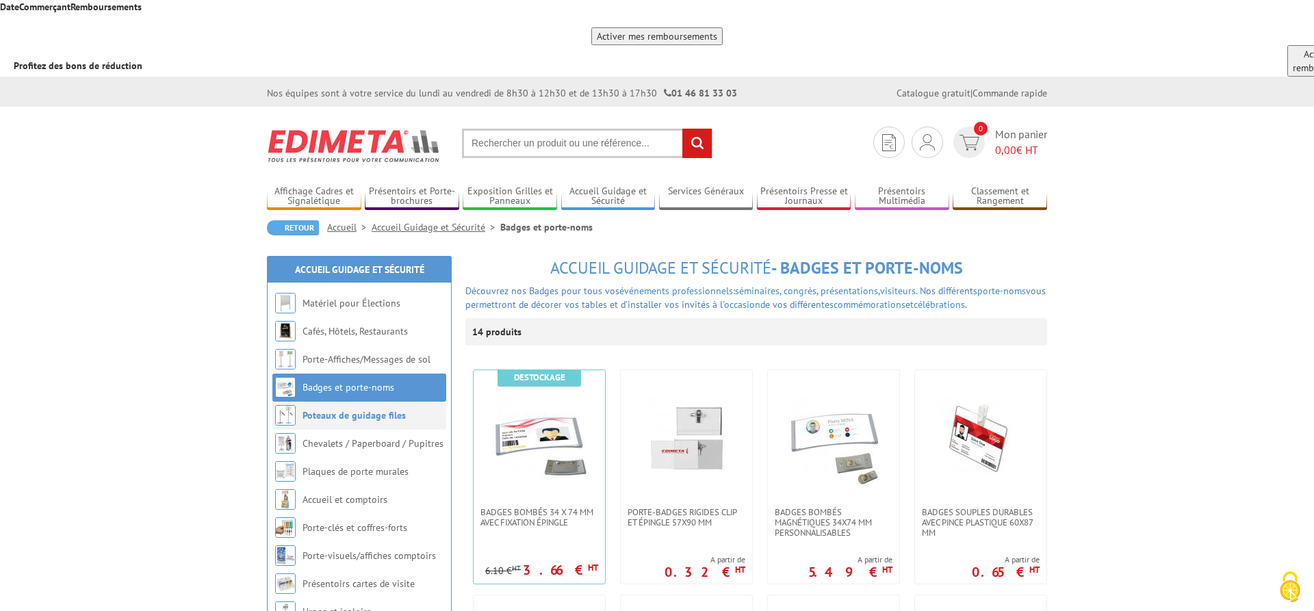
click at [365, 409] on link "Poteaux de guidage files" at bounding box center [354, 415] width 103 height 12
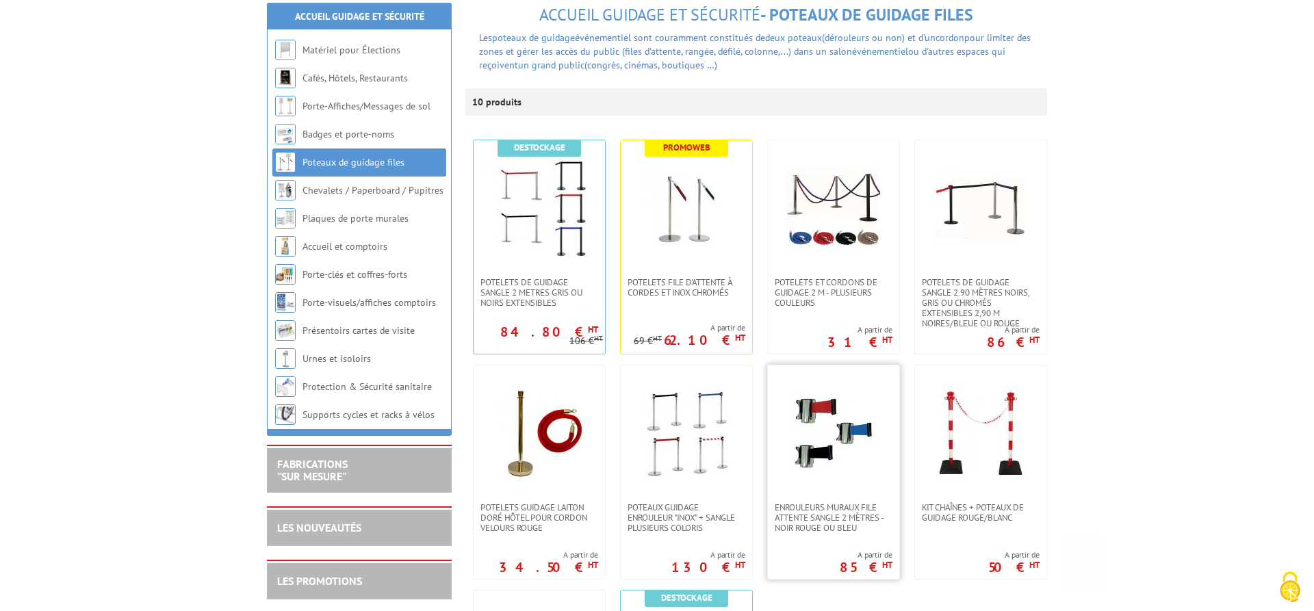
scroll to position [279, 0]
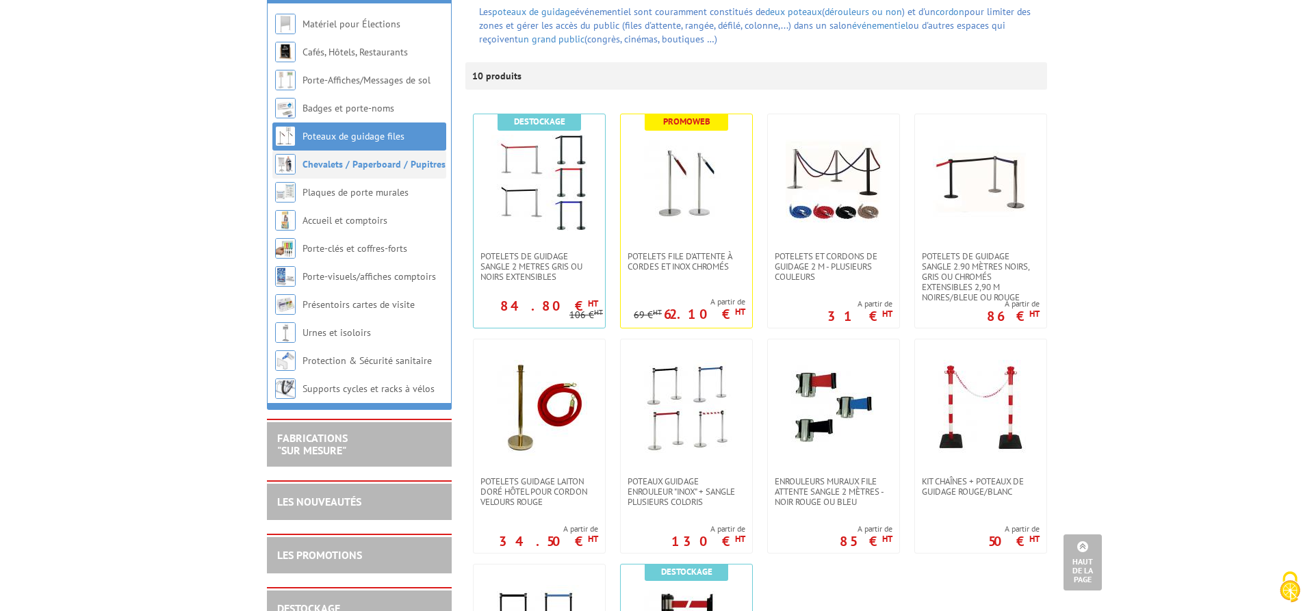
click at [329, 158] on link "Chevalets / Paperboard / Pupitres" at bounding box center [374, 164] width 143 height 12
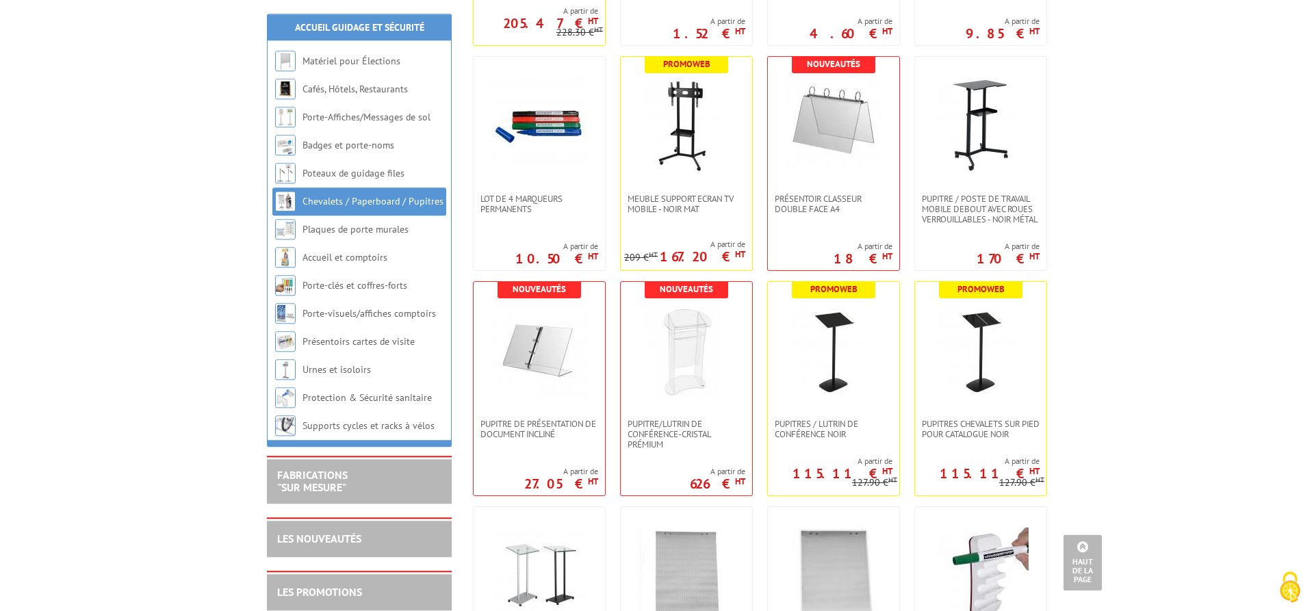
scroll to position [628, 0]
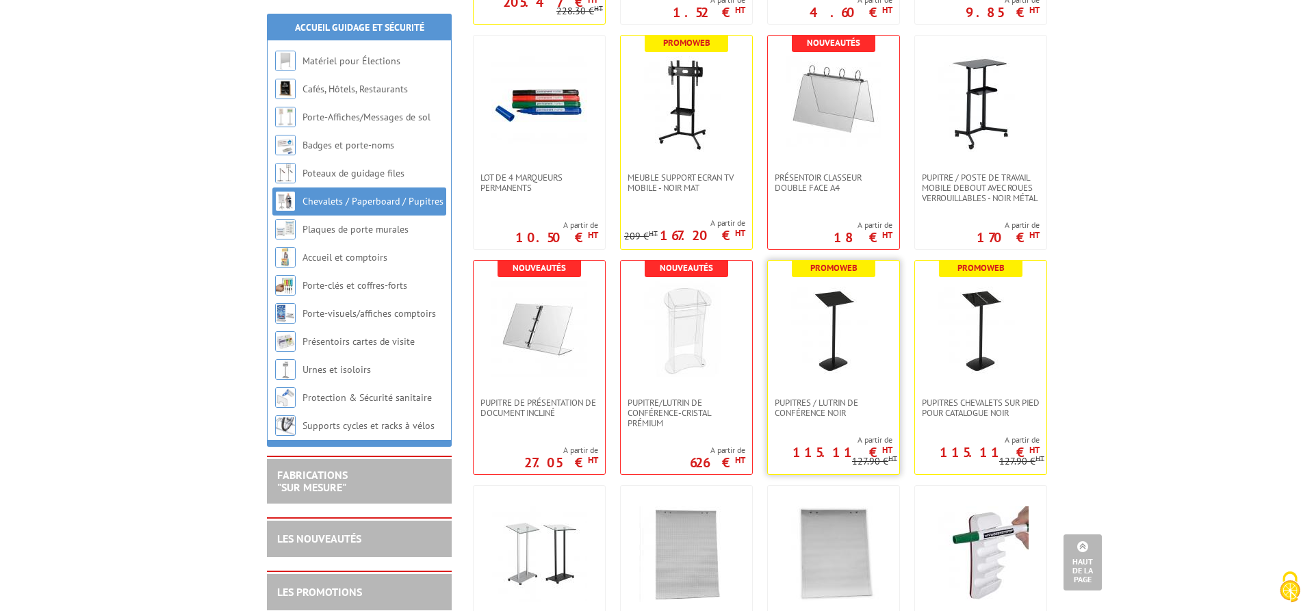
click at [834, 281] on img at bounding box center [834, 329] width 96 height 96
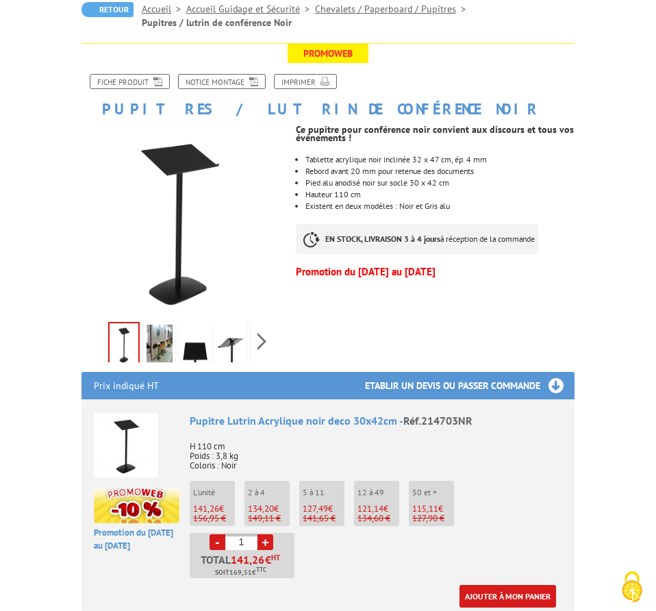
scroll to position [279, 0]
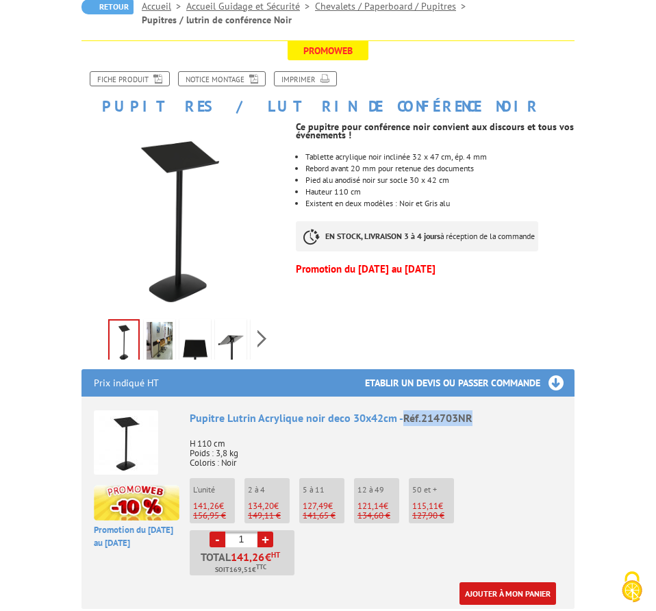
drag, startPoint x: 404, startPoint y: 337, endPoint x: 474, endPoint y: 343, distance: 70.7
click at [474, 410] on div "Pupitre Lutrin Acrylique noir deco 30x42cm - Réf.214703NR" at bounding box center [376, 418] width 372 height 16
copy span "Réf.214703NR"
click at [506, 478] on ul "L'unité 141,26 € 156,95 € 2 à 4 134,20 € 149,11 € 5 à 11" at bounding box center [376, 526] width 372 height 97
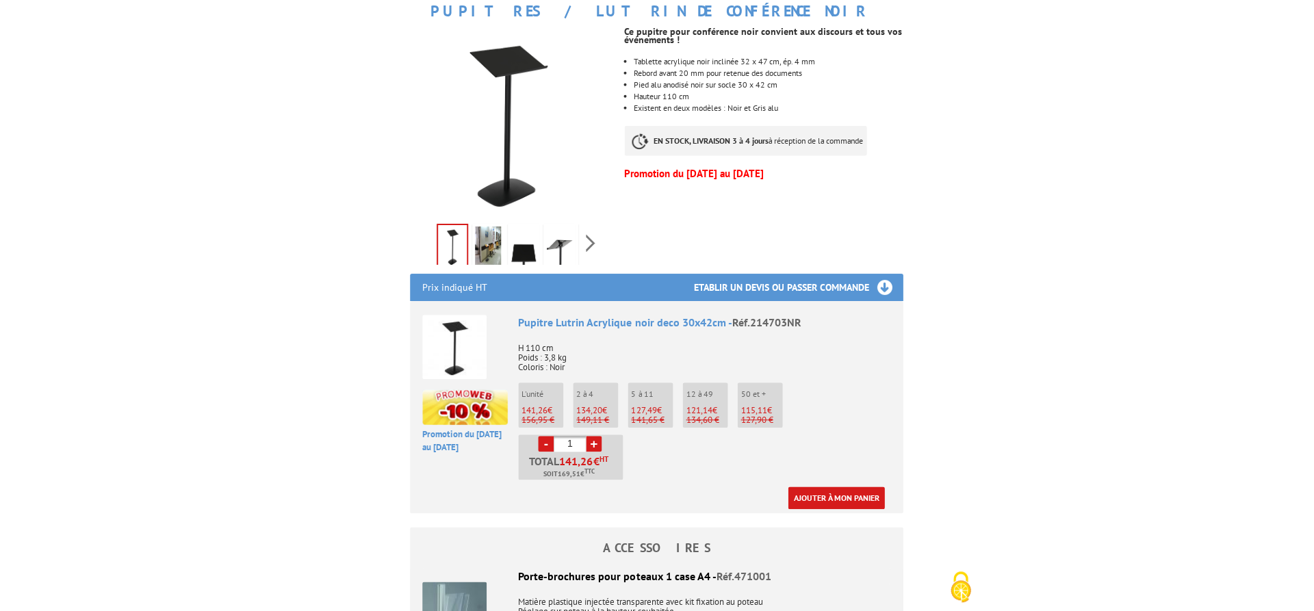
scroll to position [349, 0]
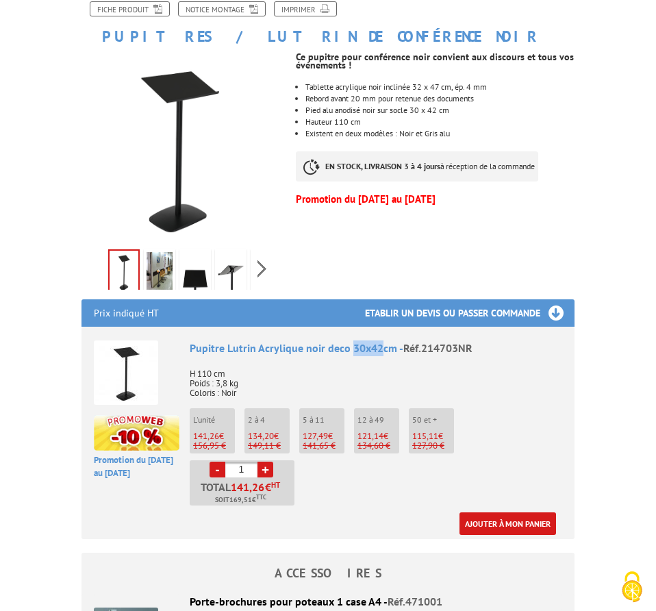
drag, startPoint x: 350, startPoint y: 264, endPoint x: 381, endPoint y: 270, distance: 31.3
click at [381, 340] on div "Pupitre Lutrin Acrylique noir deco 30x42cm - Réf.214703NR" at bounding box center [376, 348] width 372 height 16
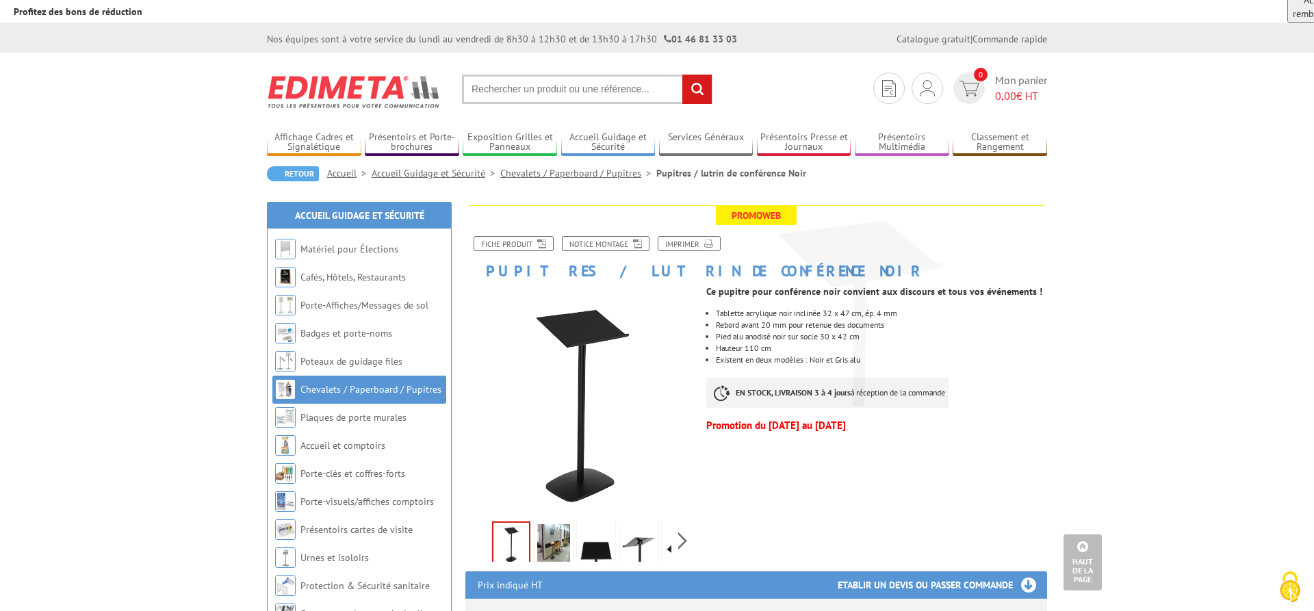
scroll to position [0, 0]
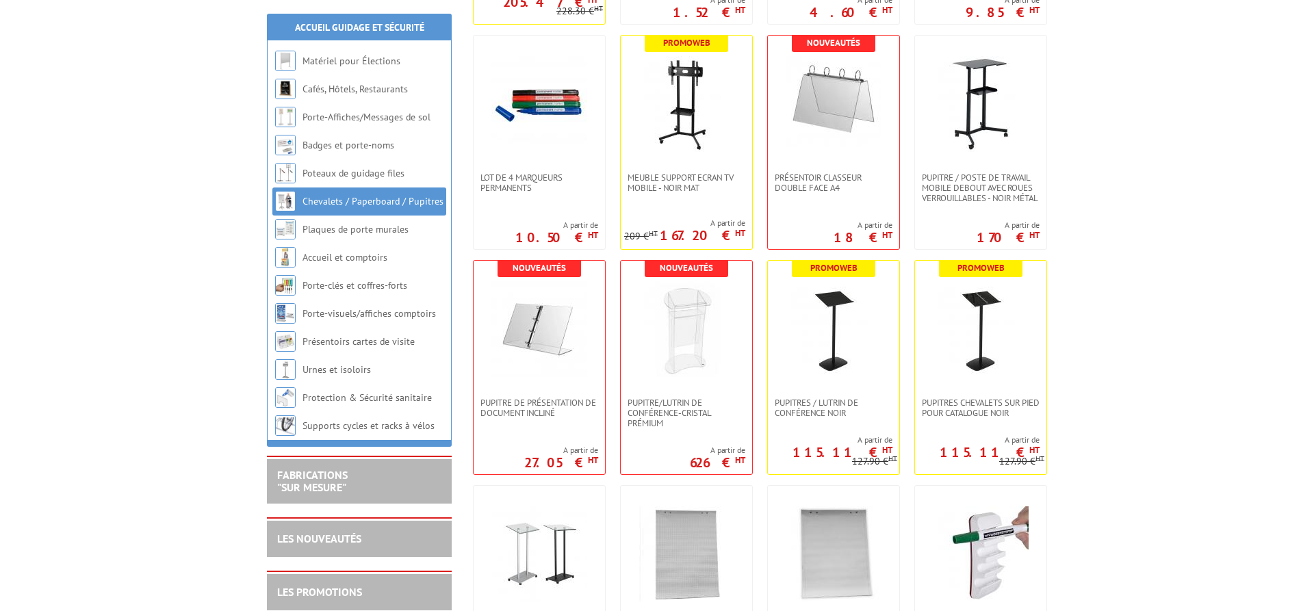
scroll to position [628, 0]
click at [986, 281] on img at bounding box center [981, 329] width 96 height 96
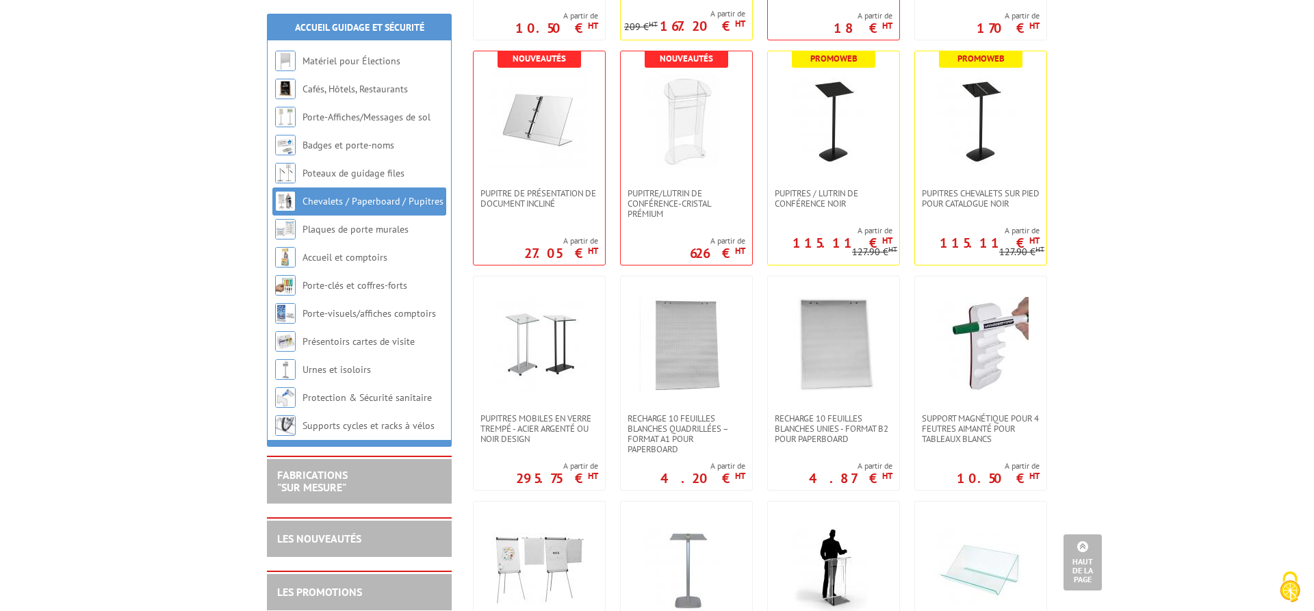
scroll to position [977, 0]
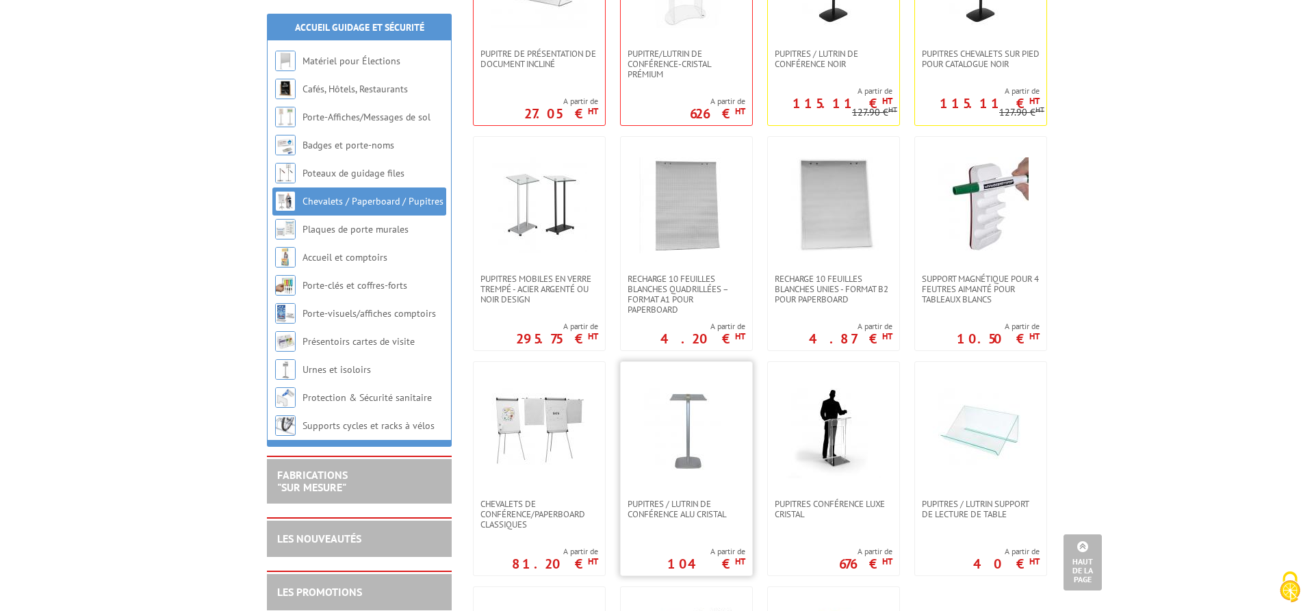
click at [686, 383] on img at bounding box center [687, 431] width 96 height 96
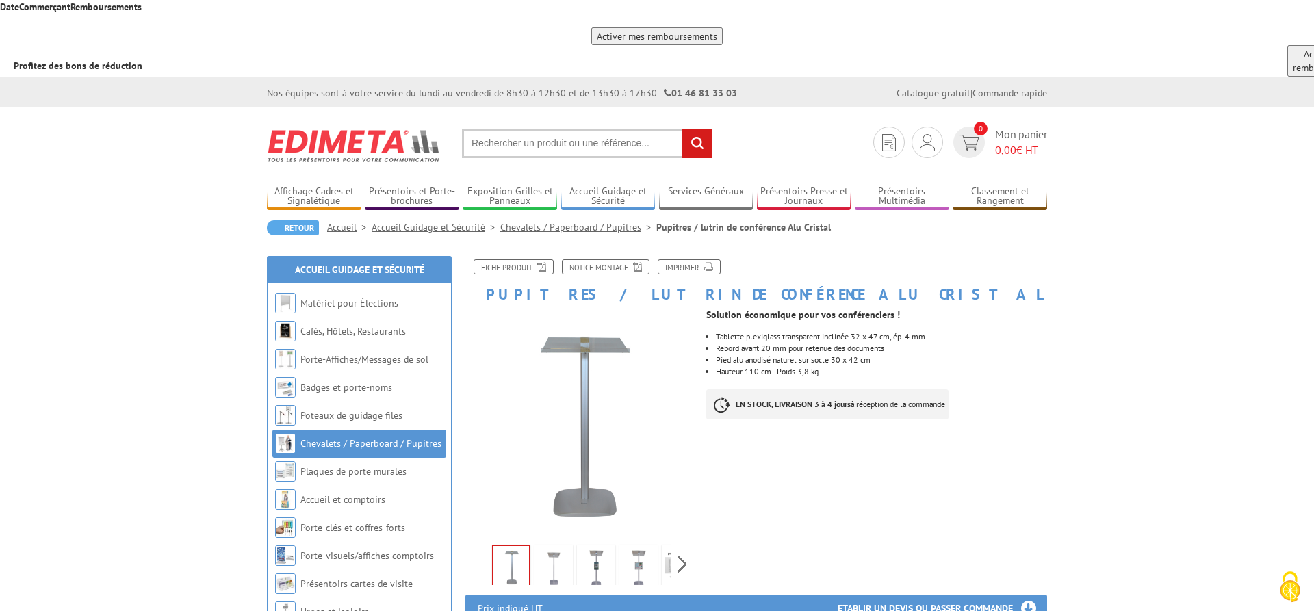
click at [559, 548] on img at bounding box center [553, 569] width 33 height 42
click at [594, 548] on img at bounding box center [596, 569] width 33 height 42
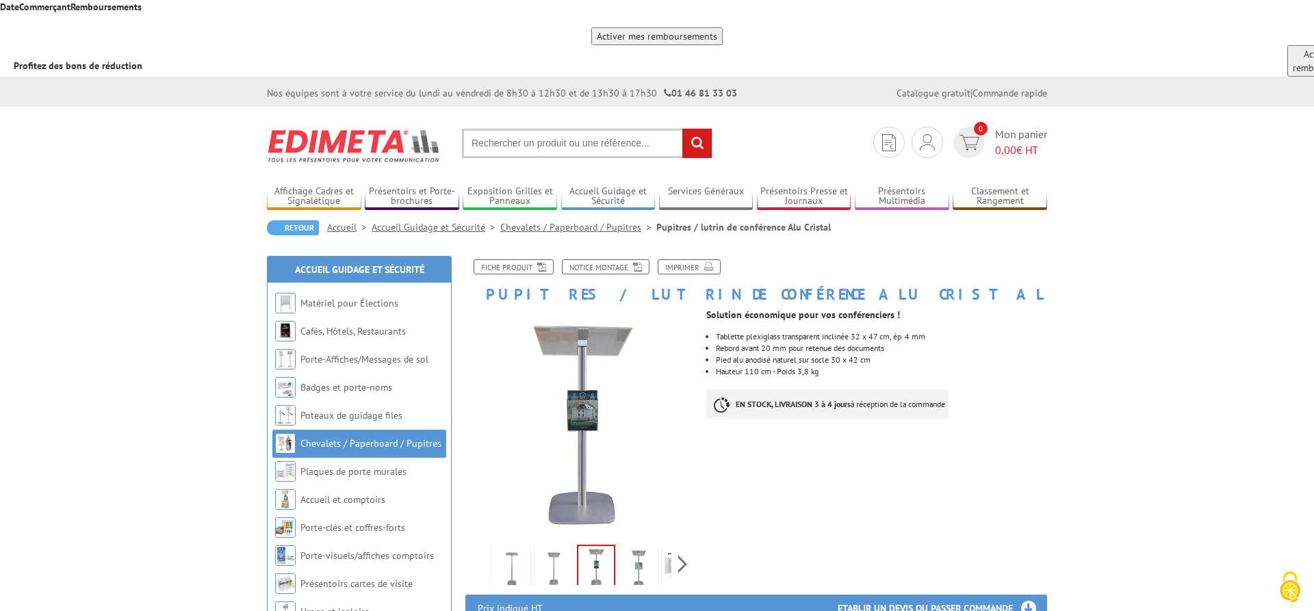
click at [552, 548] on img at bounding box center [553, 569] width 33 height 42
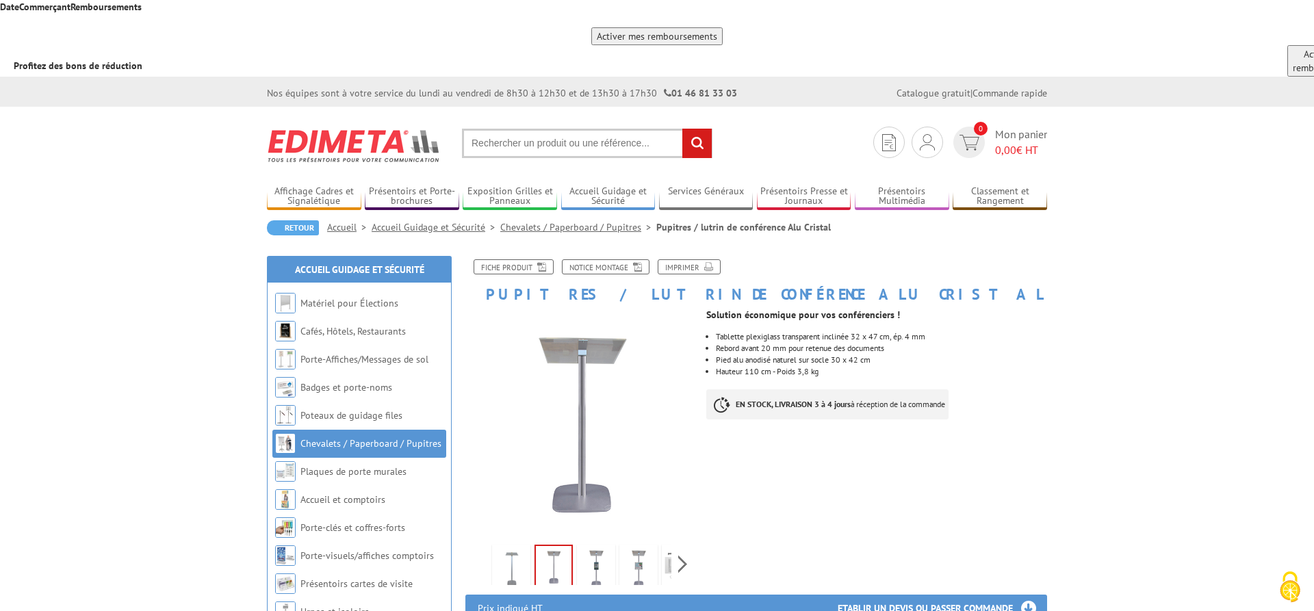
click at [492, 545] on link at bounding box center [511, 569] width 38 height 48
click at [561, 548] on img at bounding box center [553, 569] width 33 height 42
click at [587, 548] on img at bounding box center [596, 569] width 33 height 42
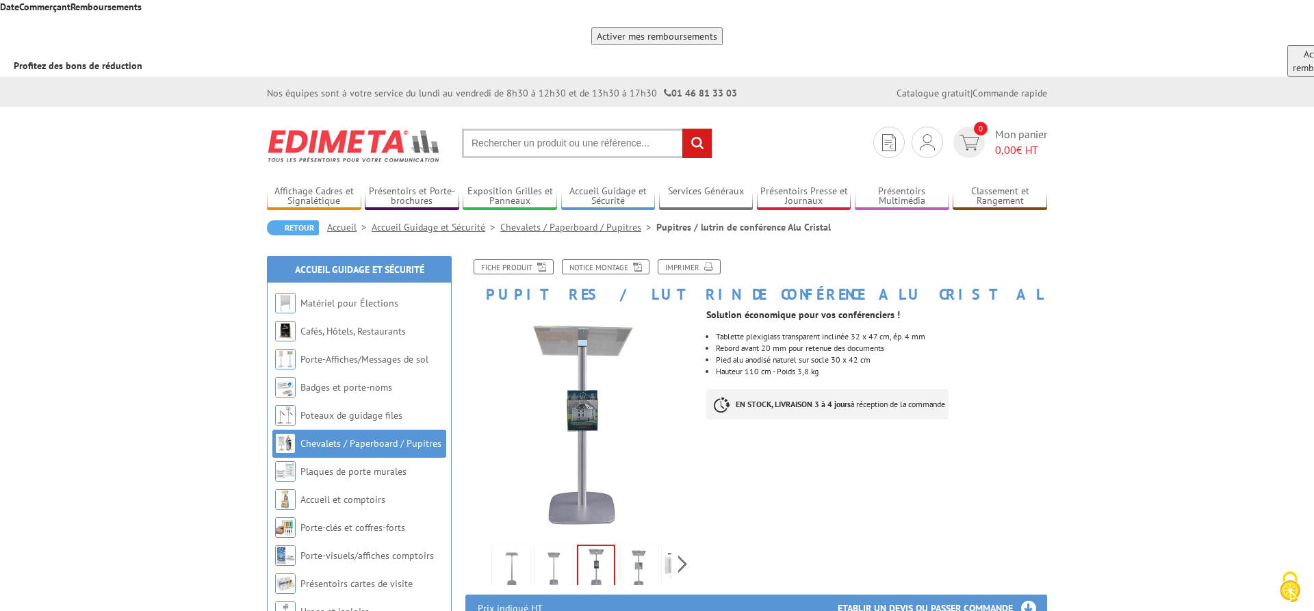
click at [648, 548] on img at bounding box center [638, 569] width 33 height 42
click at [686, 540] on div "Previous Next" at bounding box center [580, 564] width 231 height 48
click at [639, 548] on img at bounding box center [650, 569] width 33 height 42
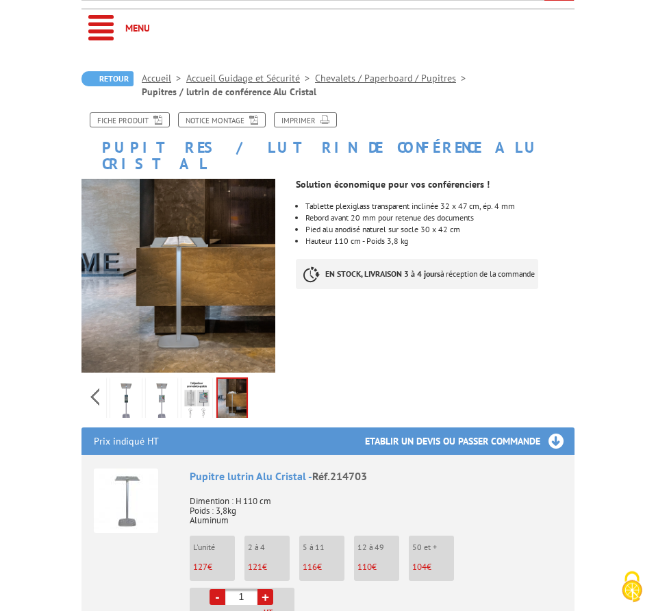
scroll to position [209, 0]
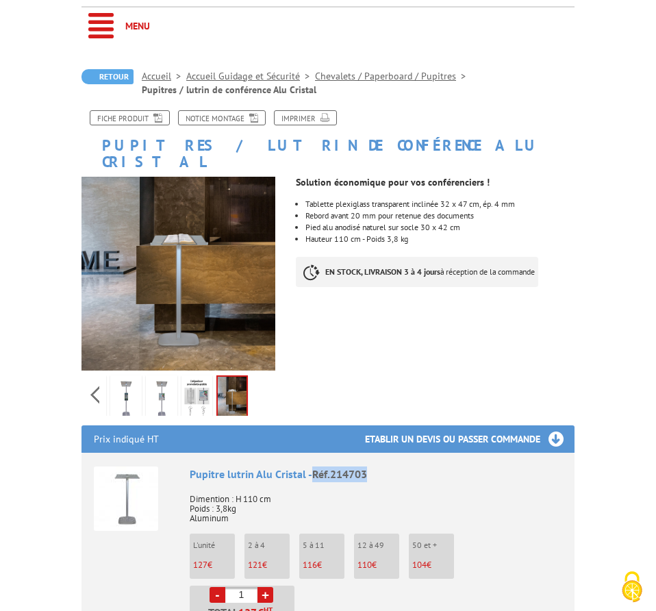
drag, startPoint x: 315, startPoint y: 378, endPoint x: 366, endPoint y: 377, distance: 51.4
click at [366, 467] on span "Réf.214703" at bounding box center [339, 474] width 55 height 14
copy span "Réf.214703"
click at [569, 477] on ul "Pupitre lutrin Alu Cristal - Réf.214703 Dimention : H 110 cm Poids : 3,8kg Alum…" at bounding box center [327, 558] width 493 height 212
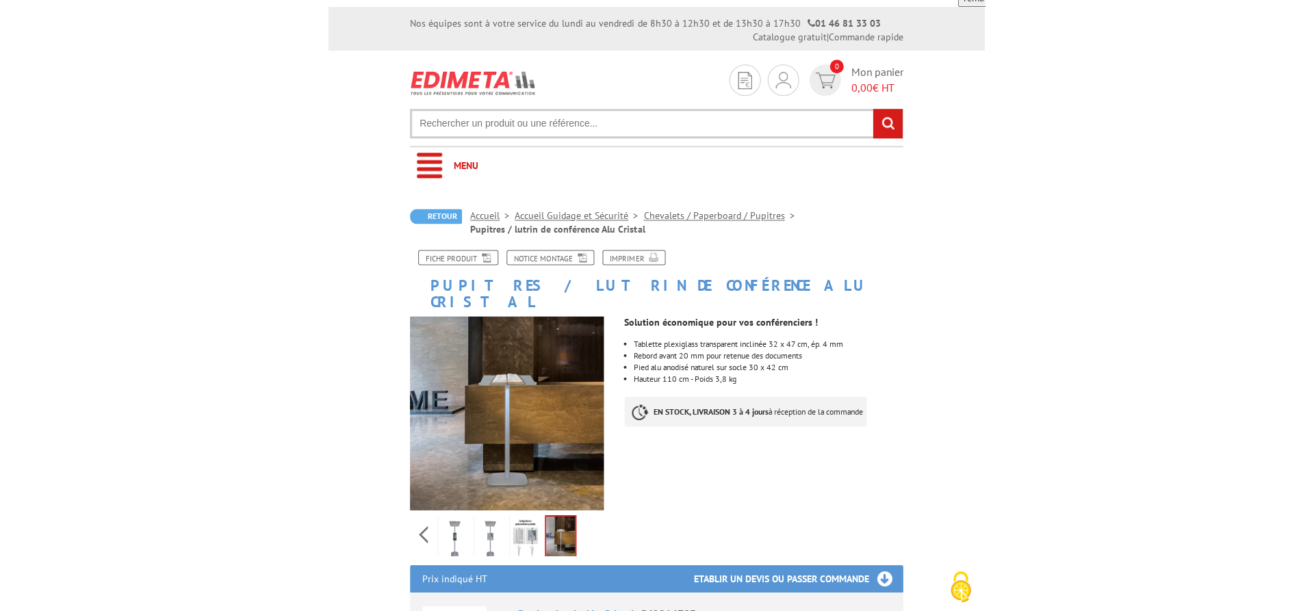
scroll to position [0, 0]
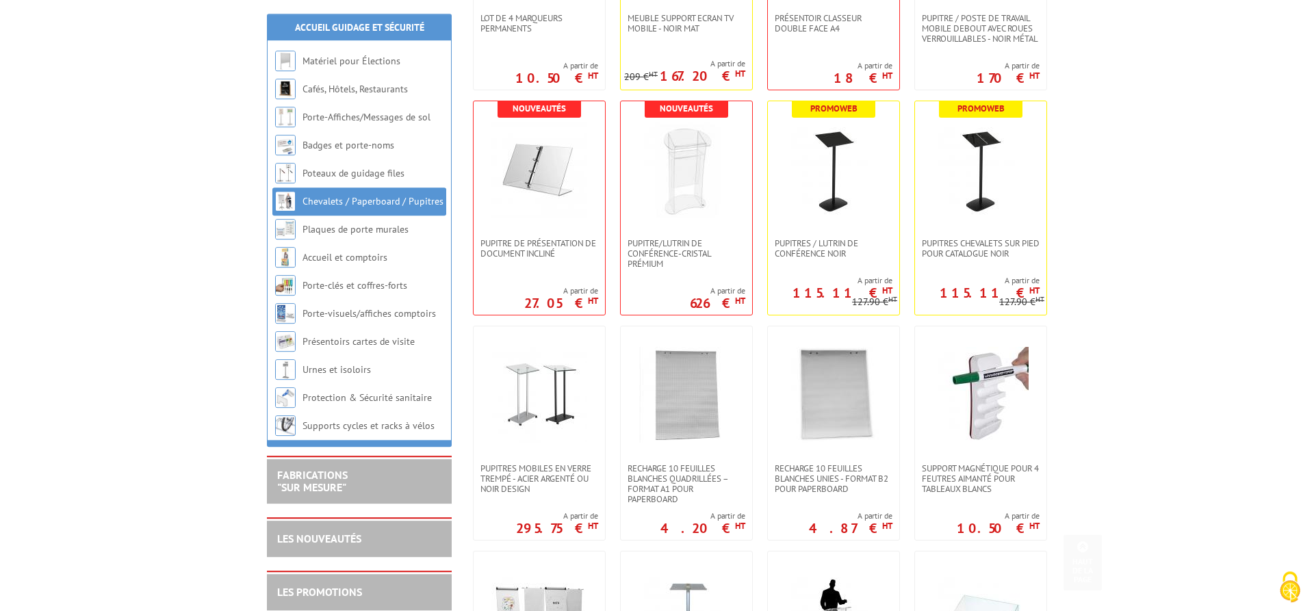
scroll to position [768, 0]
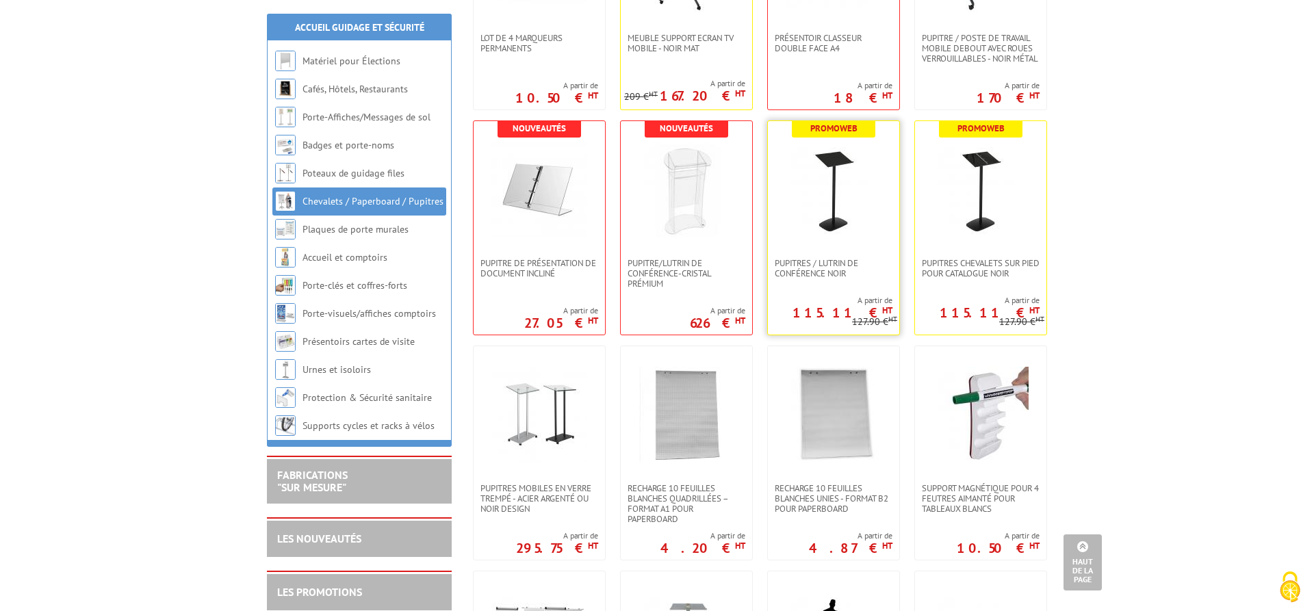
click at [857, 142] on img at bounding box center [834, 190] width 96 height 96
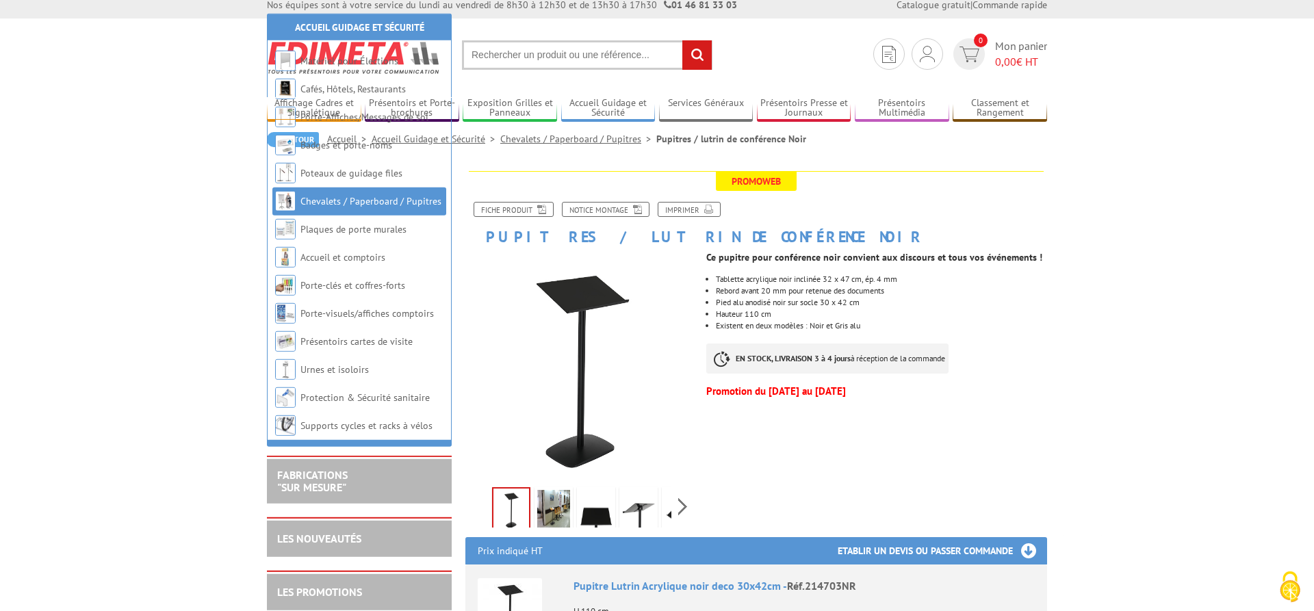
scroll to position [279, 0]
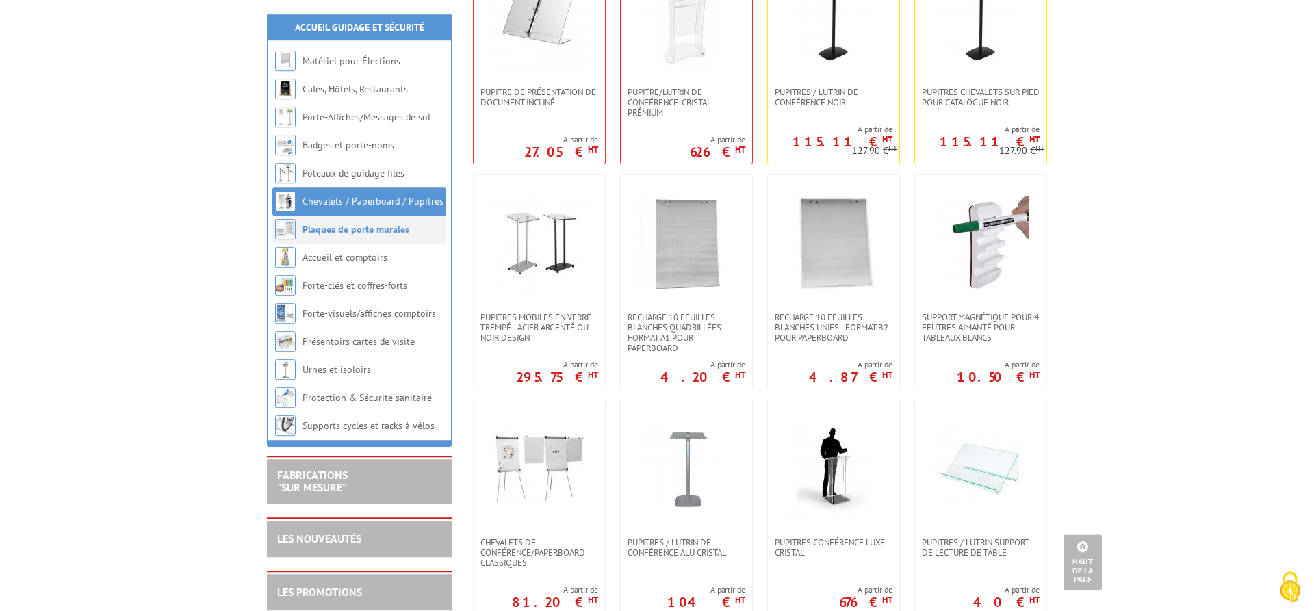
scroll to position [908, 0]
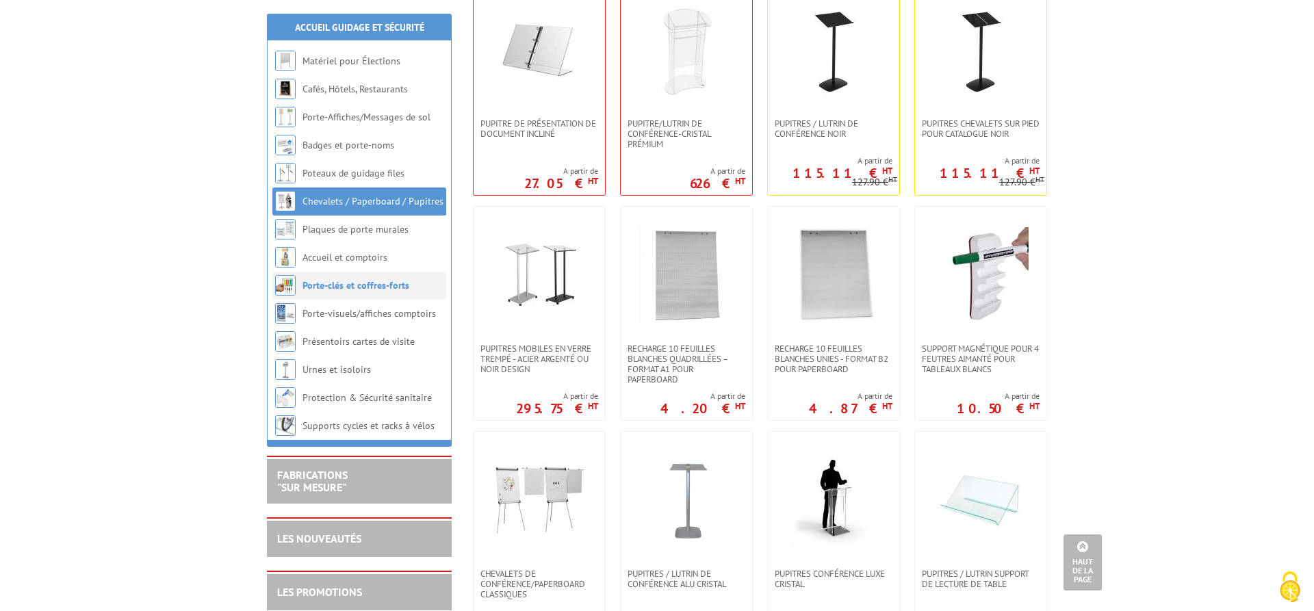
click at [356, 287] on link "Porte-clés et coffres-forts" at bounding box center [356, 285] width 107 height 12
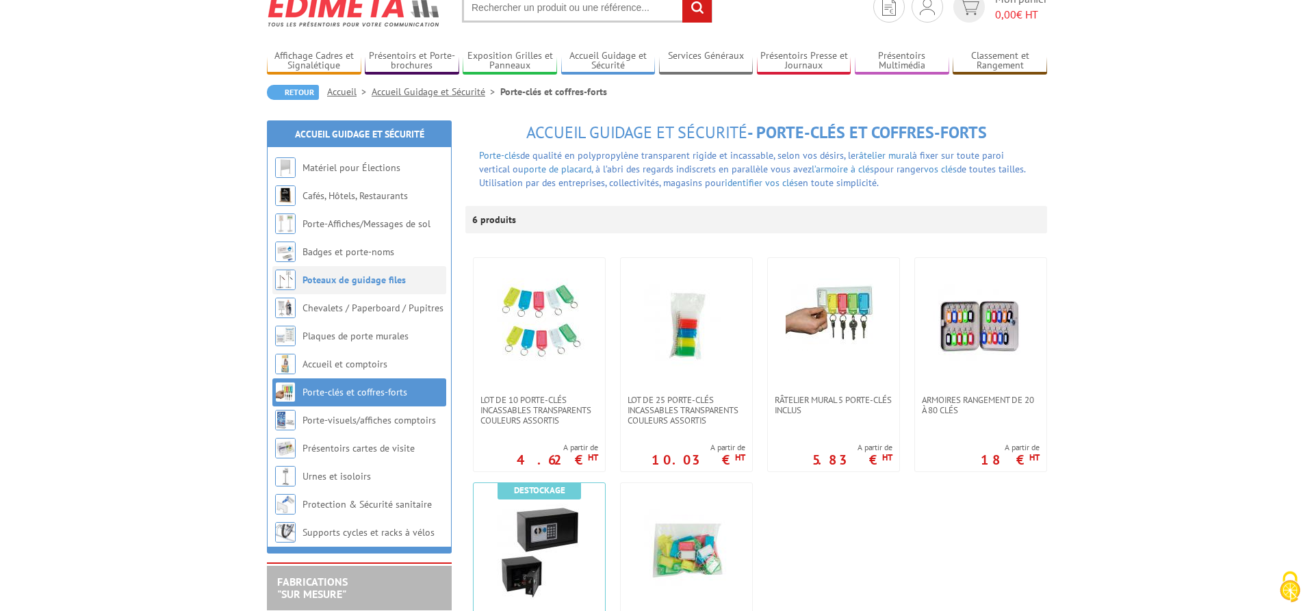
scroll to position [140, 0]
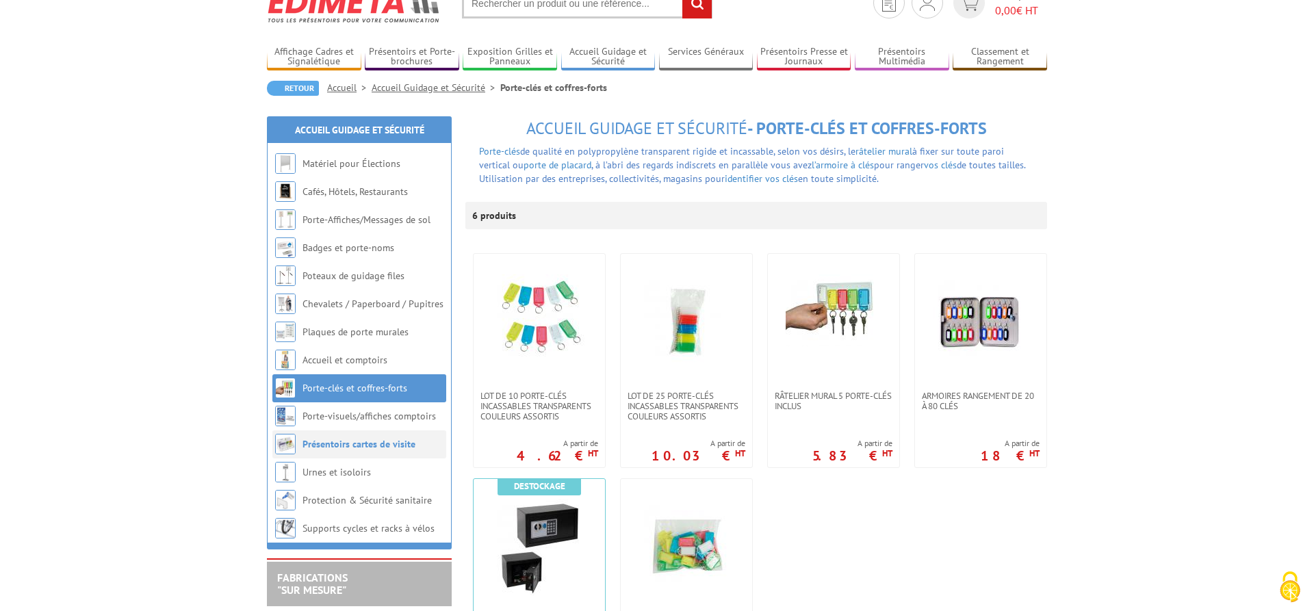
click at [359, 438] on link "Présentoirs cartes de visite" at bounding box center [359, 444] width 113 height 12
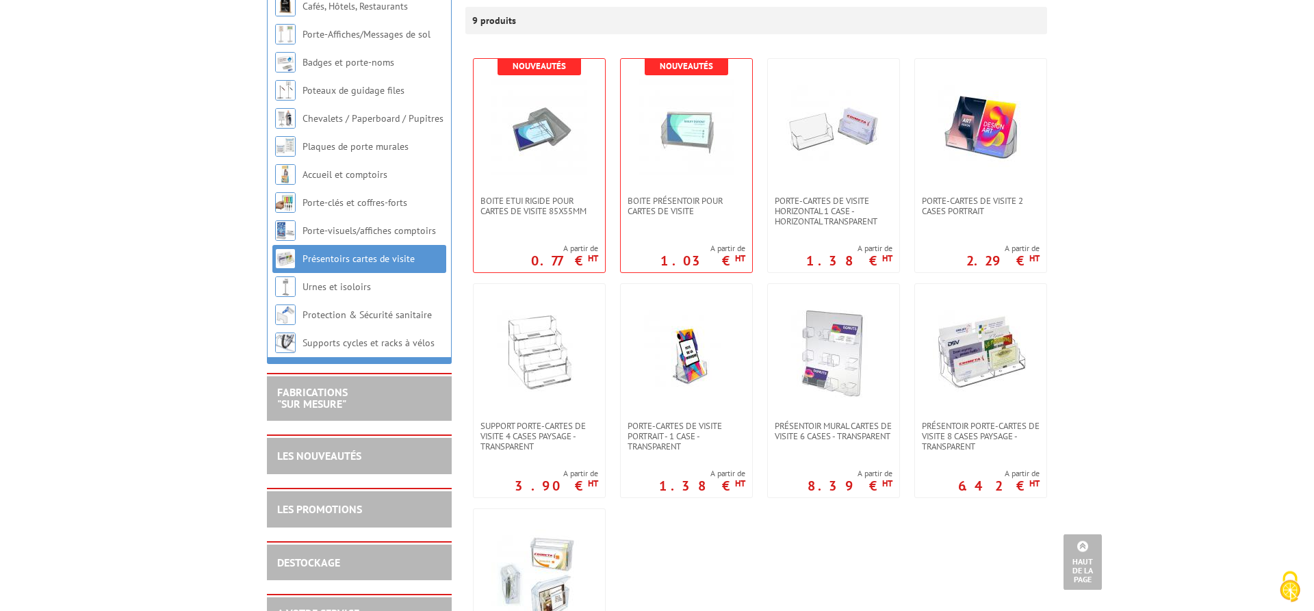
scroll to position [140, 0]
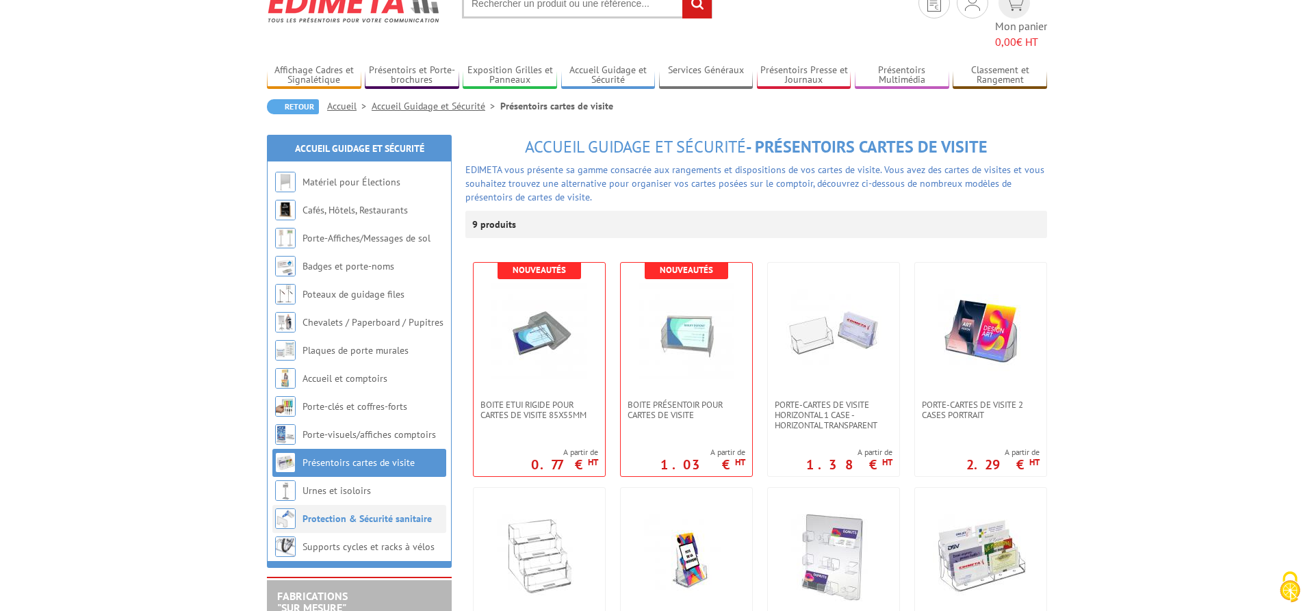
click at [343, 513] on link "Protection & Sécurité sanitaire" at bounding box center [367, 519] width 129 height 12
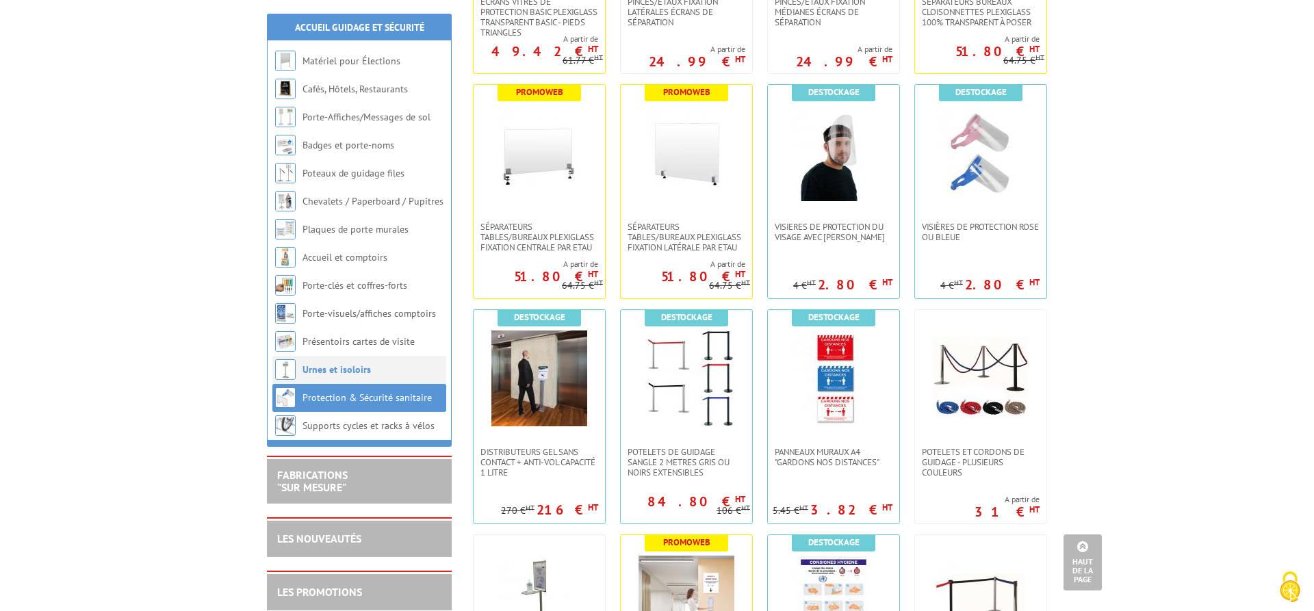
scroll to position [838, 0]
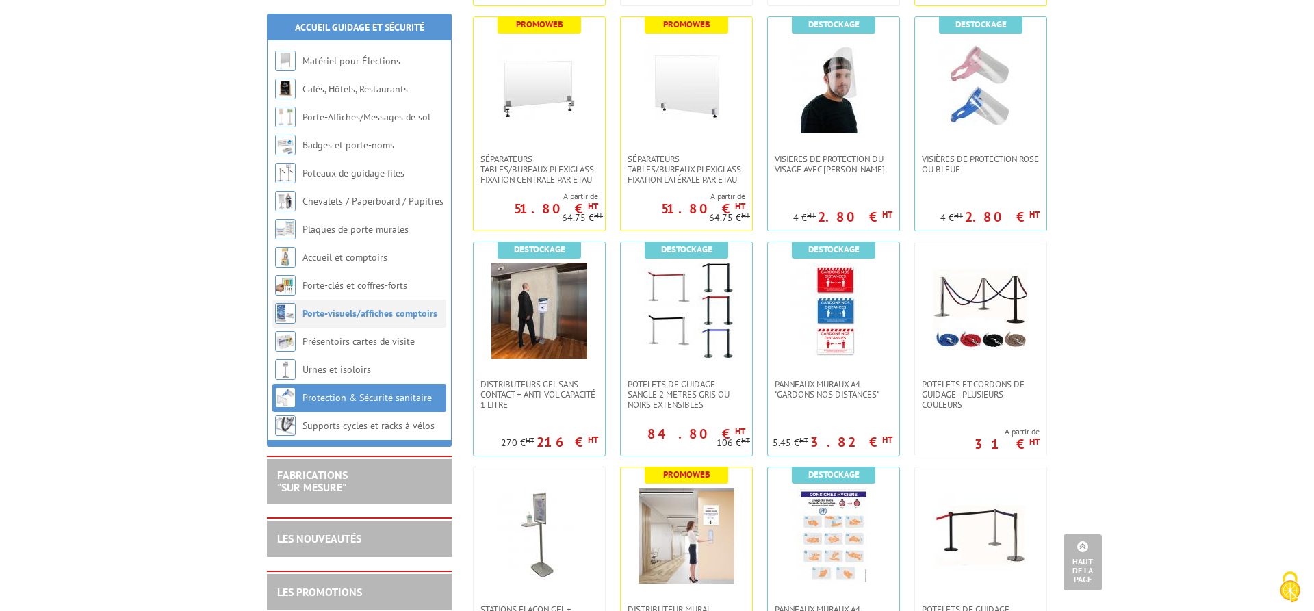
click at [363, 318] on link "Porte-visuels/affiches comptoirs" at bounding box center [370, 313] width 135 height 12
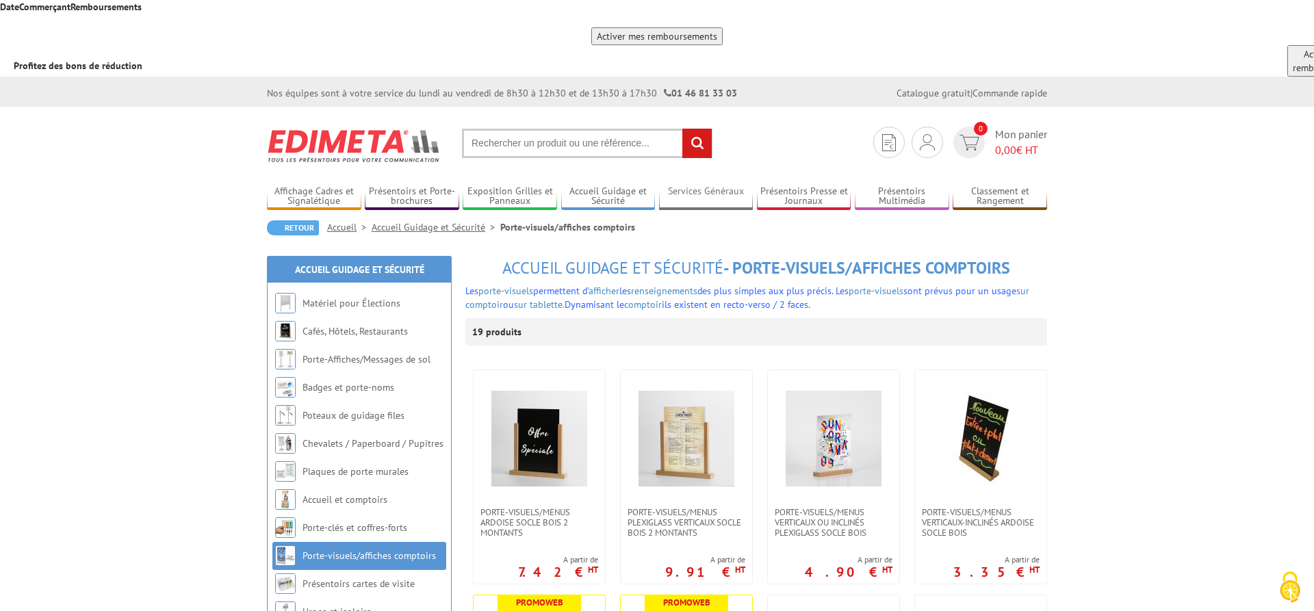
click at [699, 185] on link "Services Généraux" at bounding box center [706, 196] width 94 height 23
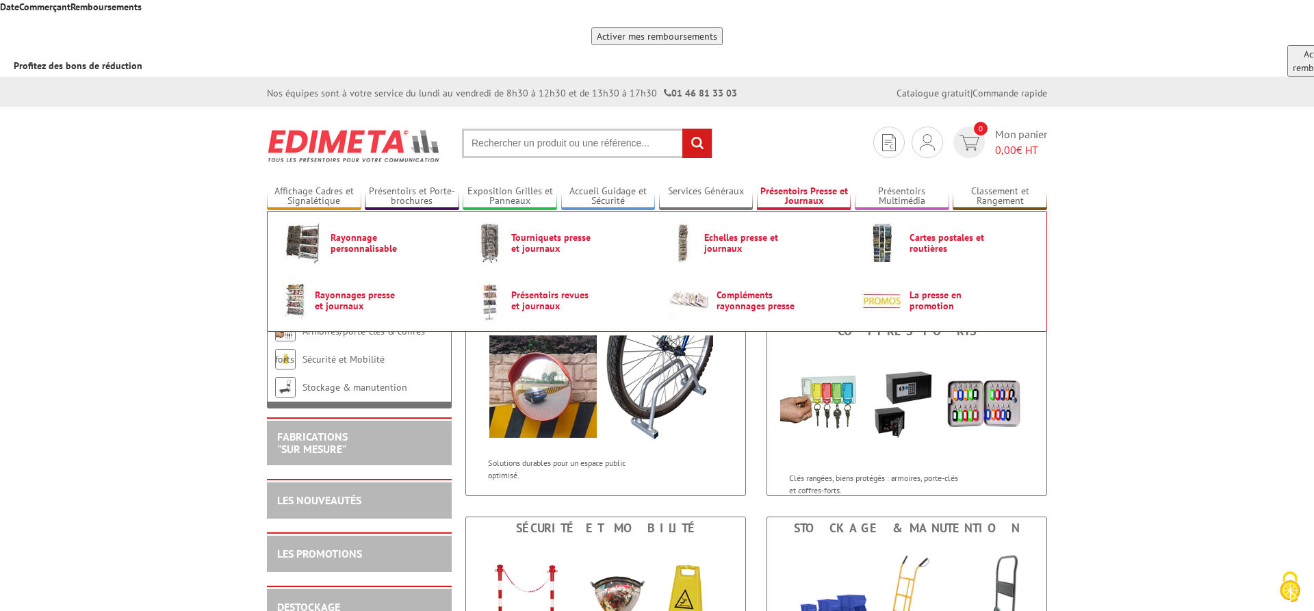
click at [788, 185] on link "Présentoirs Presse et Journaux" at bounding box center [804, 196] width 94 height 23
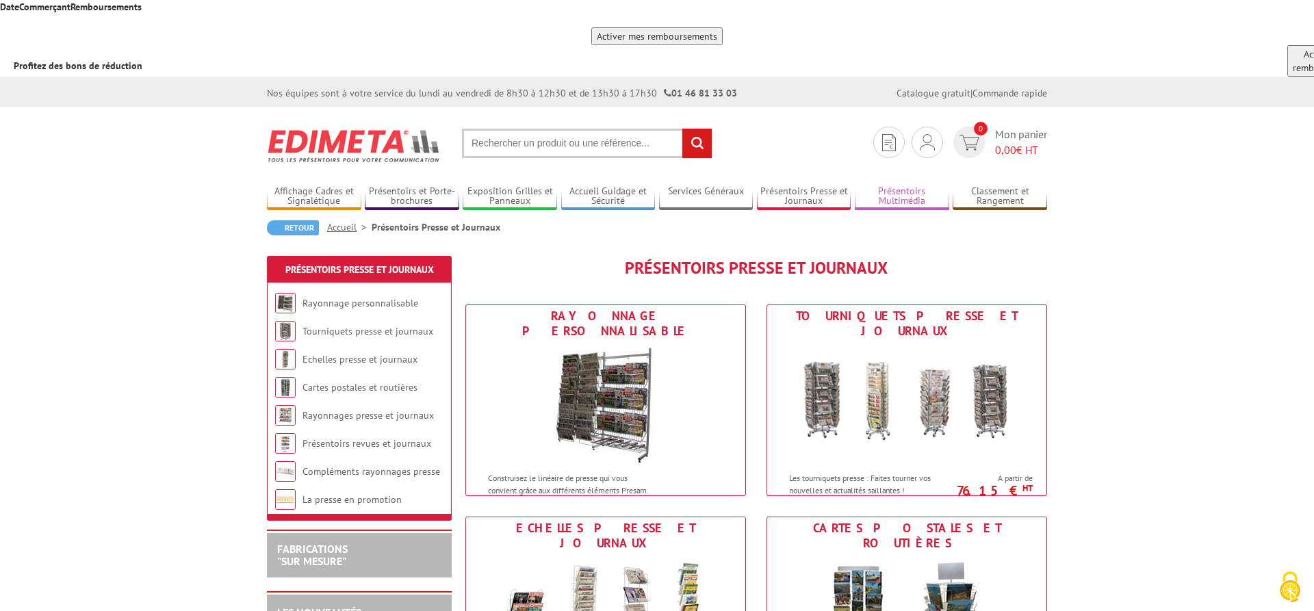
click at [903, 185] on link "Présentoirs Multimédia" at bounding box center [902, 196] width 94 height 23
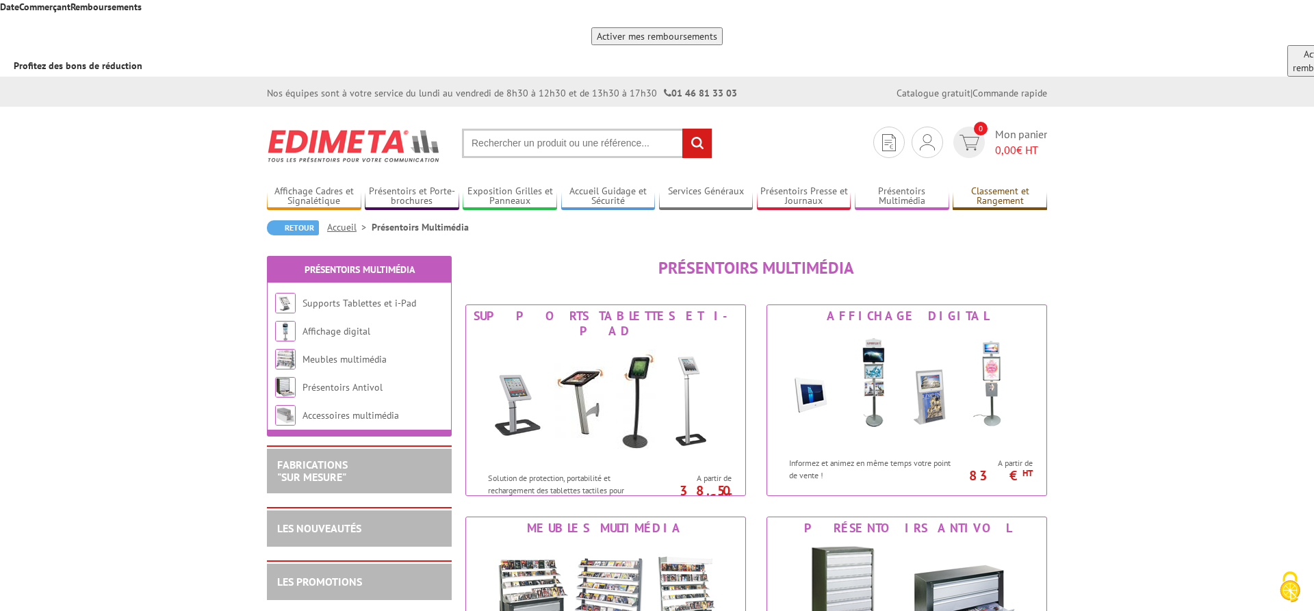
click at [992, 185] on link "Classement et Rangement" at bounding box center [1000, 196] width 94 height 23
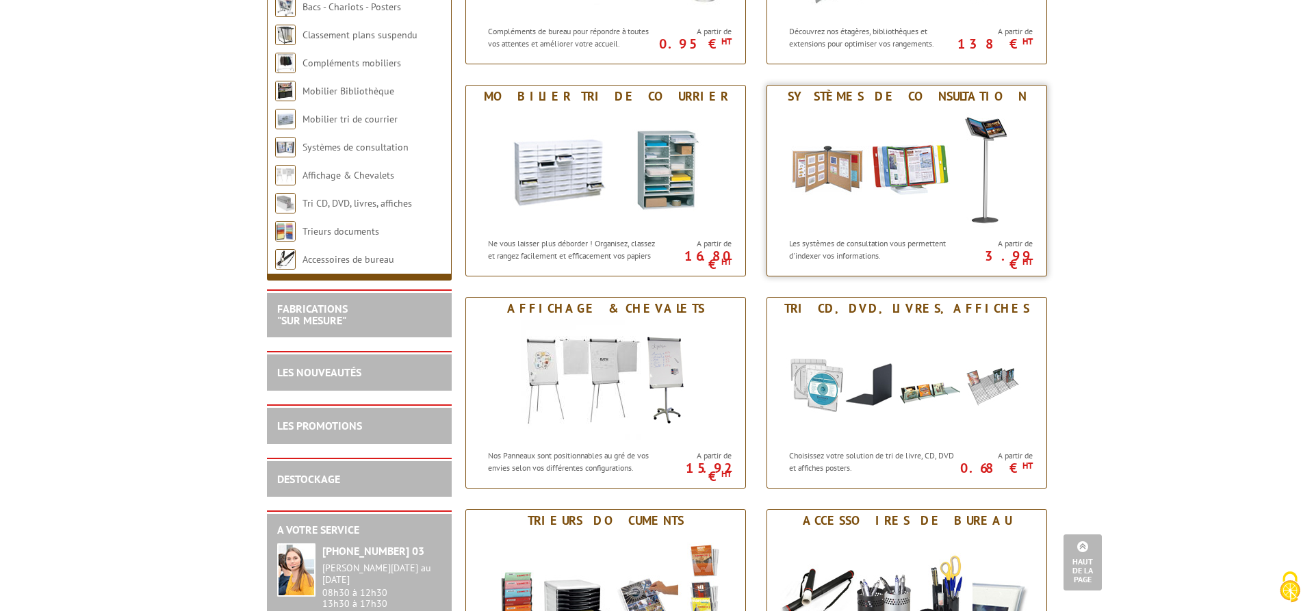
scroll to position [908, 0]
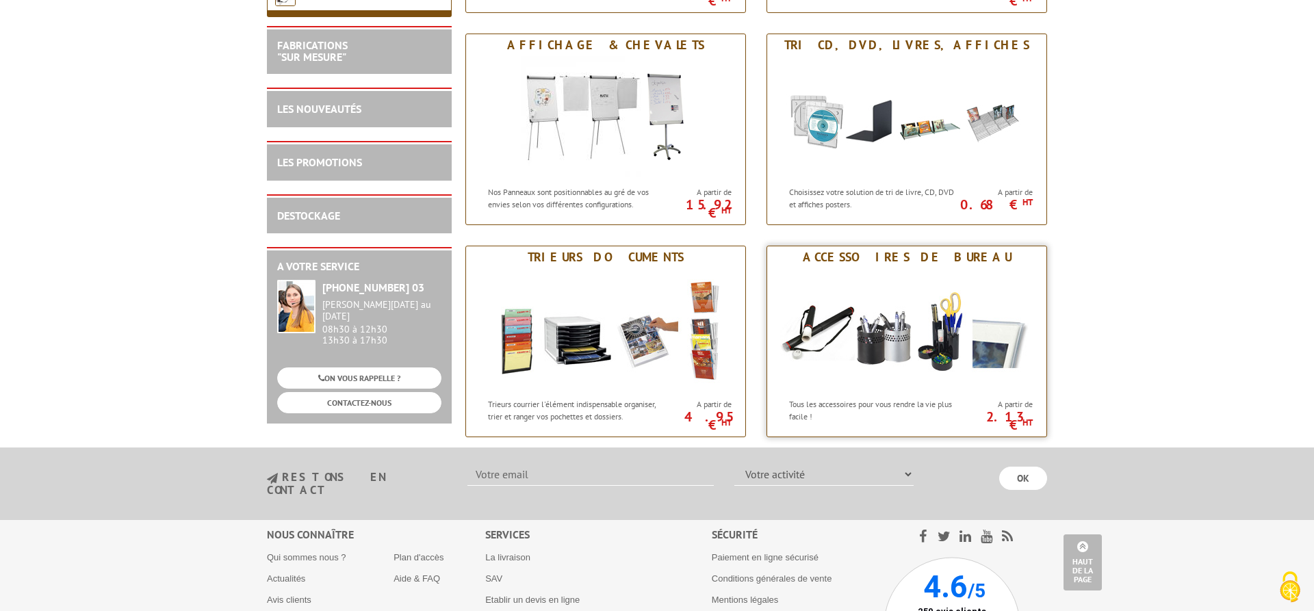
click at [908, 250] on div "Accessoires de bureau" at bounding box center [907, 257] width 272 height 15
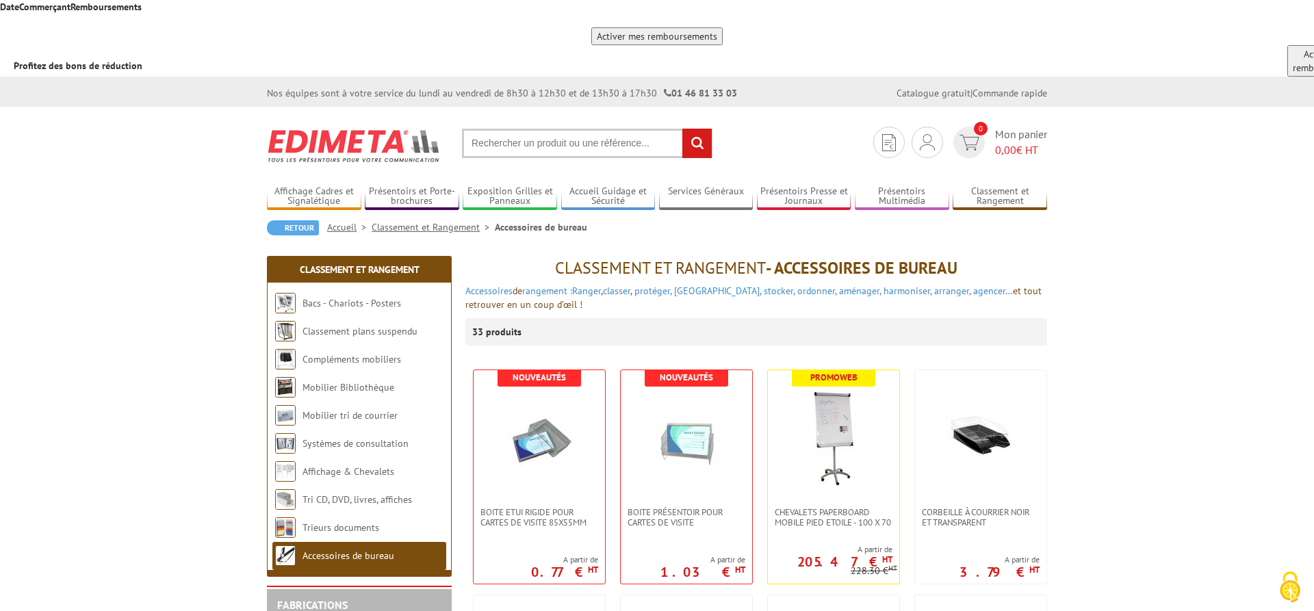
click at [354, 550] on link "Accessoires de bureau" at bounding box center [349, 556] width 92 height 12
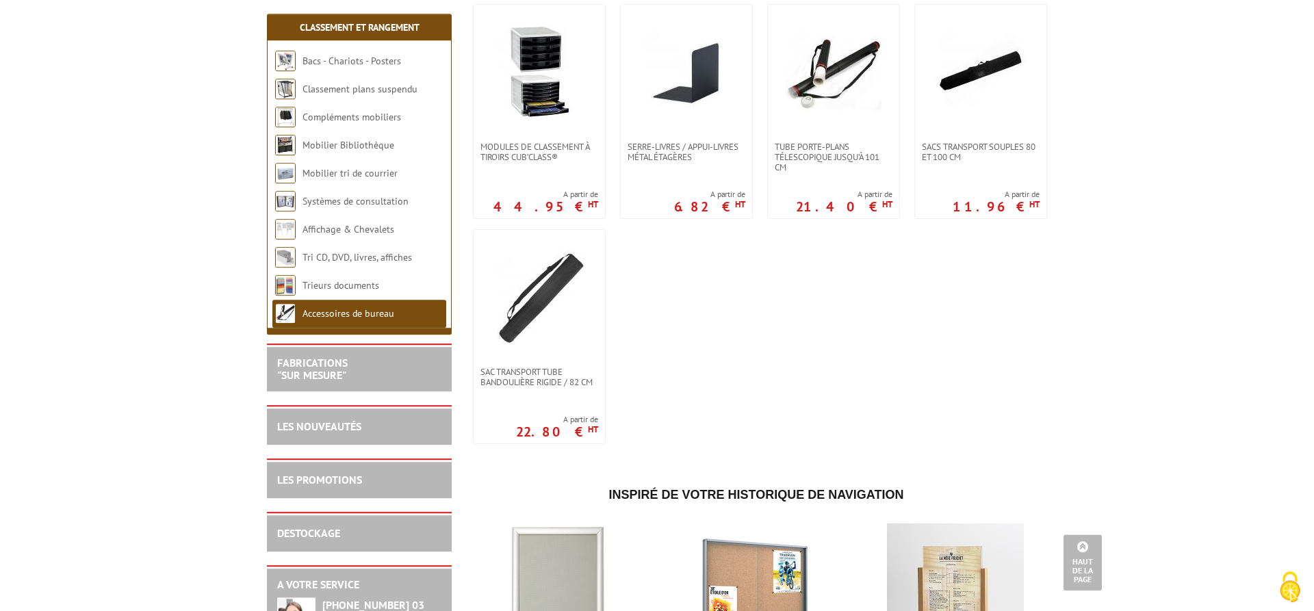
scroll to position [2164, 0]
